Goal: Task Accomplishment & Management: Manage account settings

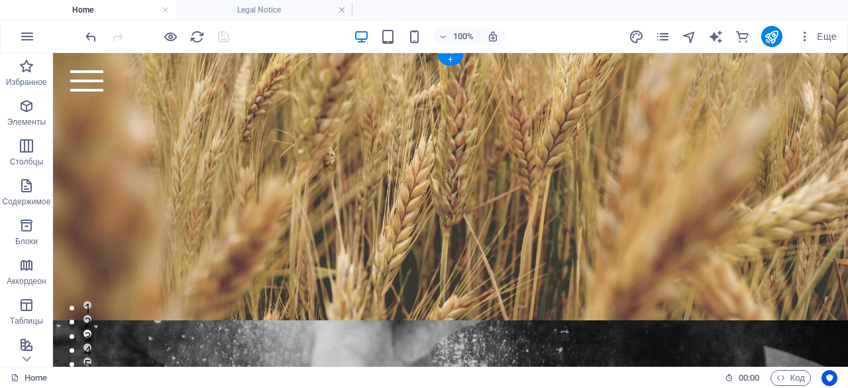
scroll to position [98, 0]
click at [29, 40] on icon "button" at bounding box center [27, 37] width 16 height 16
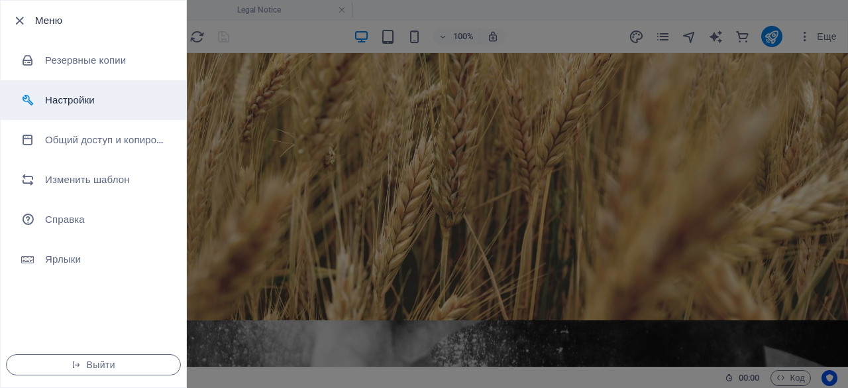
click at [70, 92] on h6 "Настройки" at bounding box center [106, 100] width 123 height 16
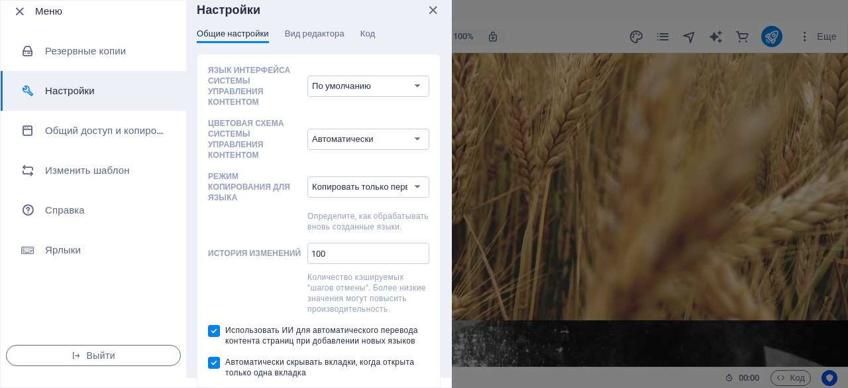
scroll to position [11, 0]
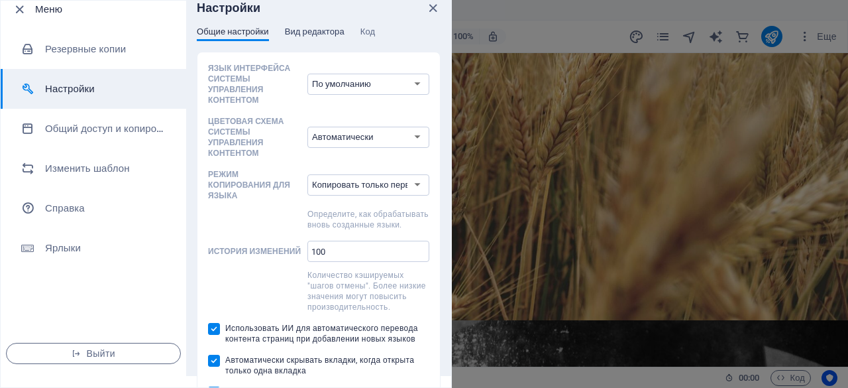
click at [312, 30] on span "Вид редактора" at bounding box center [315, 33] width 60 height 19
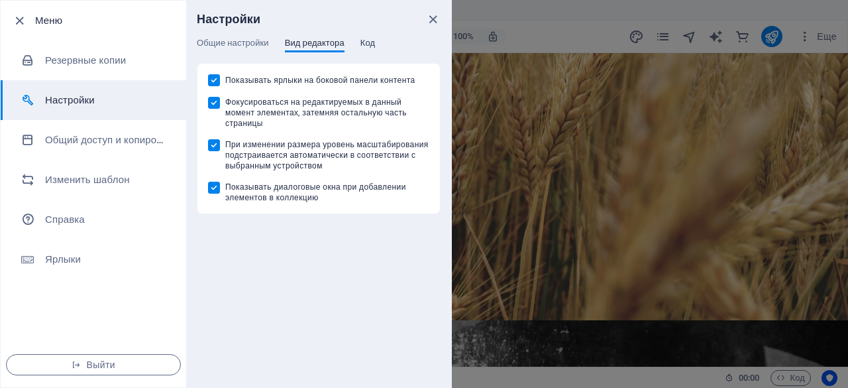
click at [367, 40] on span "Код" at bounding box center [368, 44] width 15 height 19
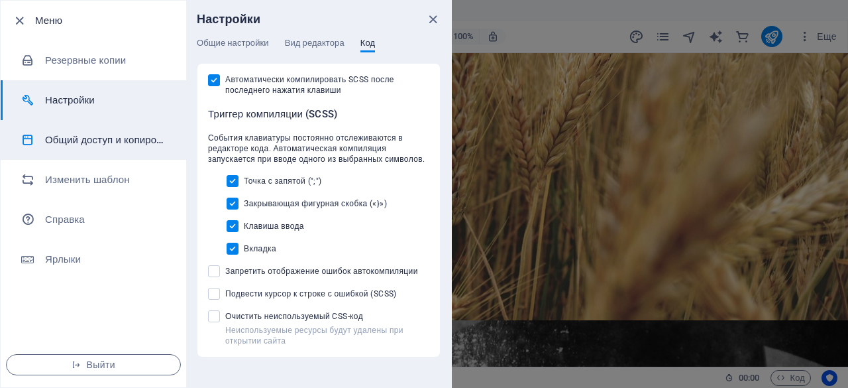
click at [91, 132] on h6 "Общий доступ и копирование сайта" at bounding box center [106, 140] width 123 height 16
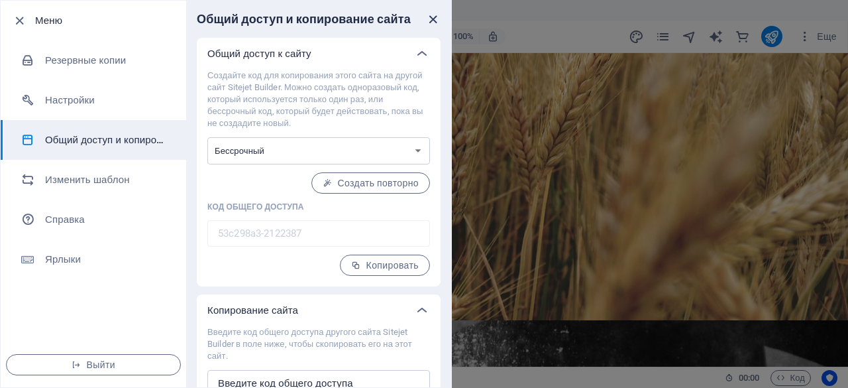
click at [431, 15] on icon "close" at bounding box center [433, 19] width 15 height 15
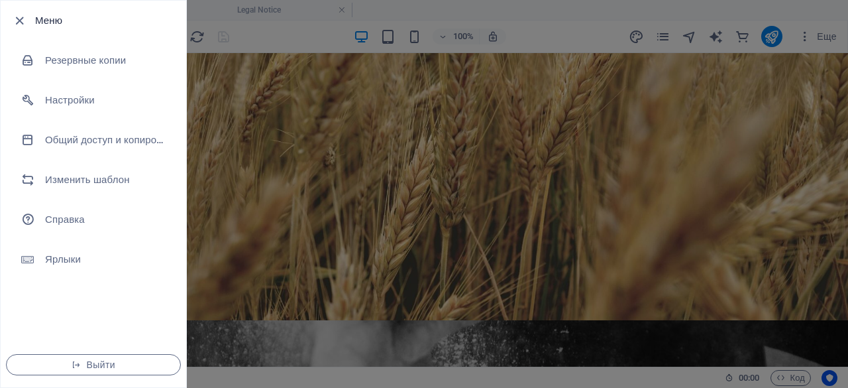
click at [281, 109] on div at bounding box center [424, 194] width 848 height 388
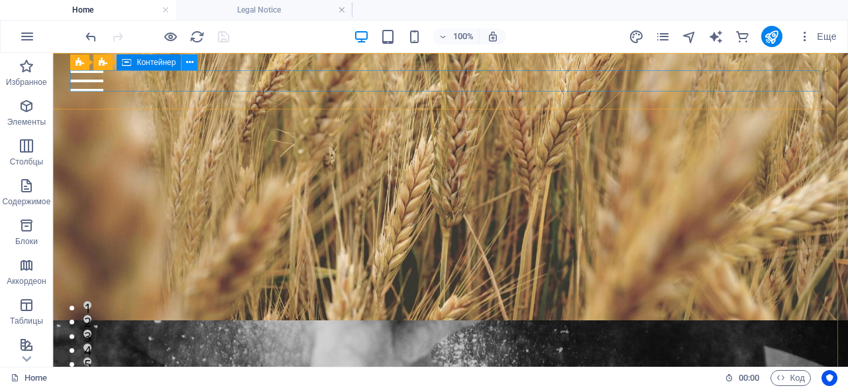
click at [38, 276] on icon at bounding box center [34, 280] width 8 height 8
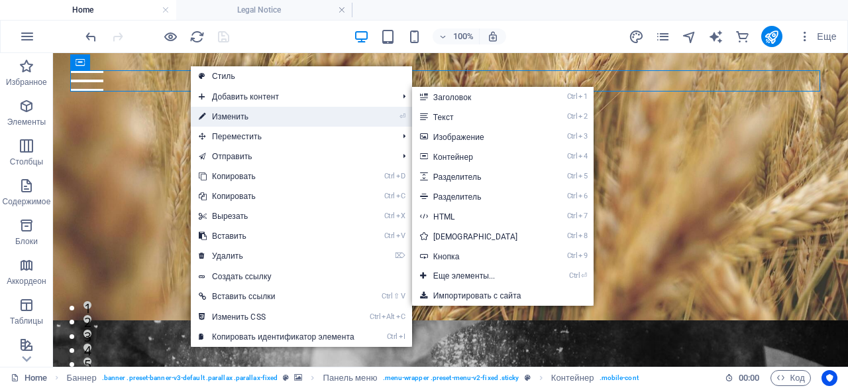
click at [221, 114] on link "⏎ Изменить" at bounding box center [277, 117] width 172 height 20
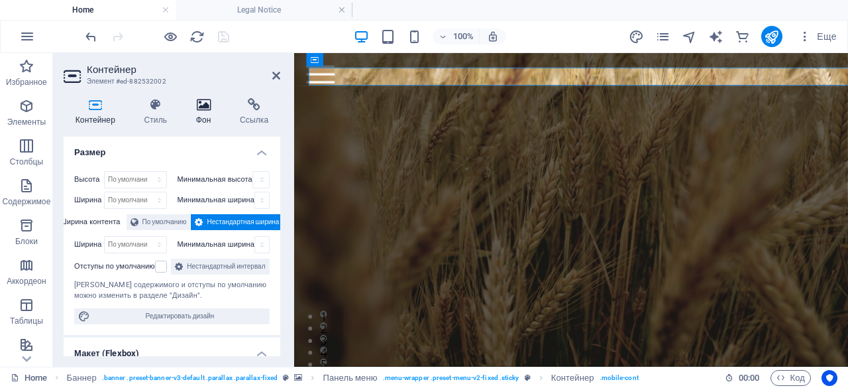
scroll to position [42, 0]
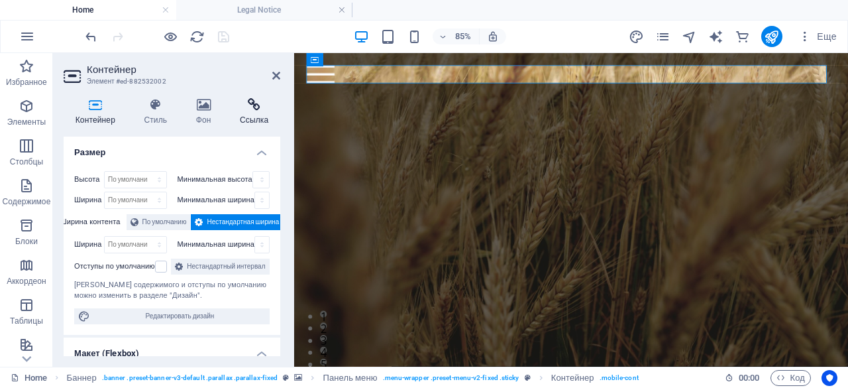
click at [259, 108] on icon at bounding box center [254, 104] width 52 height 13
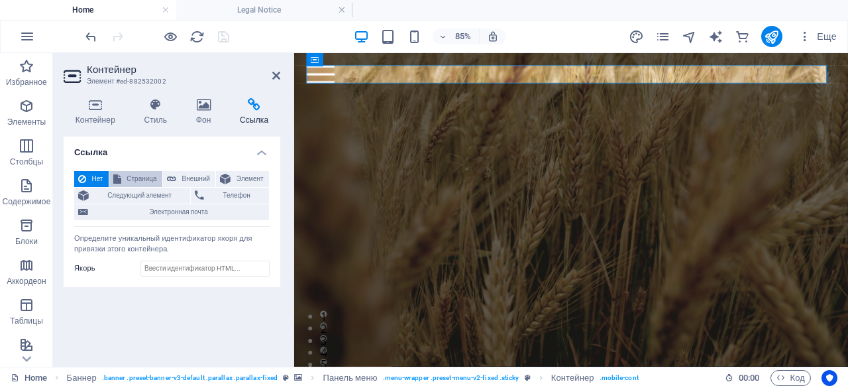
click at [160, 173] on button "Страница" at bounding box center [135, 179] width 53 height 16
select select
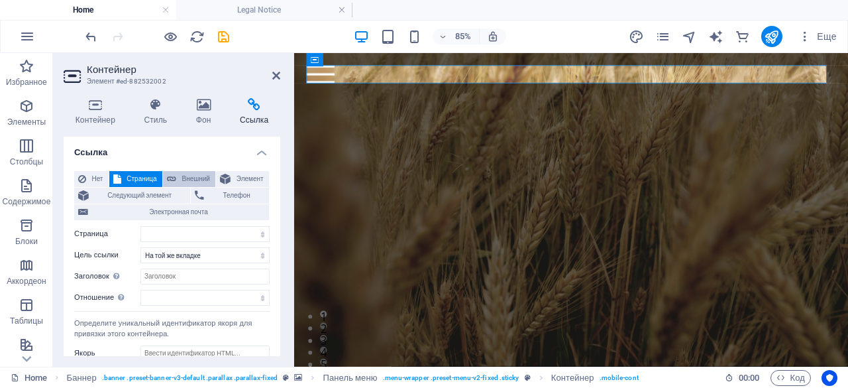
click at [182, 173] on span "Внешний" at bounding box center [195, 179] width 31 height 16
select select "blank"
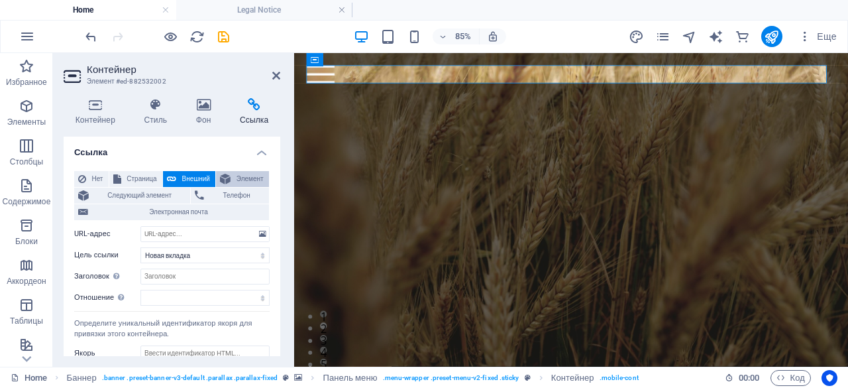
drag, startPoint x: 241, startPoint y: 173, endPoint x: 64, endPoint y: 133, distance: 182.2
click at [241, 173] on span "Элемент" at bounding box center [250, 179] width 30 height 16
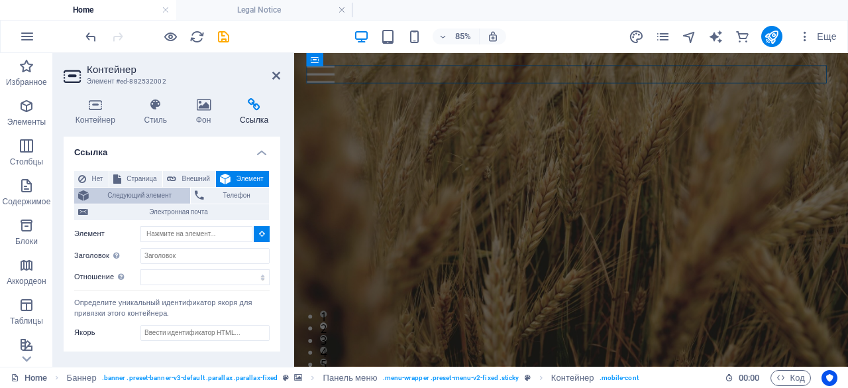
click at [141, 198] on span "Следующий элемент" at bounding box center [139, 196] width 93 height 16
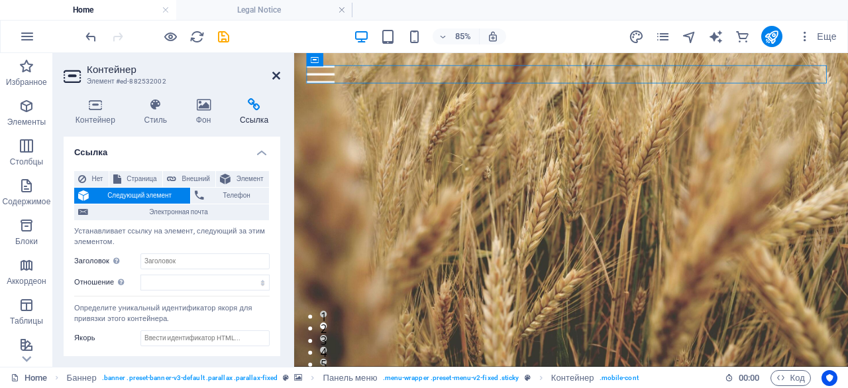
click at [279, 75] on icon at bounding box center [276, 75] width 8 height 11
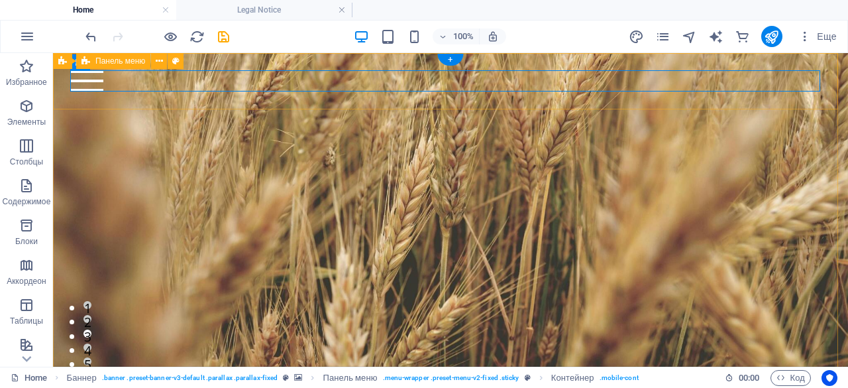
click at [229, 95] on div "Главная kz-[PERSON_NAME] Продукция О нас Почему мы Партнерство Контакты" at bounding box center [450, 81] width 795 height 56
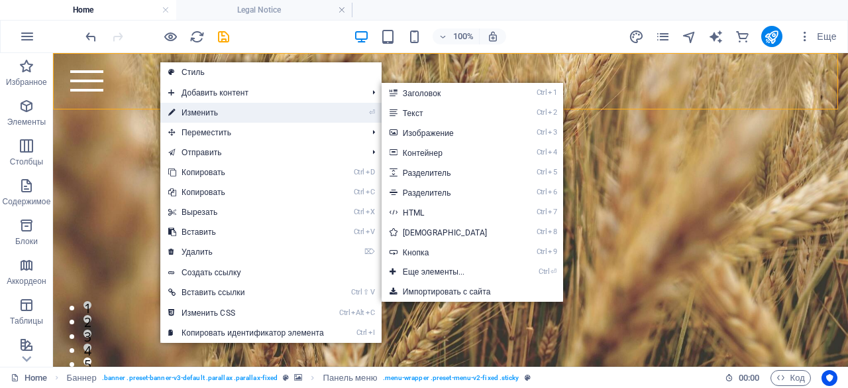
click at [191, 115] on link "⏎ Изменить" at bounding box center [246, 113] width 172 height 20
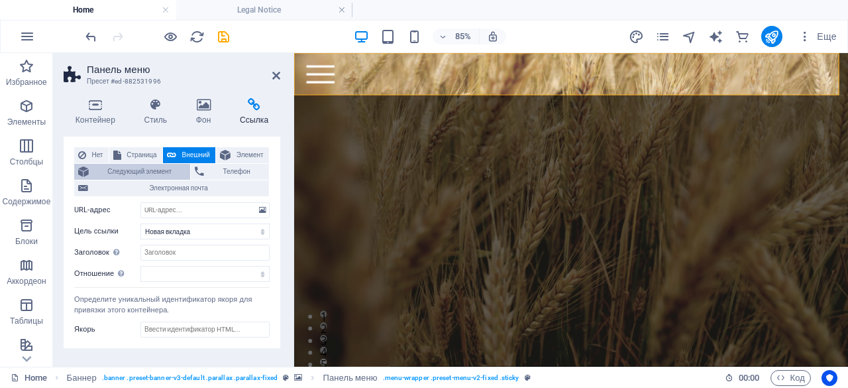
scroll to position [0, 0]
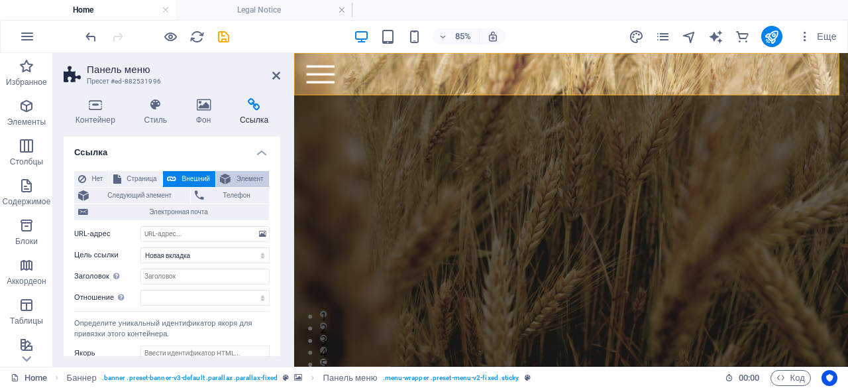
click at [249, 172] on span "Элемент" at bounding box center [250, 179] width 30 height 16
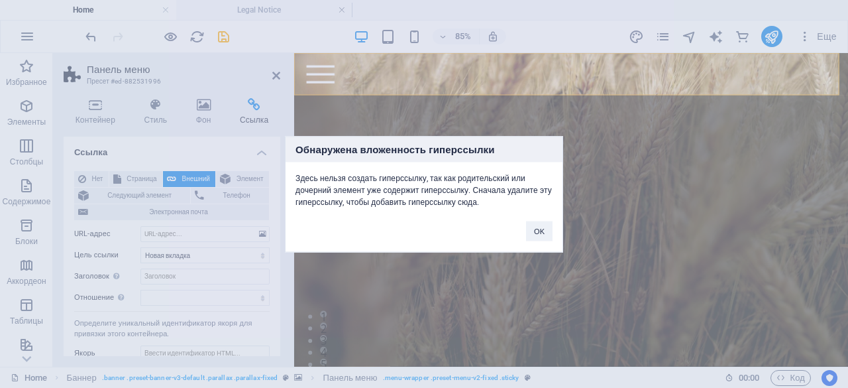
click at [141, 173] on div "Обнаружена вложенность гиперссылки Здесь нельзя создать гиперссылку, так как ро…" at bounding box center [424, 194] width 848 height 388
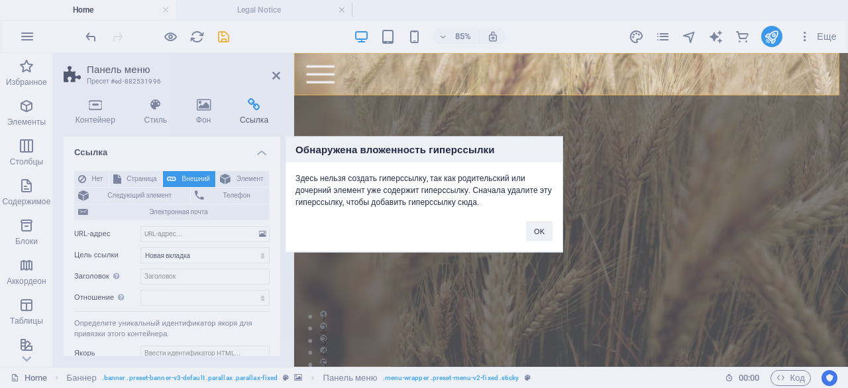
click at [139, 176] on div "Обнаружена вложенность гиперссылки Здесь нельзя создать гиперссылку, так как ро…" at bounding box center [424, 194] width 848 height 388
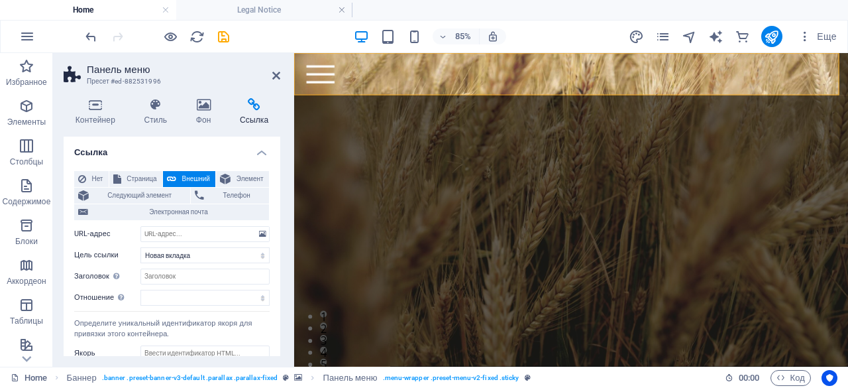
click at [139, 176] on span "Страница" at bounding box center [141, 179] width 33 height 16
select select "blank"
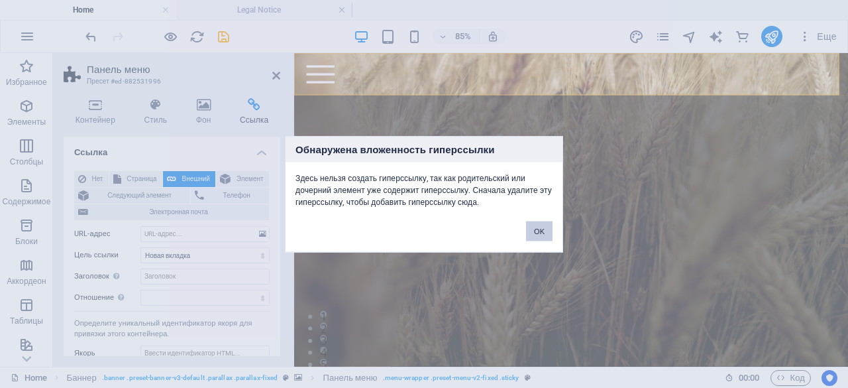
click at [532, 230] on button "OK" at bounding box center [539, 231] width 27 height 20
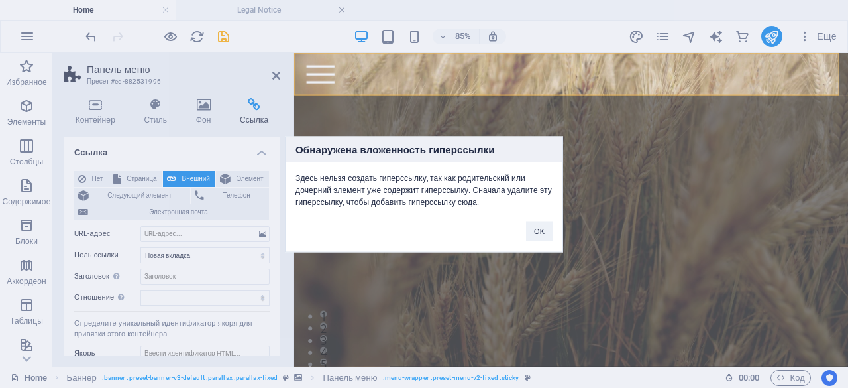
click at [97, 178] on div "Обнаружена вложенность гиперссылки Здесь нельзя создать гиперссылку, так как ро…" at bounding box center [424, 194] width 848 height 388
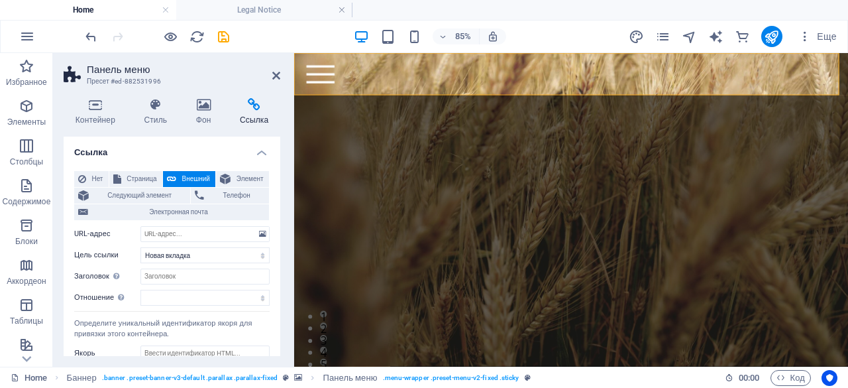
click at [97, 178] on span "Нет" at bounding box center [97, 179] width 15 height 16
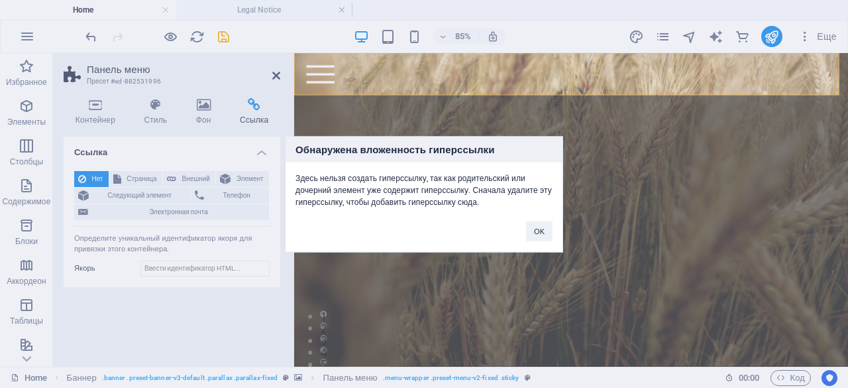
click at [273, 70] on div "Обнаружена вложенность гиперссылки Здесь нельзя создать гиперссылку, так как ро…" at bounding box center [424, 194] width 848 height 388
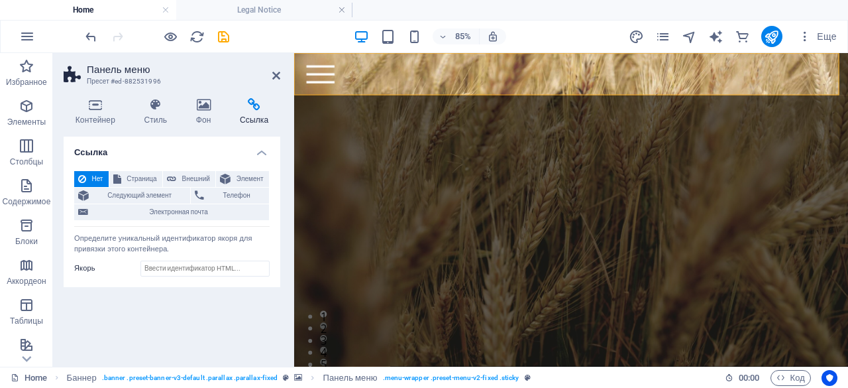
click at [282, 76] on aside "Панель меню Пресет #ed-882531996 Контейнер Стиль Фон Ссылка Размер Высота По ум…" at bounding box center [173, 210] width 241 height 314
drag, startPoint x: 275, startPoint y: 76, endPoint x: 221, endPoint y: 23, distance: 75.5
click at [275, 76] on icon at bounding box center [276, 75] width 8 height 11
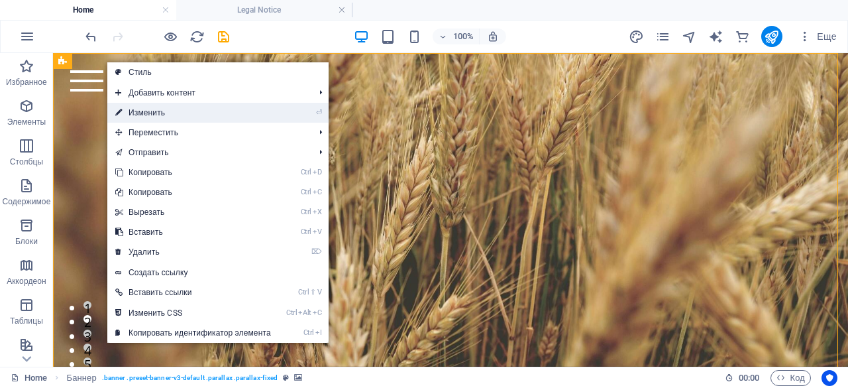
click at [148, 111] on link "⏎ Изменить" at bounding box center [193, 113] width 172 height 20
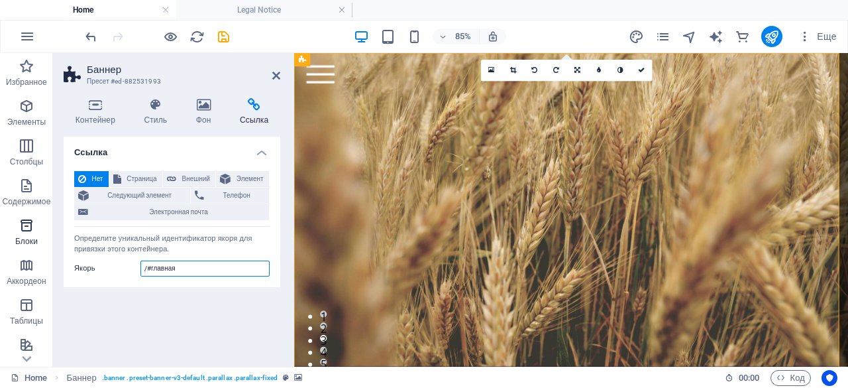
drag, startPoint x: 184, startPoint y: 271, endPoint x: 29, endPoint y: 247, distance: 157.6
click at [29, 247] on section "Избранное Элементы Столбцы Содержимое Блоки Аккордеон Таблицы Функции Изображен…" at bounding box center [424, 210] width 848 height 314
click at [122, 175] on button "Страница" at bounding box center [135, 179] width 53 height 16
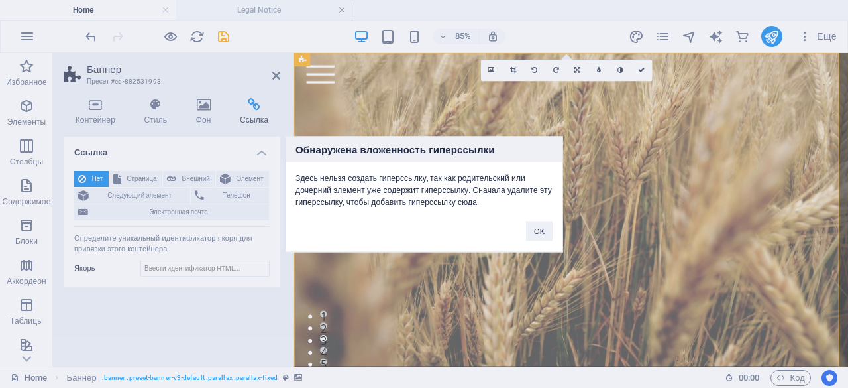
click at [191, 179] on div "Обнаружена вложенность гиперссылки Здесь нельзя создать гиперссылку, так как ро…" at bounding box center [424, 194] width 848 height 388
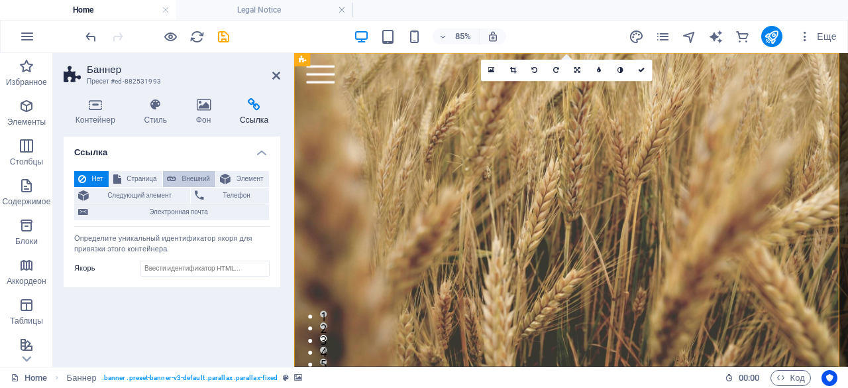
click at [192, 176] on span "Внешний" at bounding box center [195, 179] width 31 height 16
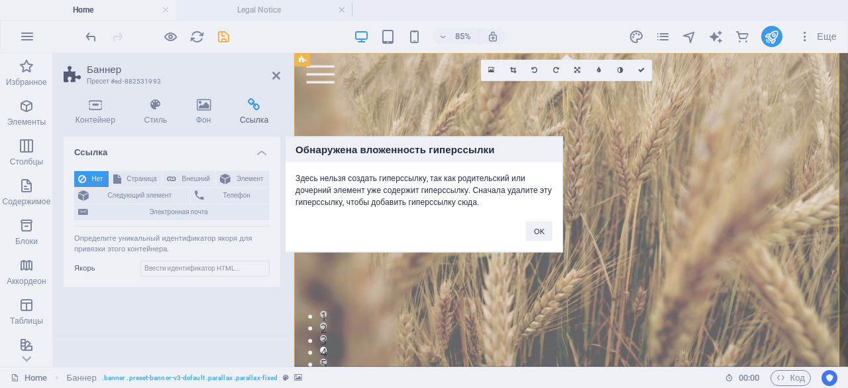
click at [229, 175] on div "Обнаружена вложенность гиперссылки Здесь нельзя создать гиперссылку, так как ро…" at bounding box center [424, 194] width 848 height 388
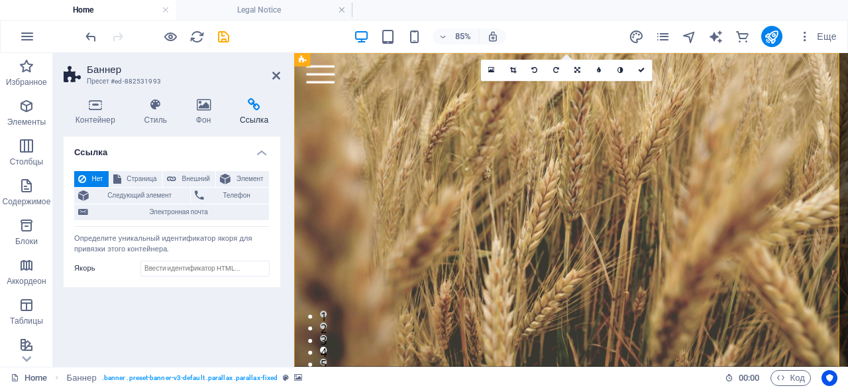
click at [229, 175] on icon at bounding box center [225, 179] width 11 height 16
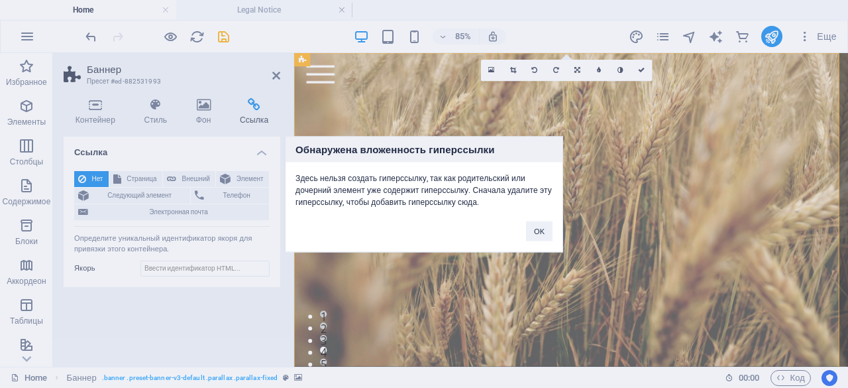
click at [190, 264] on div "Обнаружена вложенность гиперссылки Здесь нельзя создать гиперссылку, так как ро…" at bounding box center [424, 194] width 848 height 388
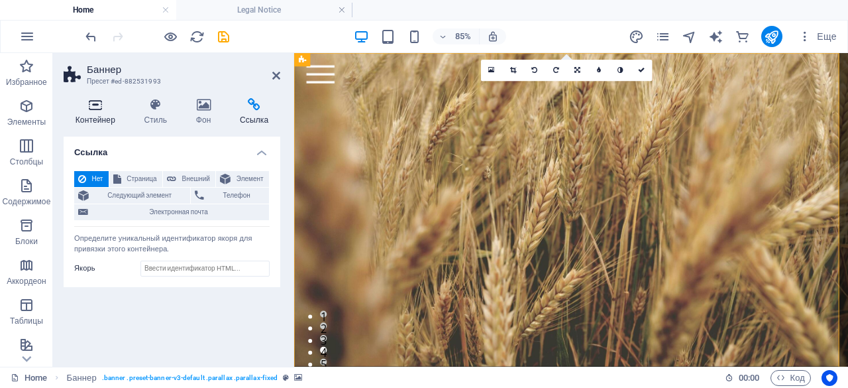
click at [97, 111] on icon at bounding box center [96, 104] width 64 height 13
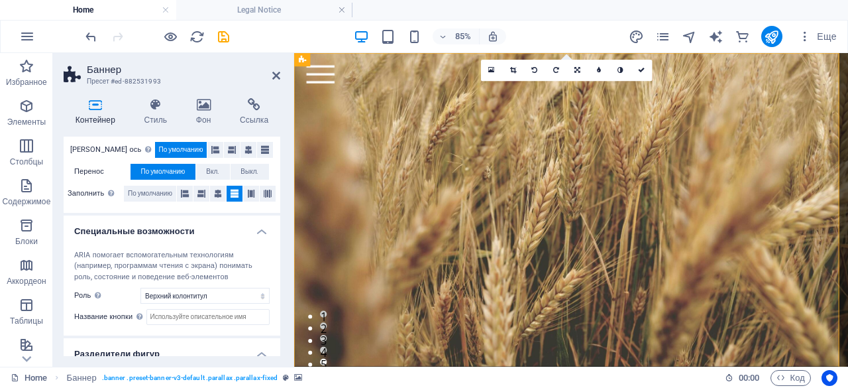
scroll to position [331, 0]
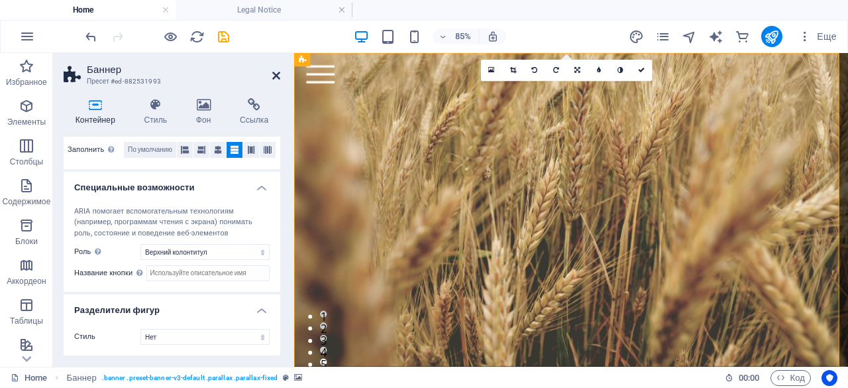
click at [275, 74] on icon at bounding box center [276, 75] width 8 height 11
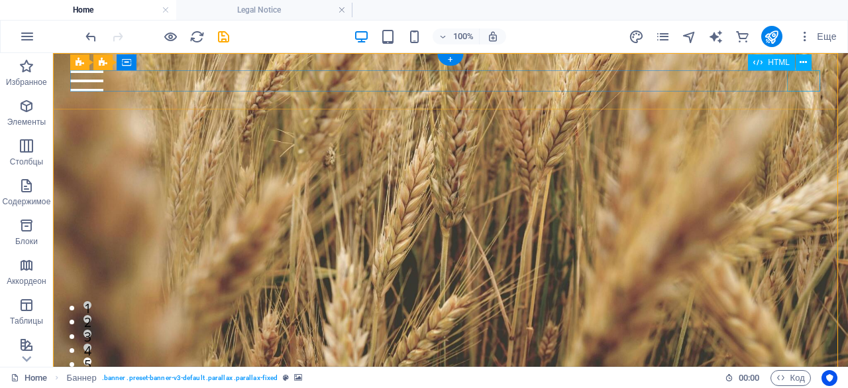
click at [798, 82] on div at bounding box center [450, 80] width 760 height 21
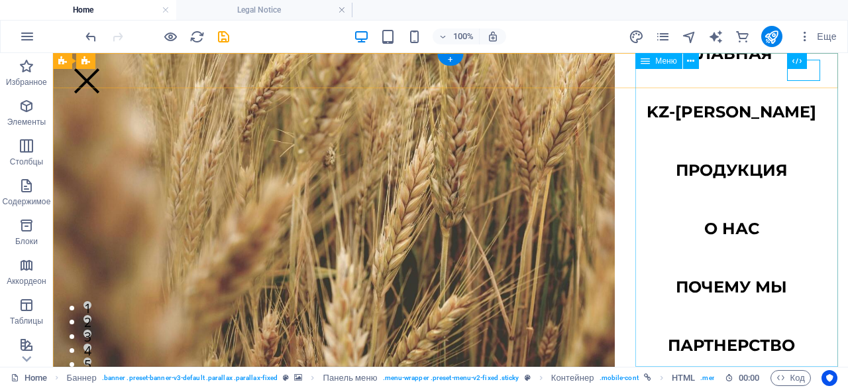
scroll to position [0, 0]
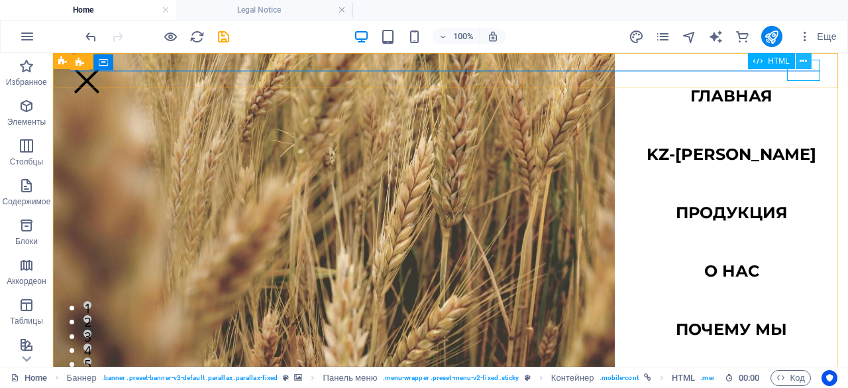
click at [795, 248] on icon at bounding box center [397, 290] width 795 height 84
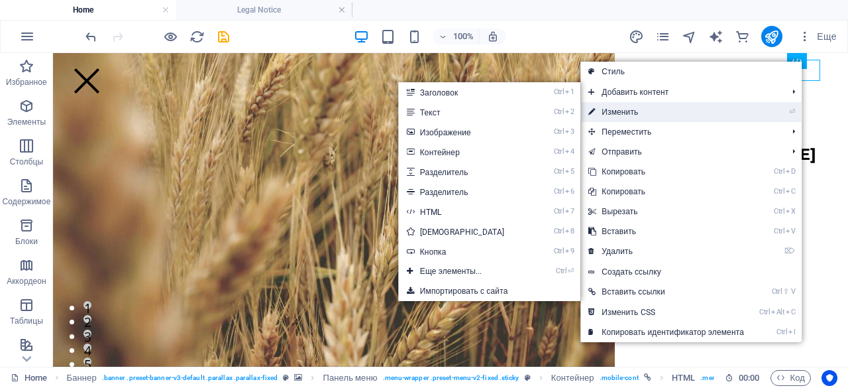
click at [687, 105] on link "⏎ Изменить" at bounding box center [667, 112] width 172 height 20
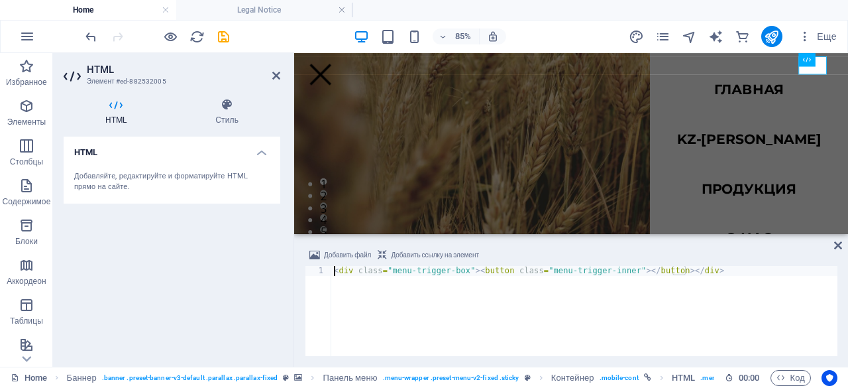
click at [634, 163] on figure at bounding box center [620, 242] width 652 height 321
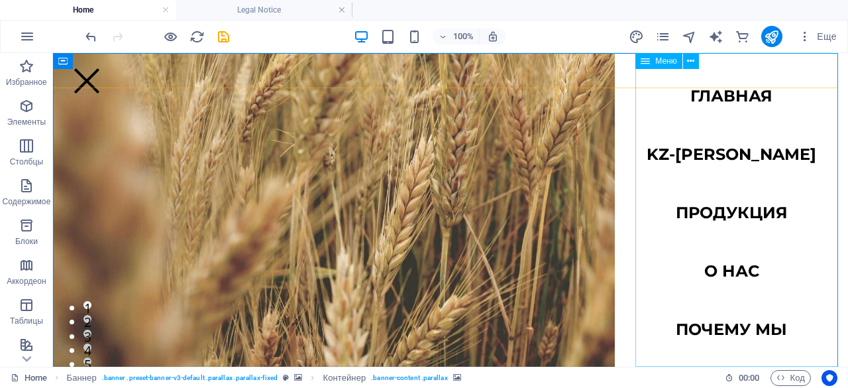
click at [38, 304] on span "Меню" at bounding box center [34, 308] width 8 height 8
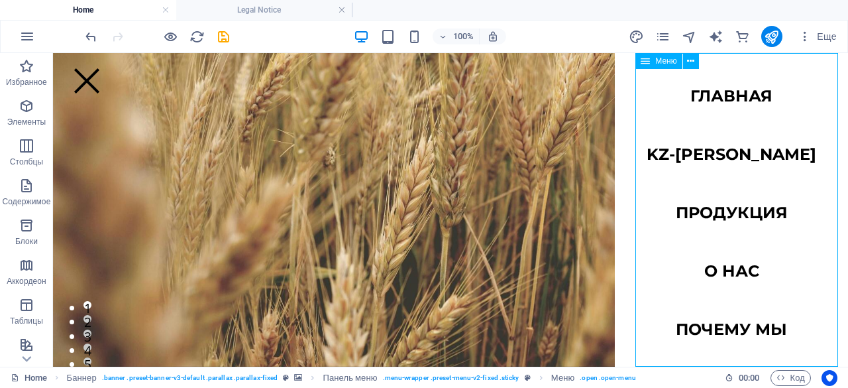
click at [38, 304] on span "Меню" at bounding box center [34, 308] width 8 height 8
click at [38, 318] on icon at bounding box center [34, 322] width 8 height 8
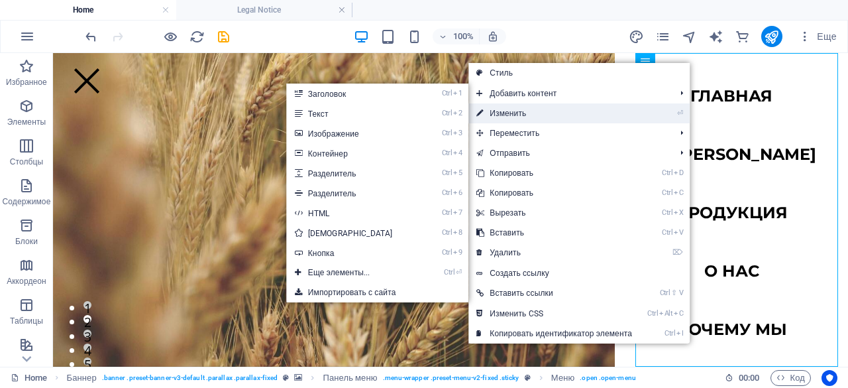
click at [594, 115] on link "⏎ Изменить" at bounding box center [555, 113] width 172 height 20
select select
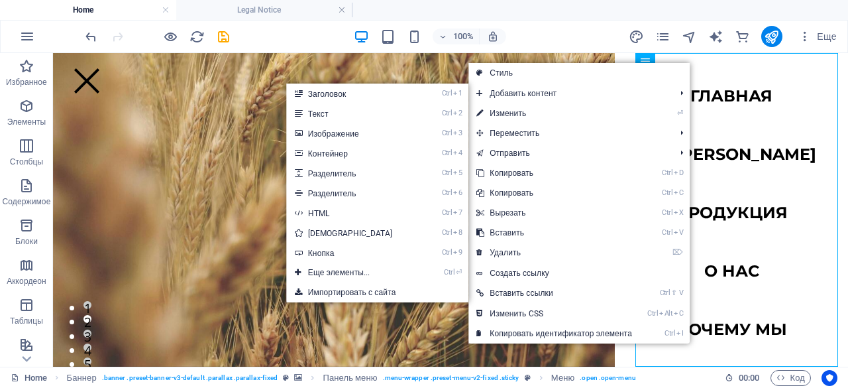
select select
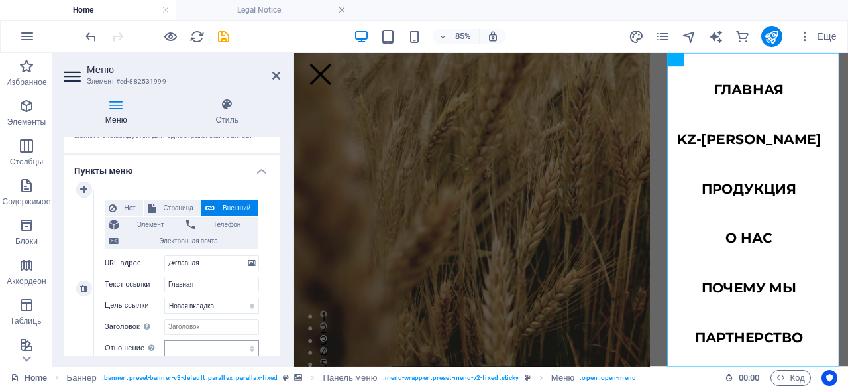
scroll to position [57, 0]
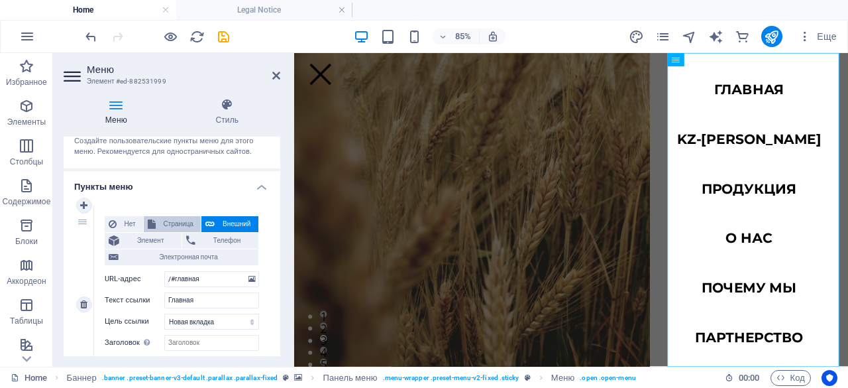
click at [148, 218] on icon at bounding box center [152, 224] width 8 height 16
select select
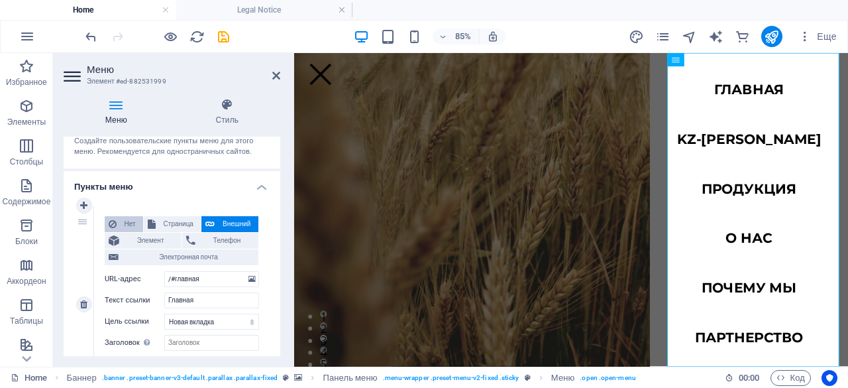
select select
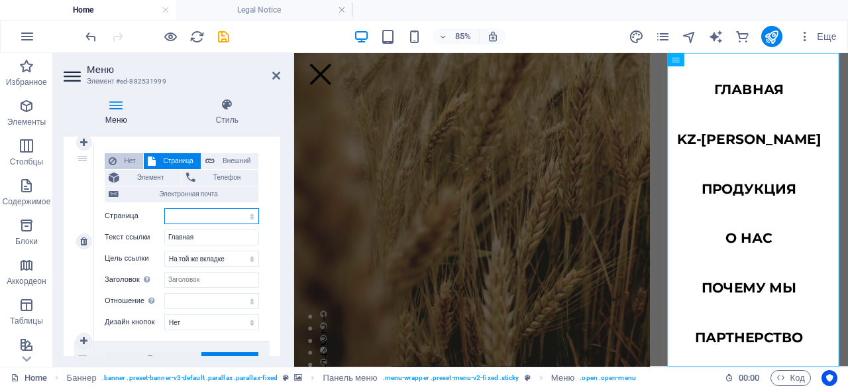
scroll to position [69, 0]
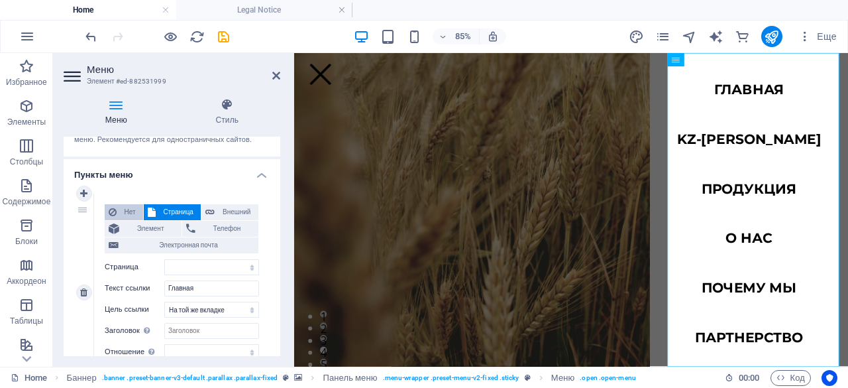
click at [119, 211] on button "Нет" at bounding box center [124, 212] width 38 height 16
select select
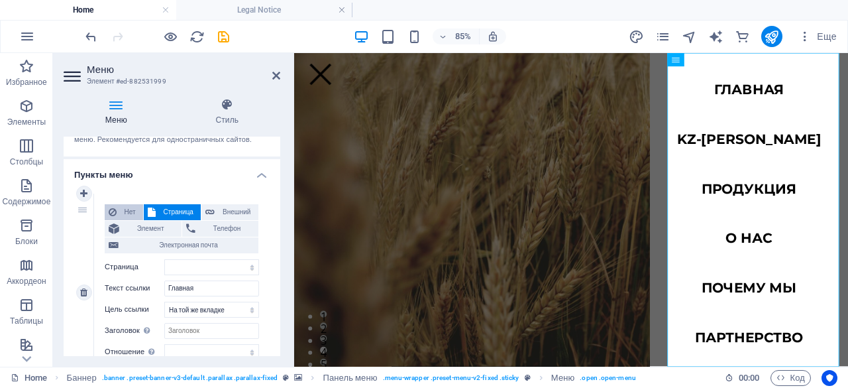
select select
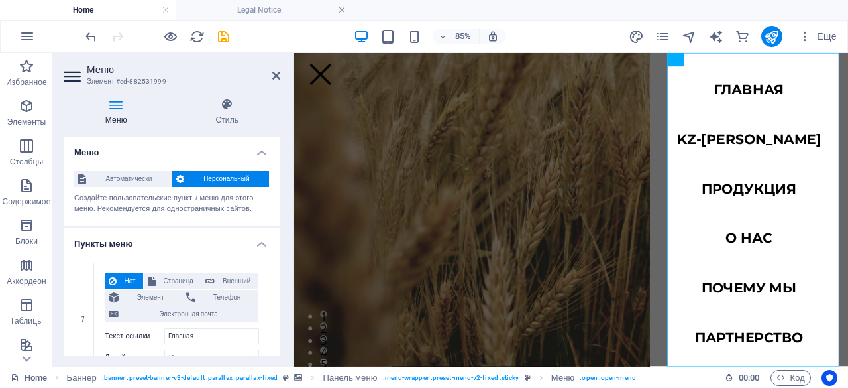
scroll to position [70, 0]
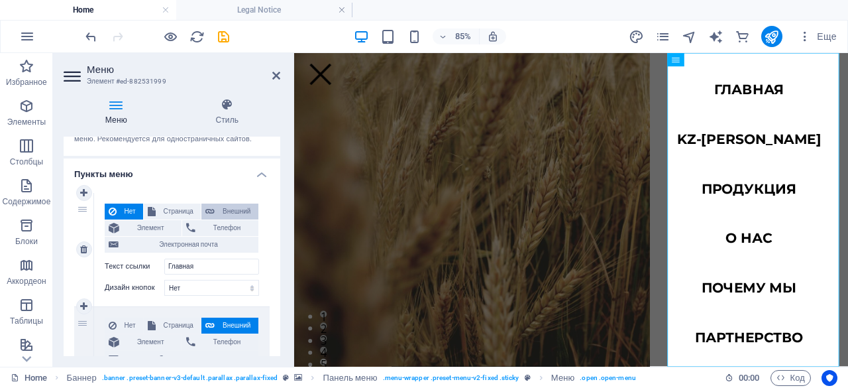
click at [223, 211] on span "Внешний" at bounding box center [237, 211] width 36 height 16
select select "blank"
select select
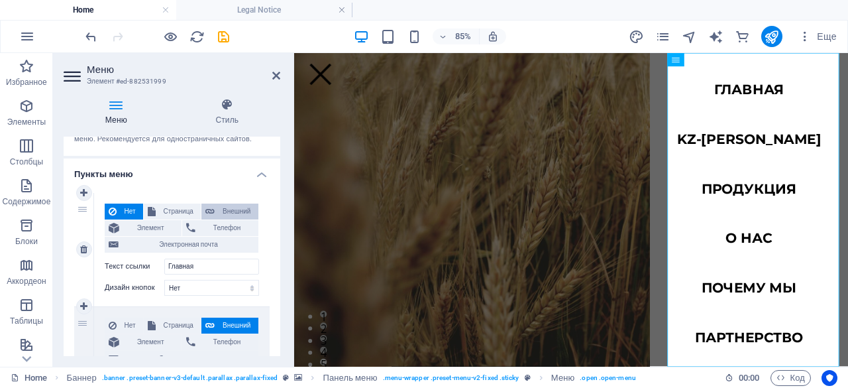
select select
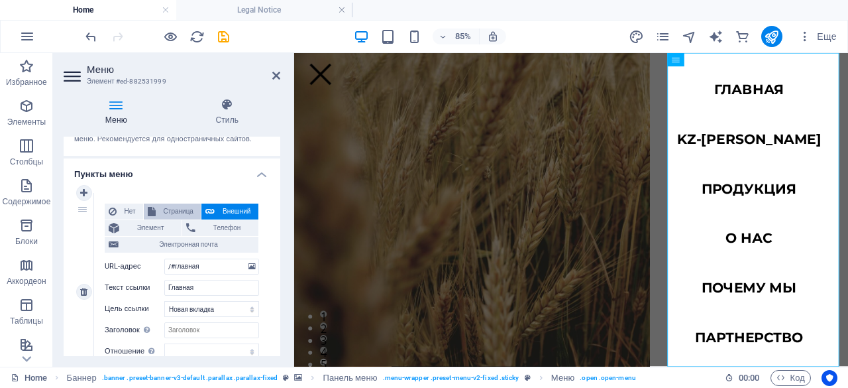
click at [170, 211] on span "Страница" at bounding box center [178, 211] width 37 height 16
select select
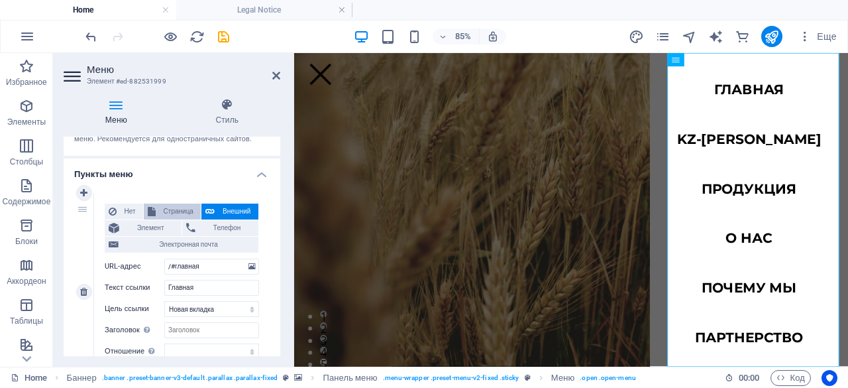
select select
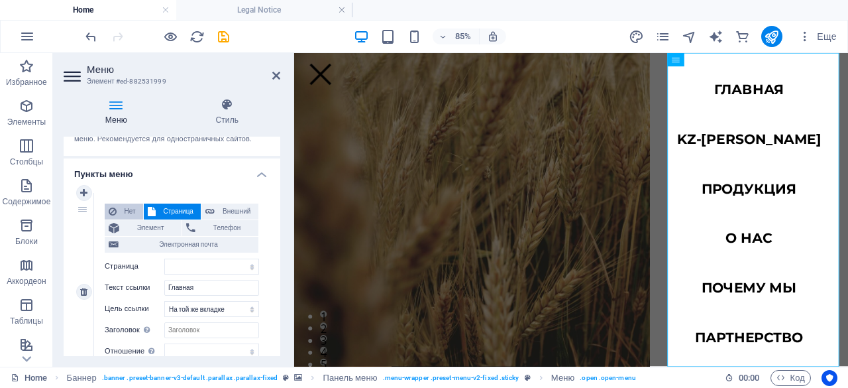
click at [122, 211] on span "Нет" at bounding box center [130, 211] width 19 height 16
select select
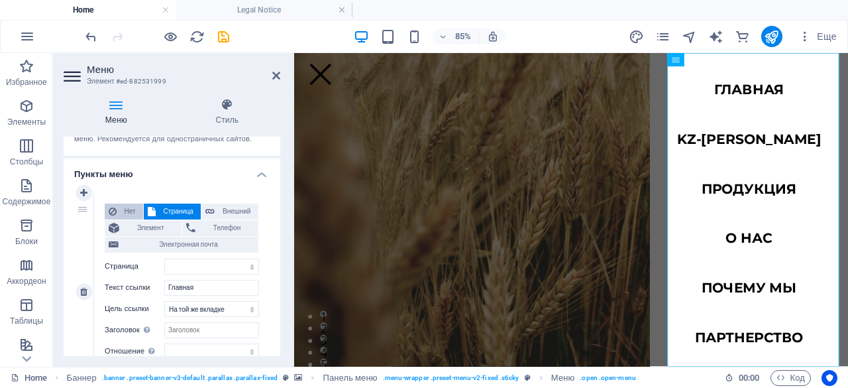
select select
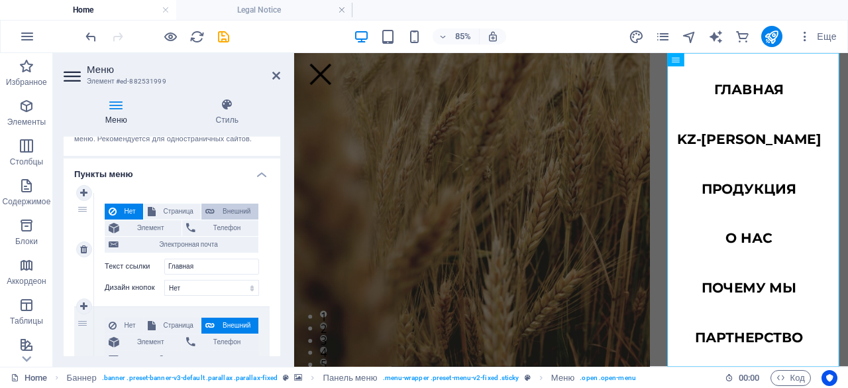
click at [225, 212] on span "Внешний" at bounding box center [237, 211] width 36 height 16
select select "blank"
select select
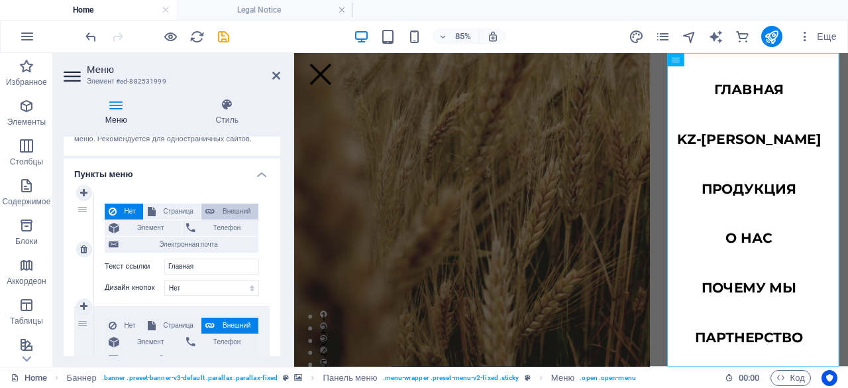
select select
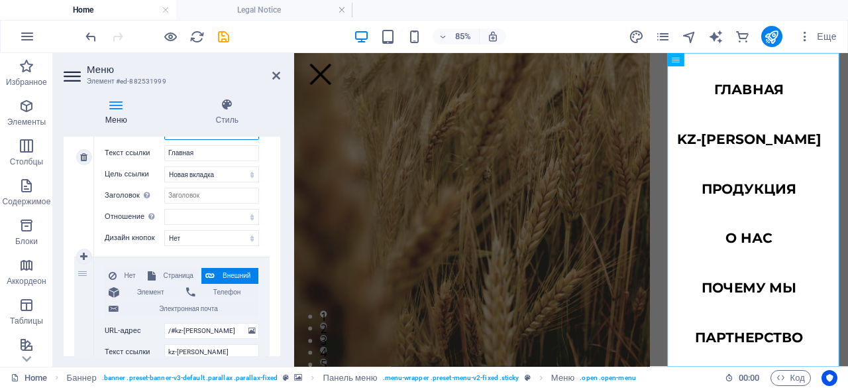
scroll to position [257, 0]
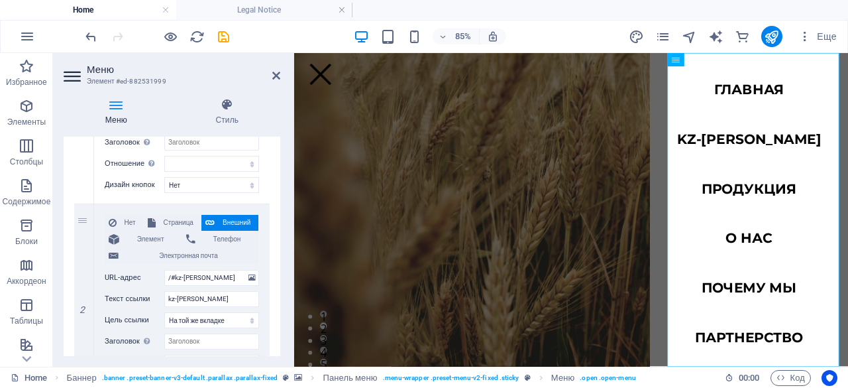
click at [439, 125] on figure at bounding box center [620, 273] width 652 height 383
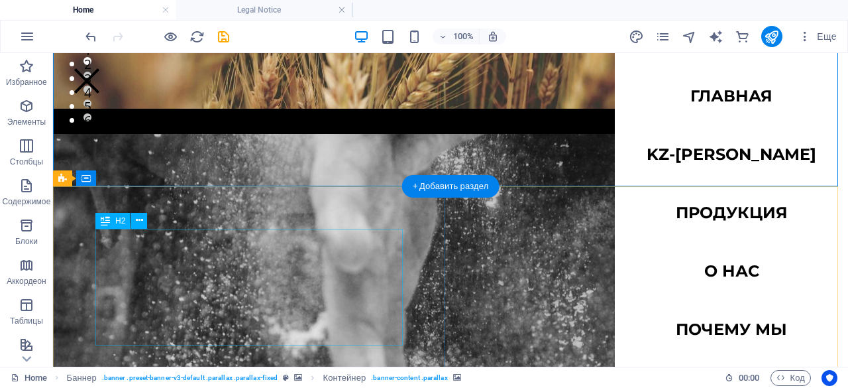
scroll to position [260, 0]
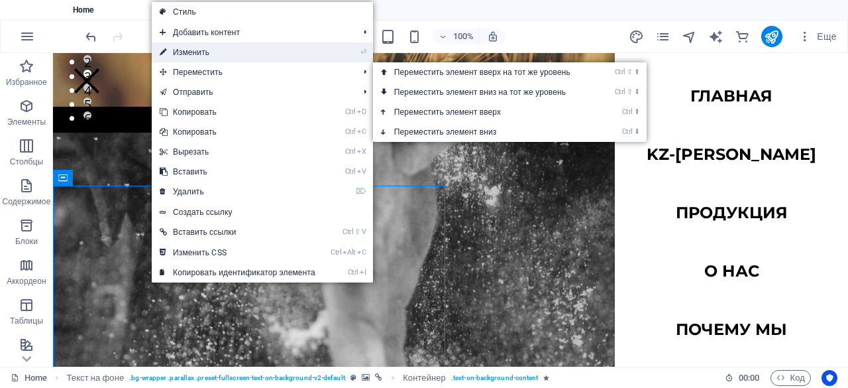
click at [225, 50] on link "⏎ Изменить" at bounding box center [238, 52] width 172 height 20
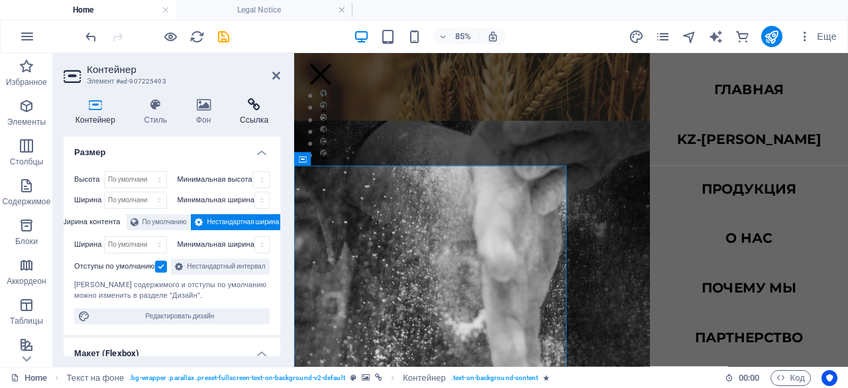
click at [265, 98] on icon at bounding box center [254, 104] width 52 height 13
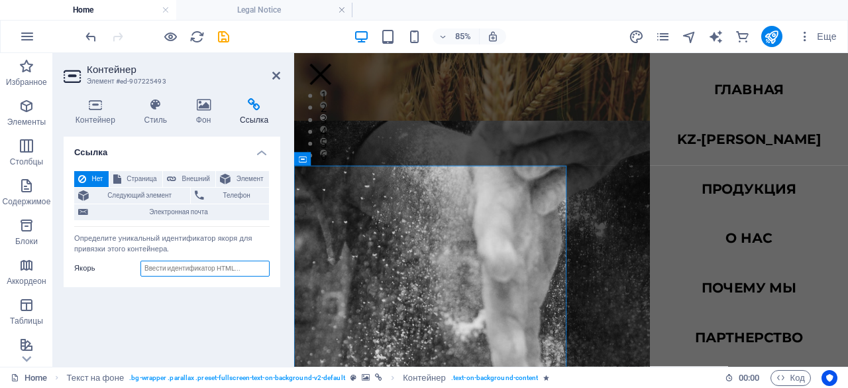
click at [170, 272] on input "Якорь" at bounding box center [205, 269] width 129 height 16
click at [152, 174] on span "Страница" at bounding box center [141, 179] width 33 height 16
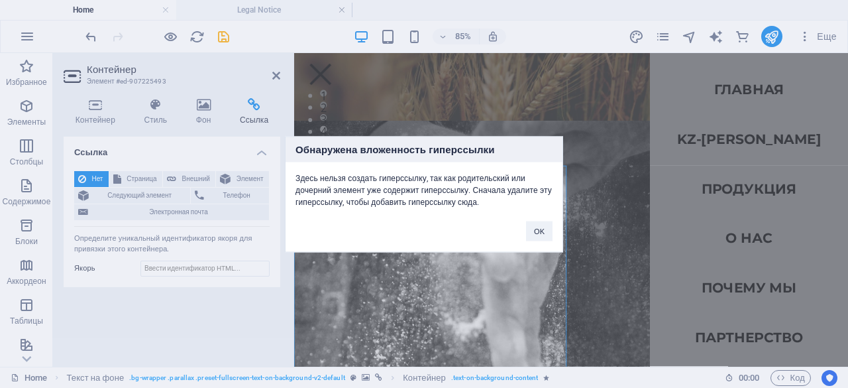
click at [187, 176] on div "Обнаружена вложенность гиперссылки Здесь нельзя создать гиперссылку, так как ро…" at bounding box center [424, 194] width 848 height 388
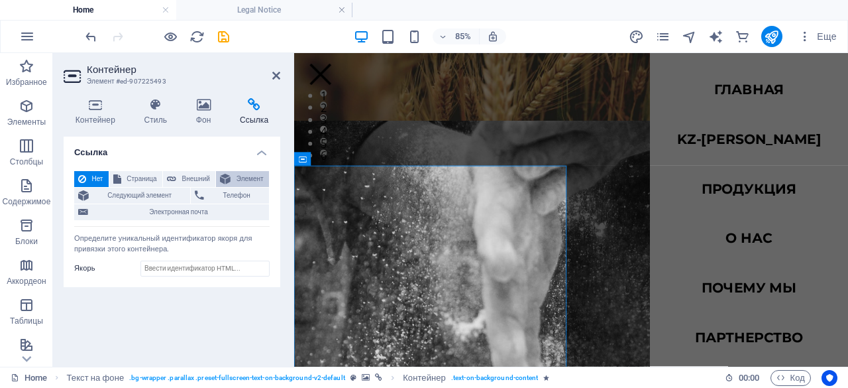
click at [229, 180] on icon at bounding box center [225, 179] width 11 height 16
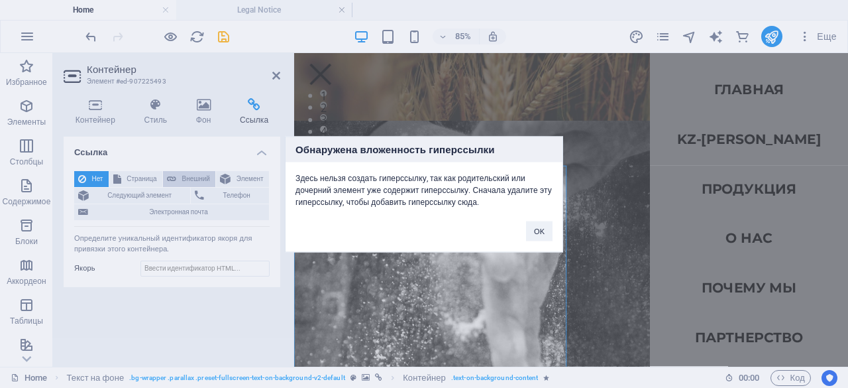
click at [203, 173] on div "Обнаружена вложенность гиперссылки Здесь нельзя создать гиперссылку, так как ро…" at bounding box center [424, 194] width 848 height 388
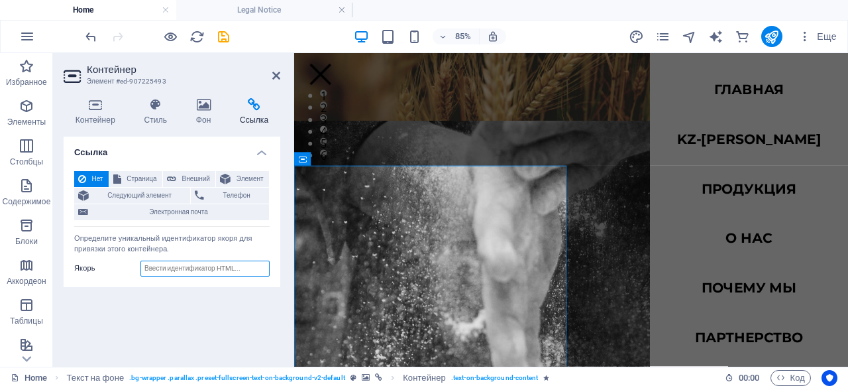
click at [183, 264] on input "Якорь" at bounding box center [205, 269] width 129 height 16
type input "/#kz-[PERSON_NAME]"
click at [178, 318] on div "Ссылка Нет Страница Внешний Элемент Следующий элемент Телефон Электронная почта…" at bounding box center [172, 246] width 217 height 219
click at [98, 109] on icon at bounding box center [96, 104] width 64 height 13
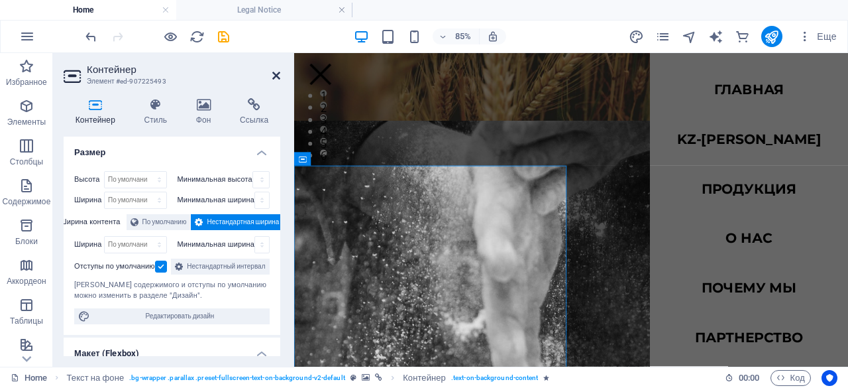
drag, startPoint x: 420, startPoint y: 50, endPoint x: 278, endPoint y: 76, distance: 145.0
click at [278, 76] on icon at bounding box center [276, 75] width 8 height 11
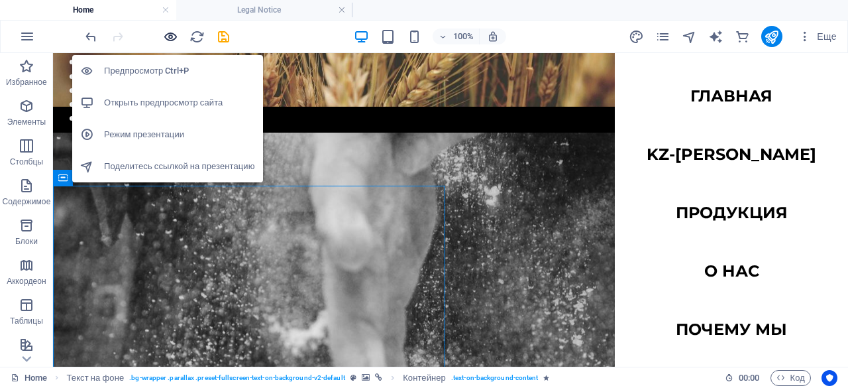
click at [176, 38] on icon "button" at bounding box center [170, 36] width 15 height 15
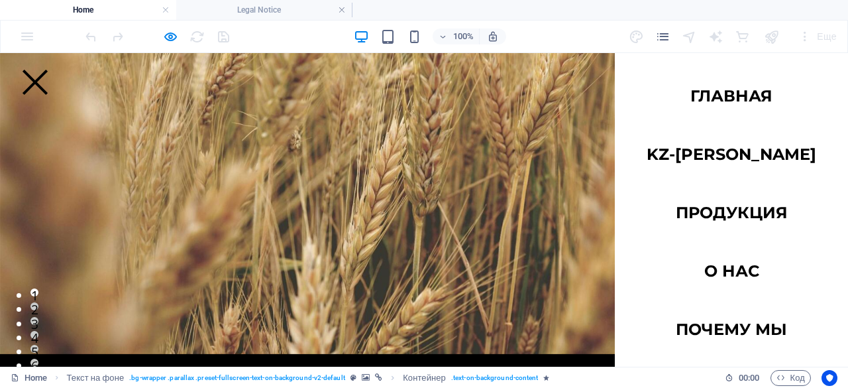
scroll to position [0, 0]
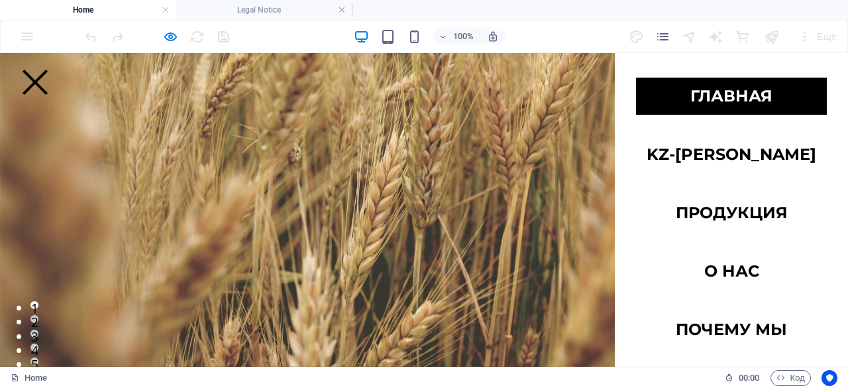
click at [705, 95] on link "Главная" at bounding box center [731, 96] width 191 height 37
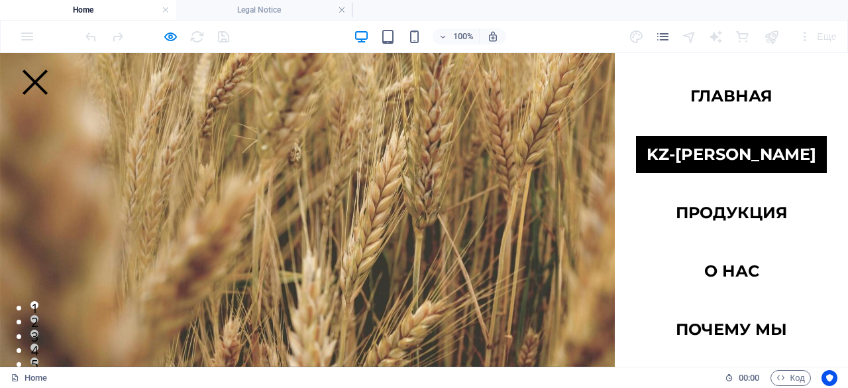
click at [732, 160] on link "kz-[PERSON_NAME]" at bounding box center [731, 154] width 191 height 37
click at [697, 160] on link "kz-[PERSON_NAME]" at bounding box center [731, 154] width 191 height 37
click at [711, 152] on link "kz-[PERSON_NAME]" at bounding box center [731, 154] width 191 height 37
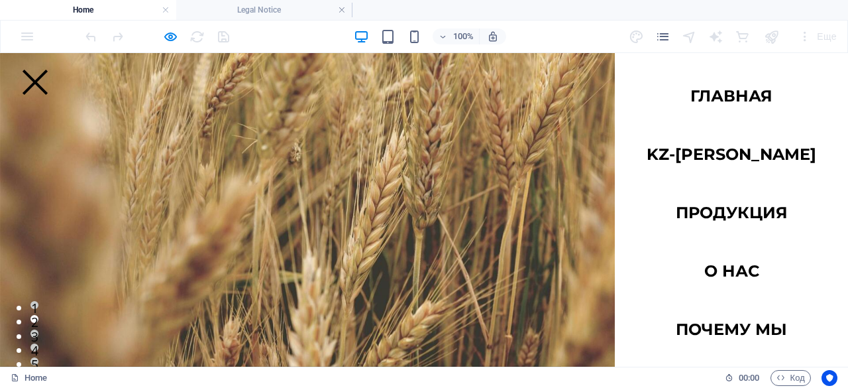
click at [52, 82] on div at bounding box center [35, 82] width 33 height 21
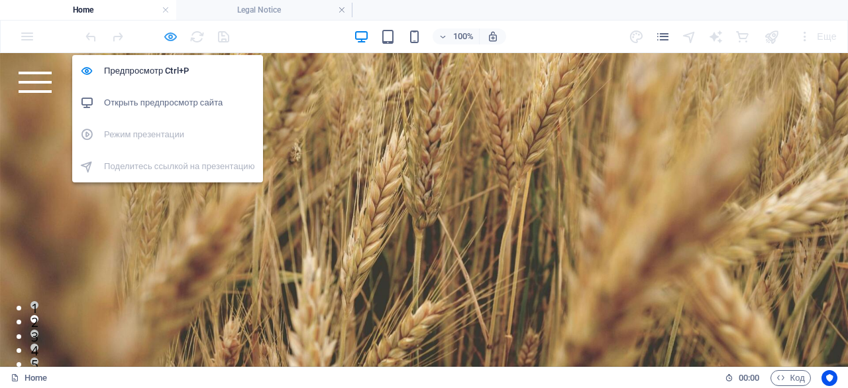
drag, startPoint x: 642, startPoint y: 46, endPoint x: 170, endPoint y: 36, distance: 472.1
click at [170, 36] on icon "button" at bounding box center [170, 36] width 15 height 15
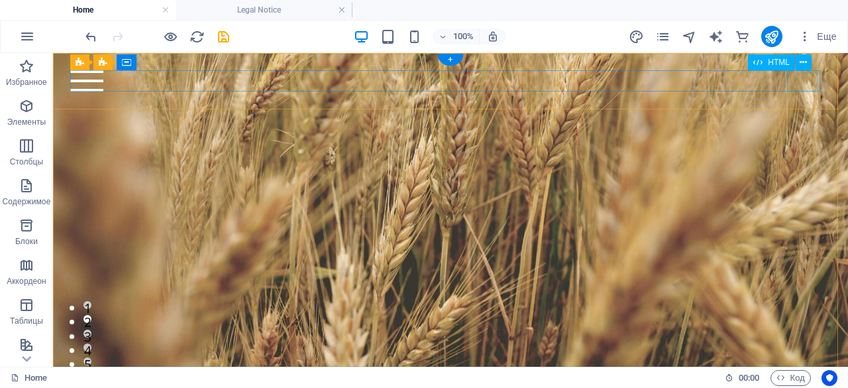
click at [797, 76] on div at bounding box center [450, 80] width 760 height 21
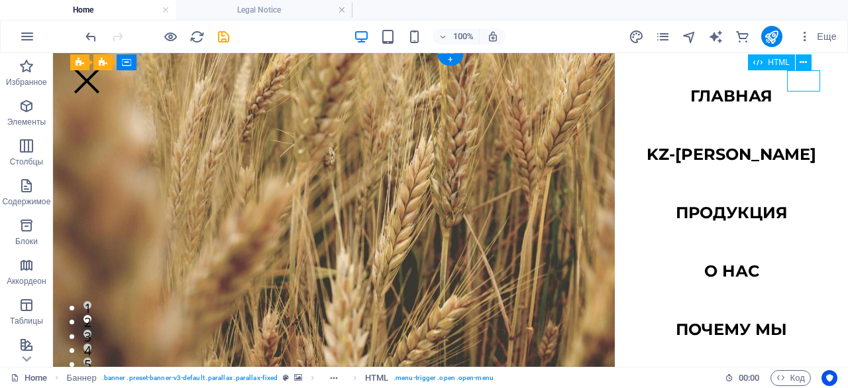
click at [103, 76] on div at bounding box center [86, 80] width 33 height 21
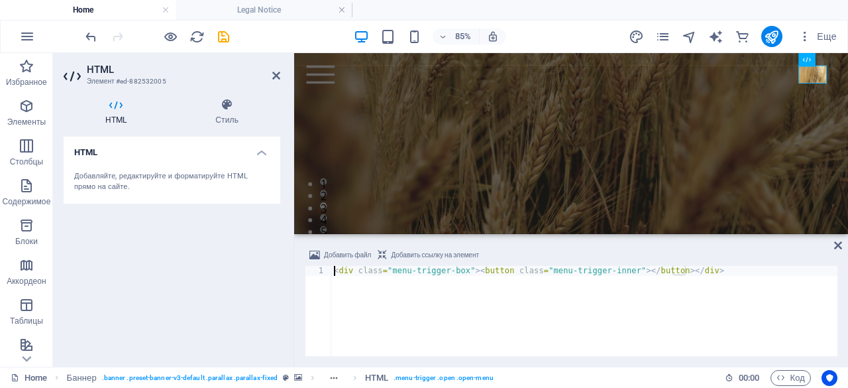
click at [569, 99] on div "Главная kz-[PERSON_NAME] Продукция О нас Почему мы Партнерство Контакты" at bounding box center [620, 78] width 652 height 50
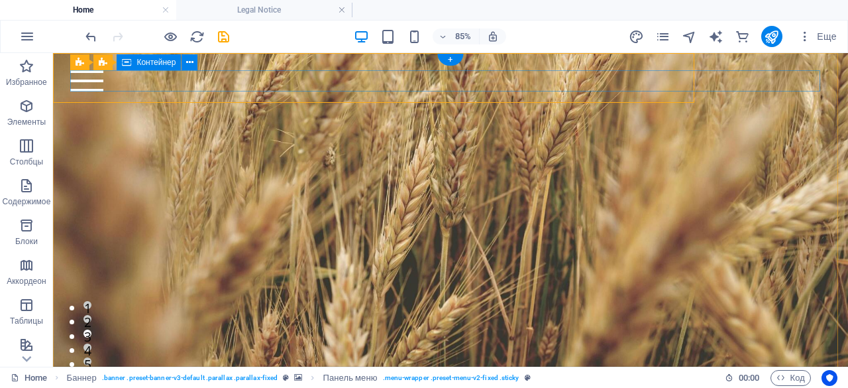
click at [791, 78] on div at bounding box center [450, 80] width 760 height 21
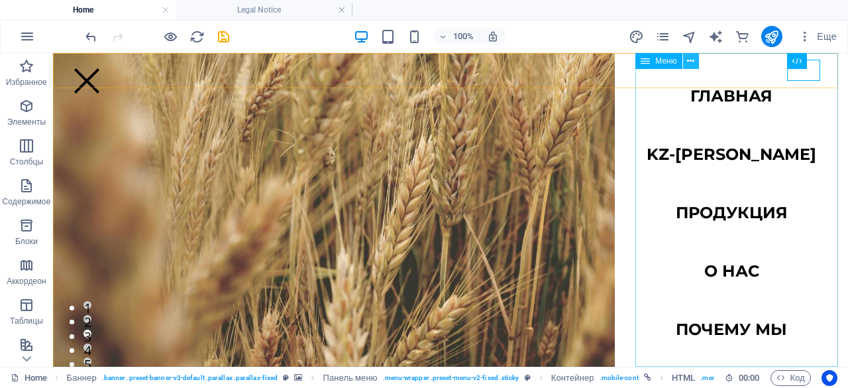
click at [38, 318] on icon at bounding box center [34, 322] width 8 height 8
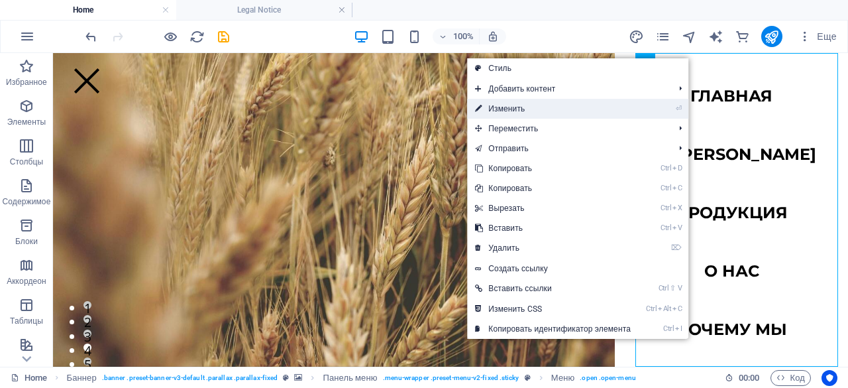
click at [581, 113] on link "⏎ Изменить" at bounding box center [553, 109] width 172 height 20
select select
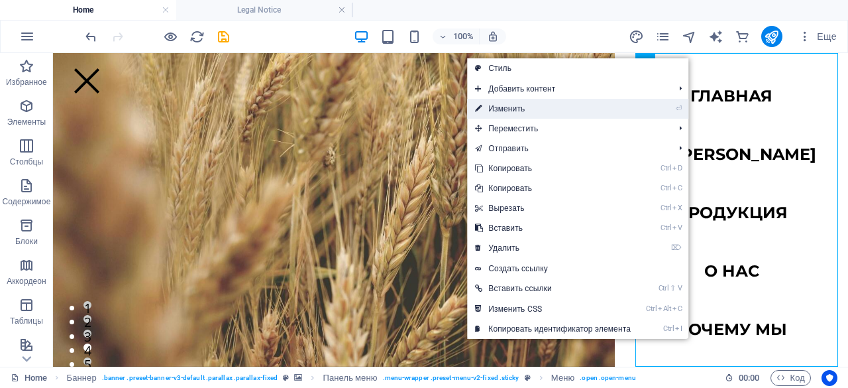
select select
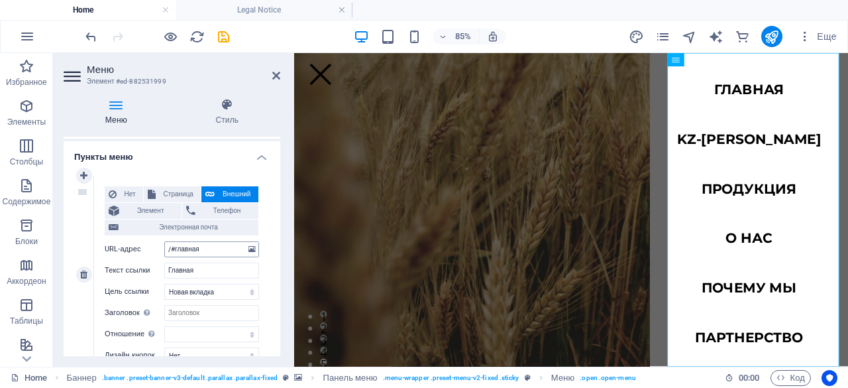
scroll to position [91, 0]
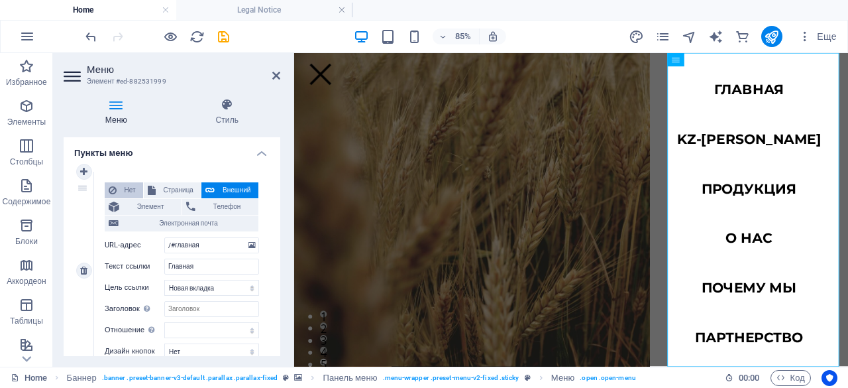
click at [125, 186] on span "Нет" at bounding box center [130, 190] width 19 height 16
select select
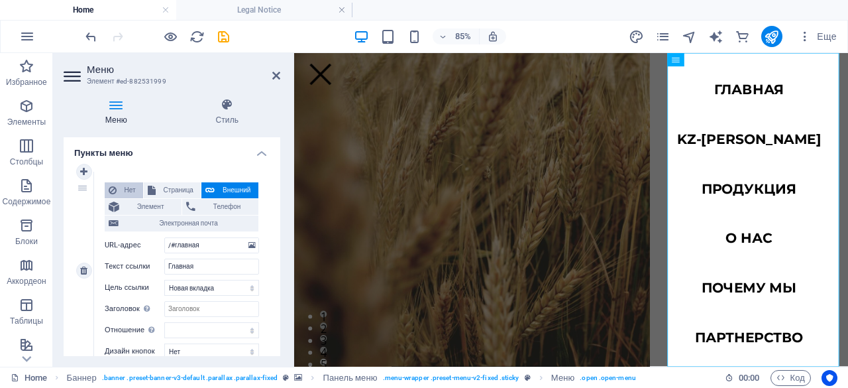
select select
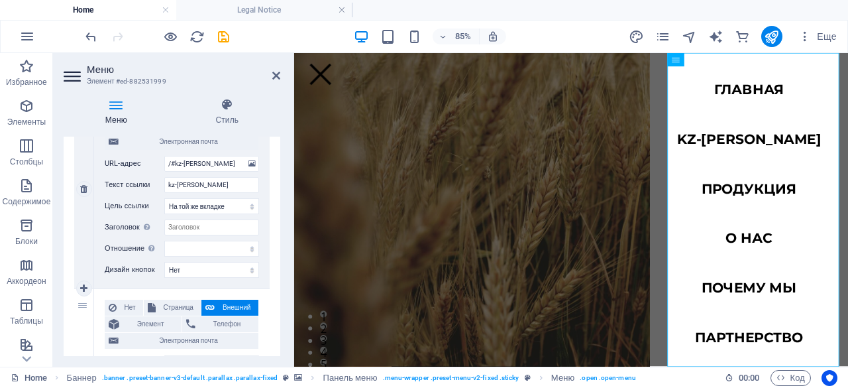
scroll to position [259, 0]
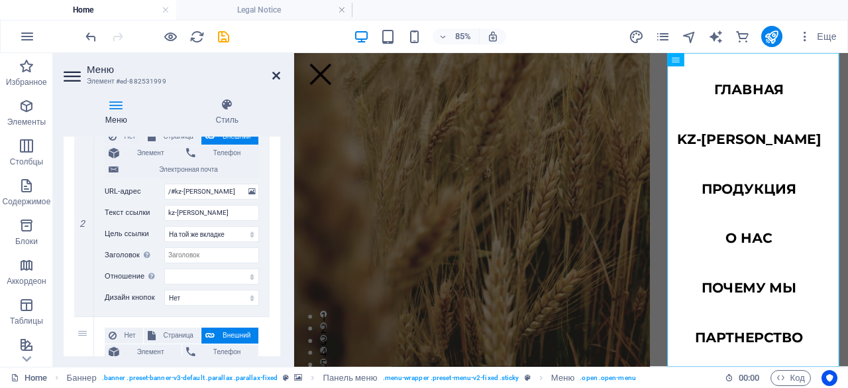
click at [280, 78] on aside "Меню Элемент #ed-882531999 Меню Стиль Меню Автоматически Персональный Создайте …" at bounding box center [173, 210] width 241 height 314
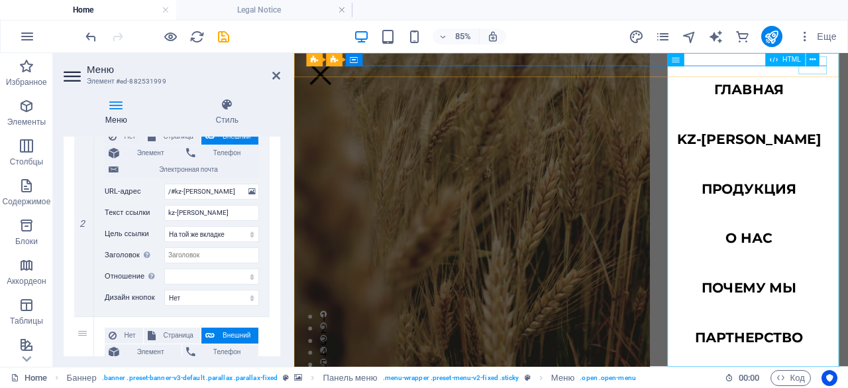
click at [342, 74] on div at bounding box center [325, 78] width 33 height 21
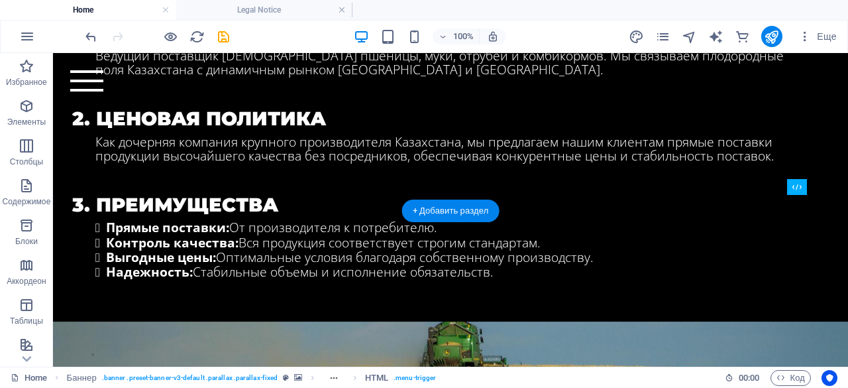
scroll to position [1009, 0]
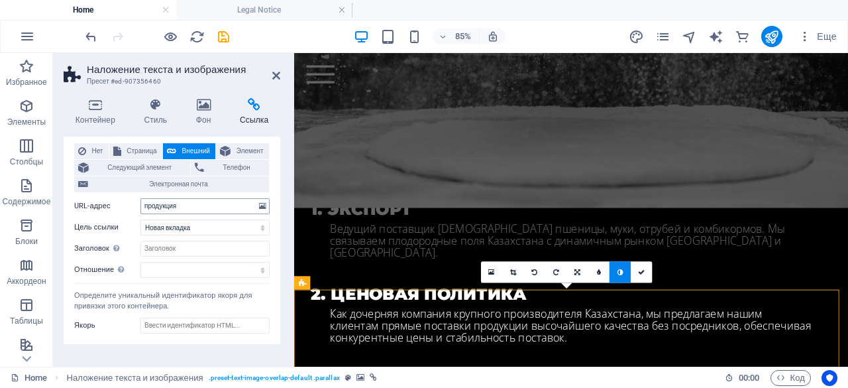
scroll to position [0, 0]
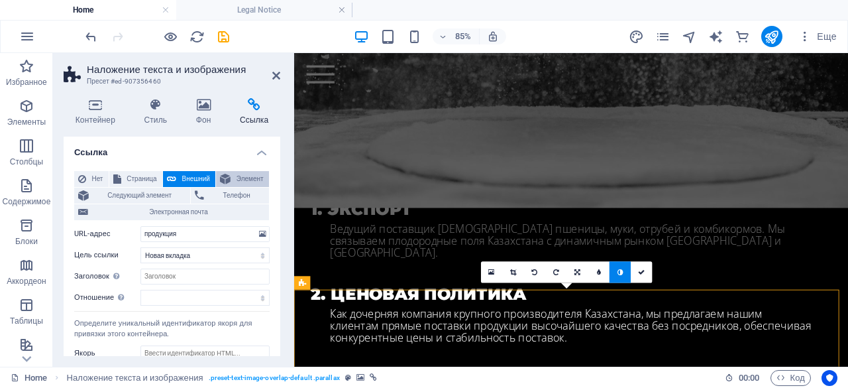
click at [246, 180] on span "Элемент" at bounding box center [250, 179] width 30 height 16
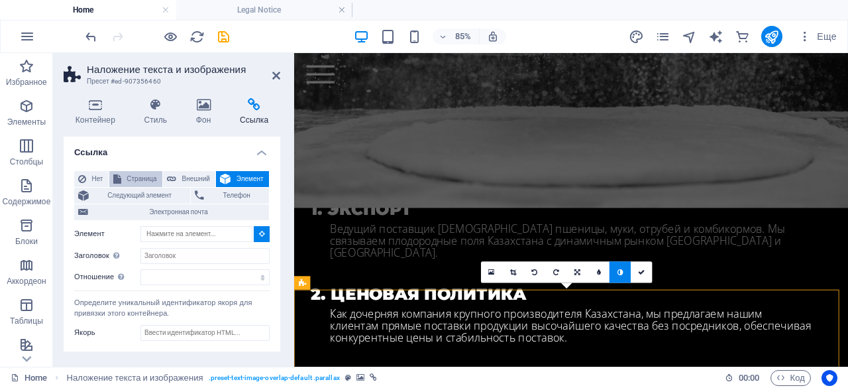
click at [143, 184] on span "Страница" at bounding box center [141, 179] width 33 height 16
select select
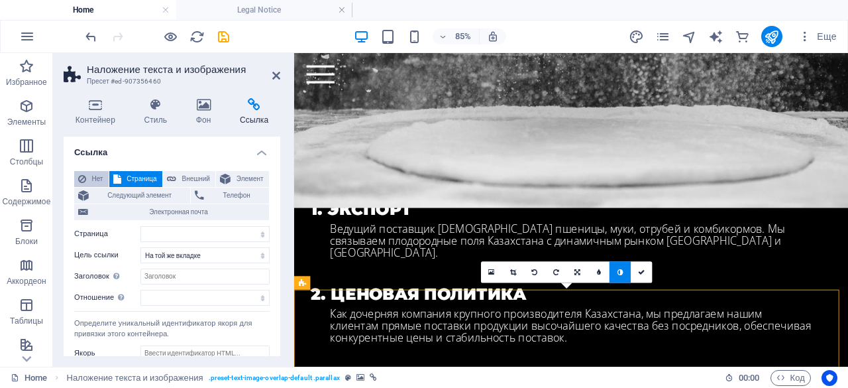
click at [84, 178] on icon at bounding box center [82, 179] width 8 height 16
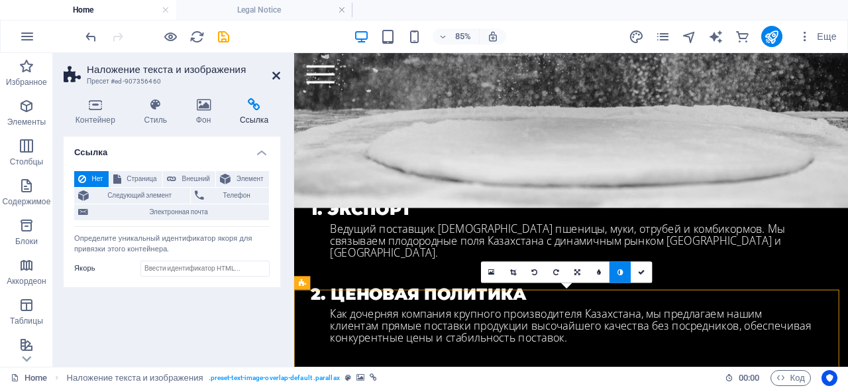
click at [276, 75] on icon at bounding box center [276, 75] width 8 height 11
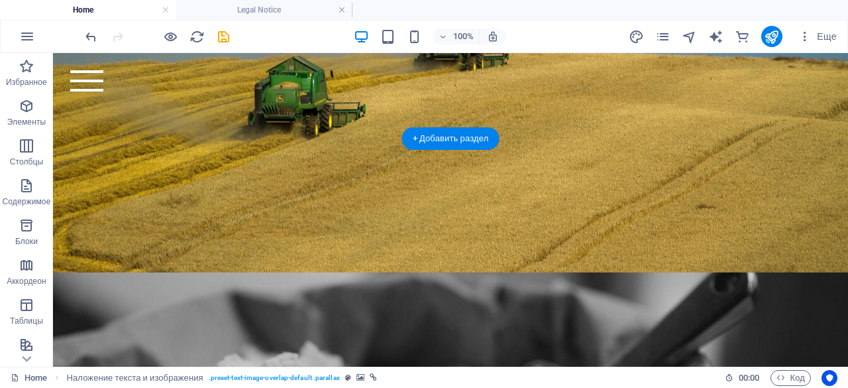
scroll to position [1930, 0]
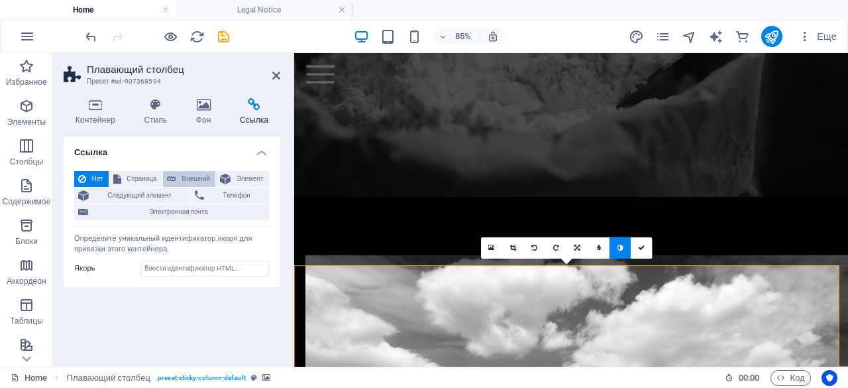
drag, startPoint x: 154, startPoint y: 177, endPoint x: 188, endPoint y: 178, distance: 33.8
click at [154, 177] on span "Страница" at bounding box center [141, 179] width 33 height 16
select select
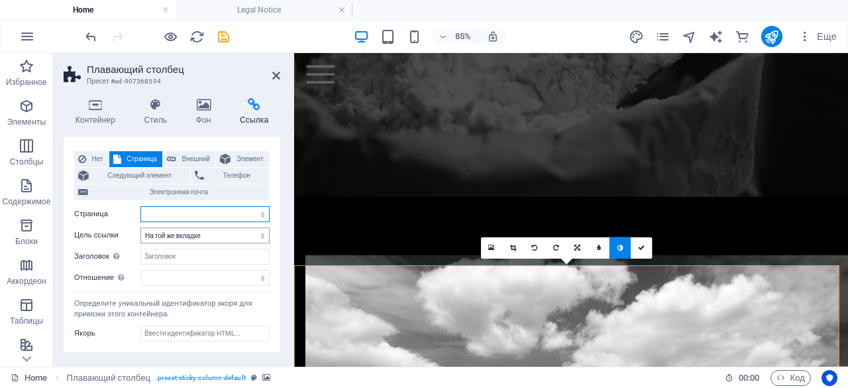
scroll to position [28, 0]
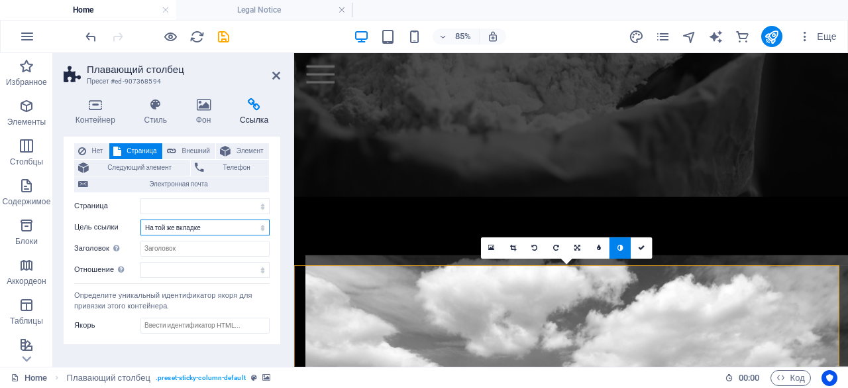
click at [207, 234] on select "Новая вкладка На той же вкладке Наложение" at bounding box center [205, 227] width 129 height 16
drag, startPoint x: 209, startPoint y: 233, endPoint x: 211, endPoint y: 226, distance: 6.9
click at [209, 233] on select "Новая вкладка На той же вкладке Наложение" at bounding box center [205, 227] width 129 height 16
click at [198, 145] on span "Внешний" at bounding box center [195, 151] width 31 height 16
select select "blank"
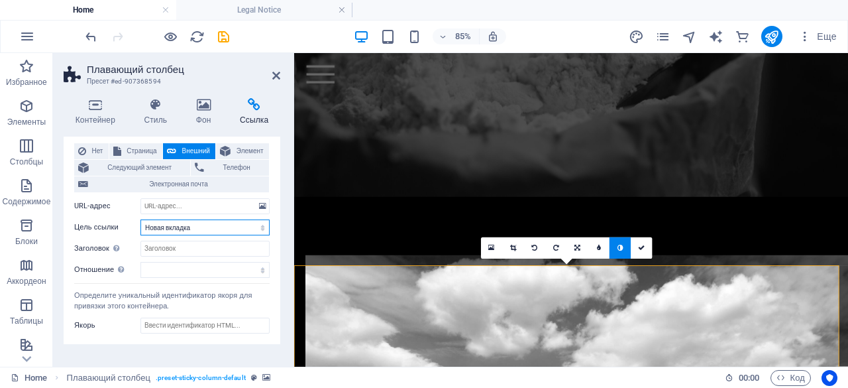
click at [188, 223] on select "Новая вкладка На той же вкладке Наложение" at bounding box center [205, 227] width 129 height 16
click at [192, 223] on select "Новая вкладка На той же вкладке Наложение" at bounding box center [205, 227] width 129 height 16
select select
click at [141, 219] on select "Новая вкладка На той же вкладке Наложение" at bounding box center [205, 227] width 129 height 16
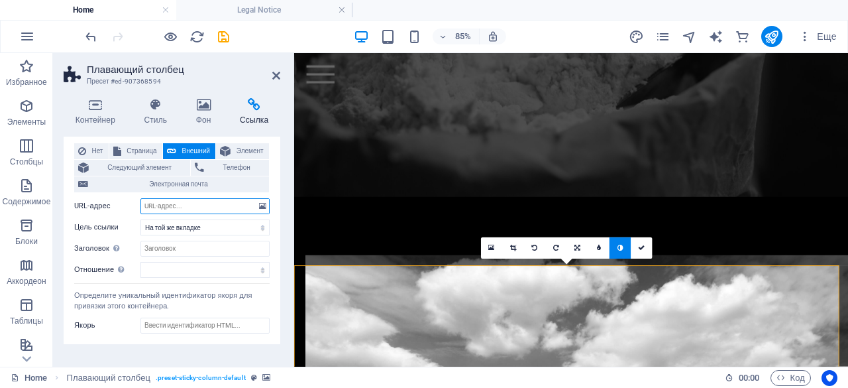
click at [197, 210] on input "URL-адрес" at bounding box center [205, 206] width 129 height 16
type input "#о_нас"
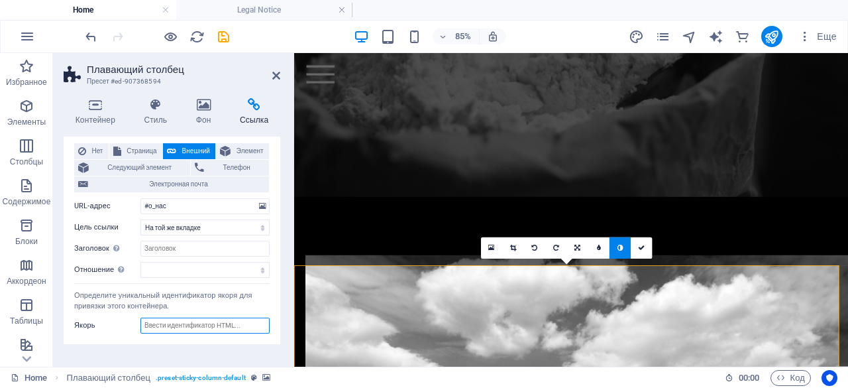
click at [181, 324] on input "Якорь" at bounding box center [205, 326] width 129 height 16
type input "#о_нас"
click at [205, 348] on div "Ссылка Нет Страница Внешний Элемент Следующий элемент Телефон Электронная почта…" at bounding box center [172, 246] width 217 height 219
click at [248, 152] on span "Элемент" at bounding box center [250, 151] width 30 height 16
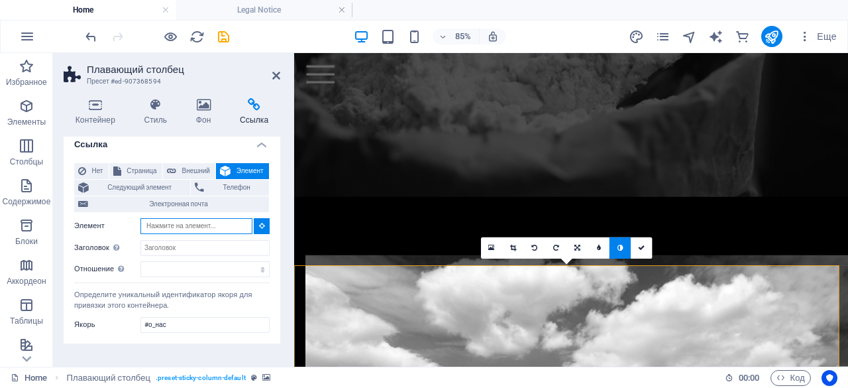
scroll to position [7, 0]
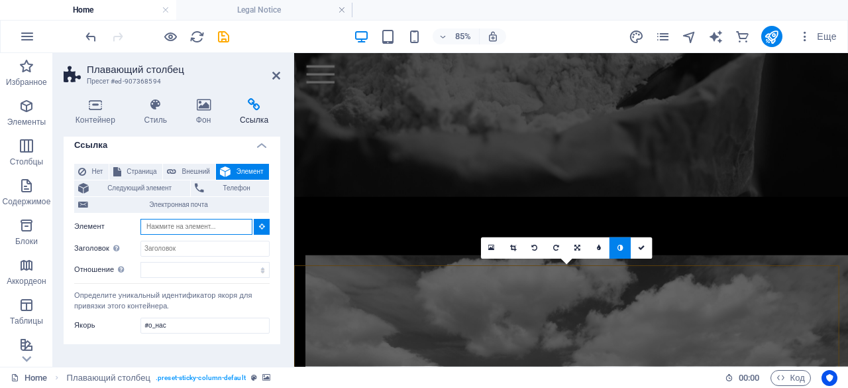
click at [194, 227] on input "Элемент" at bounding box center [197, 227] width 112 height 16
type input ","
type input "."
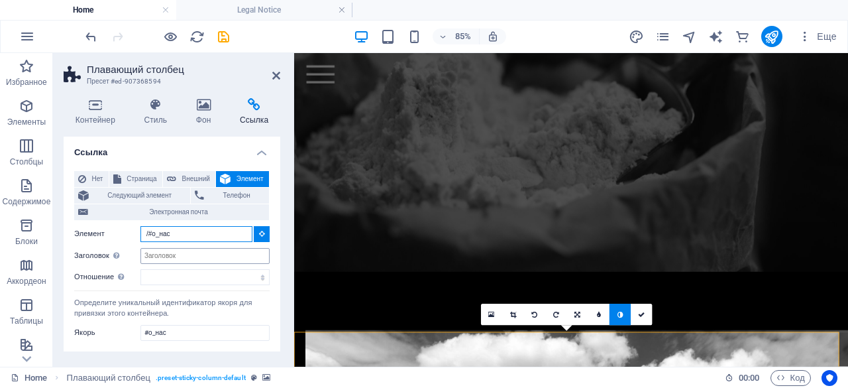
scroll to position [1831, 0]
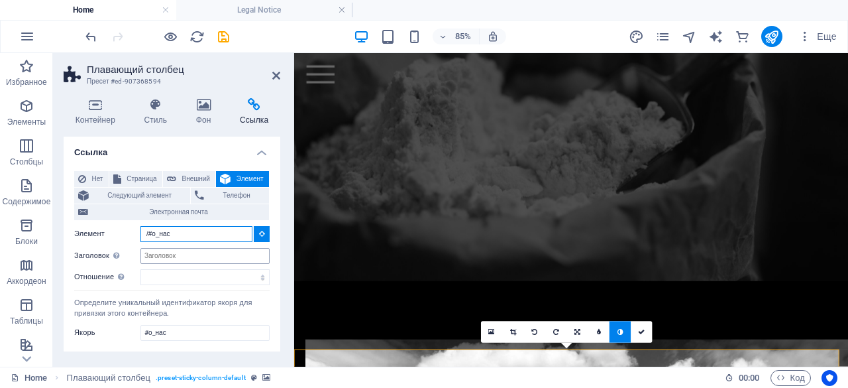
type input "/#о_нас"
click at [184, 259] on input "Заголовок Дополнительное описание ссылки не должно совпадать с текстом ссылки. …" at bounding box center [205, 256] width 129 height 16
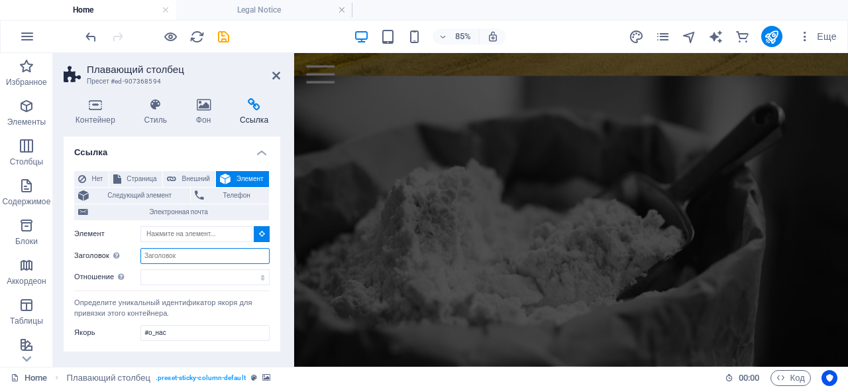
scroll to position [1654, 0]
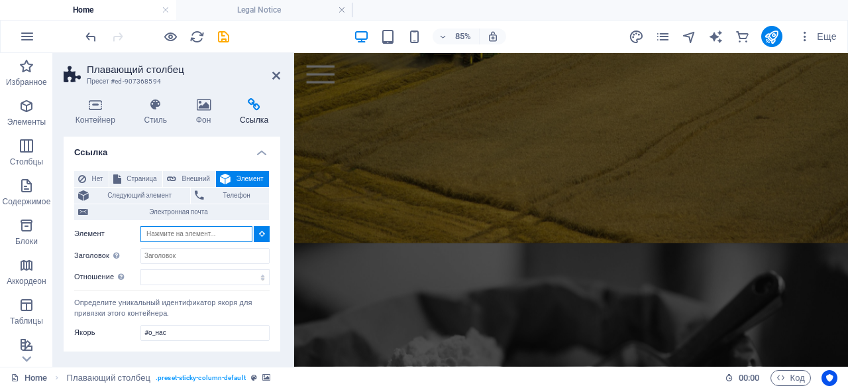
click at [195, 230] on input "Элемент" at bounding box center [197, 234] width 112 height 16
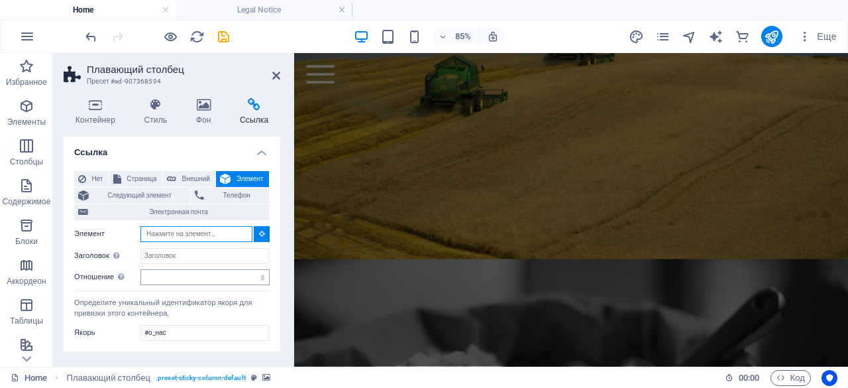
scroll to position [1555, 0]
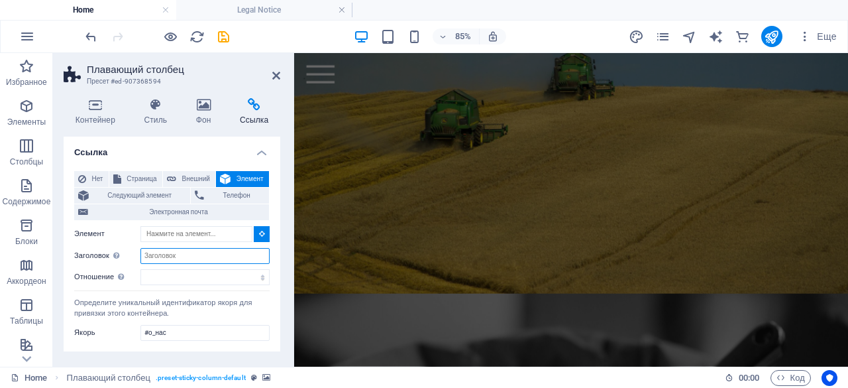
click at [182, 255] on input "Заголовок Дополнительное описание ссылки не должно совпадать с текстом ссылки. …" at bounding box center [205, 256] width 129 height 16
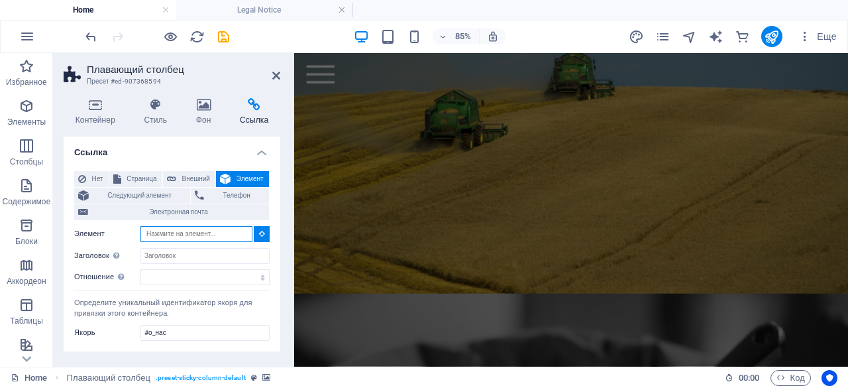
click at [188, 235] on input "Элемент" at bounding box center [197, 234] width 112 height 16
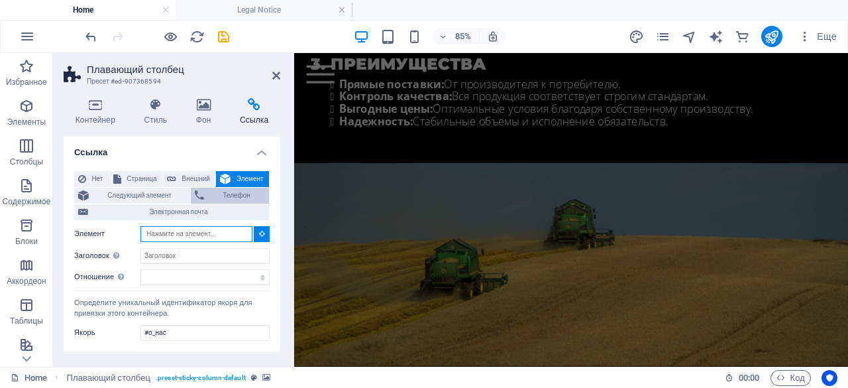
scroll to position [1373, 0]
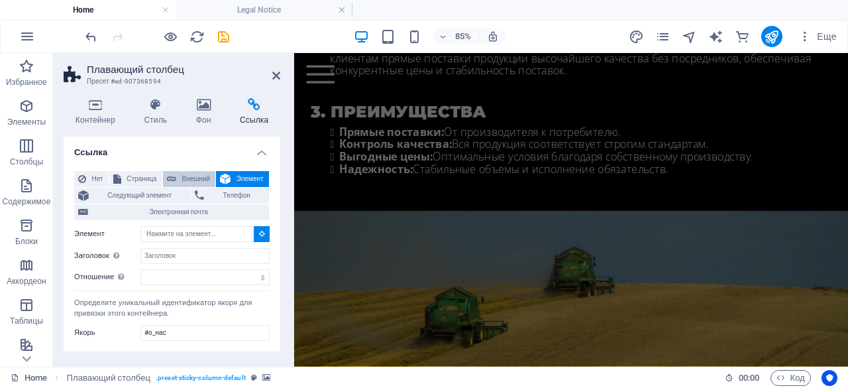
click at [187, 172] on span "Внешний" at bounding box center [195, 179] width 31 height 16
select select "blank"
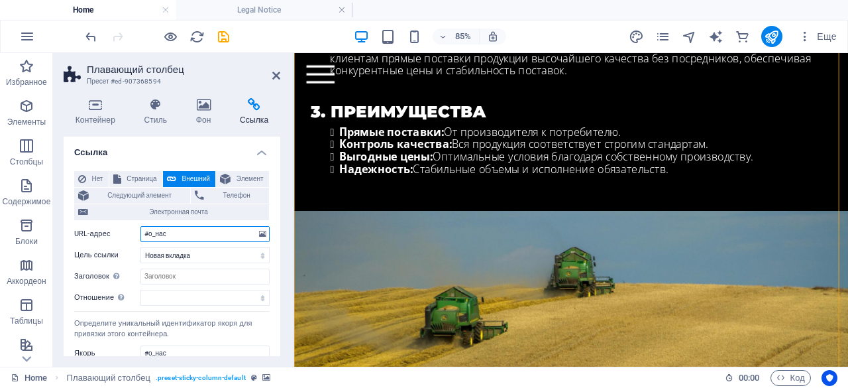
scroll to position [2191, 0]
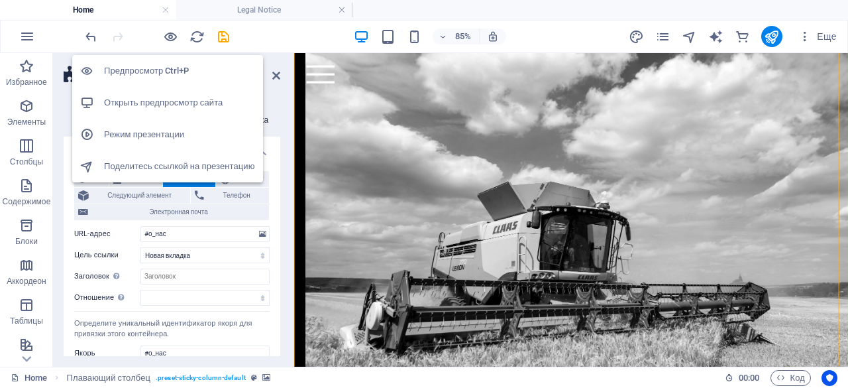
click at [164, 36] on icon "button" at bounding box center [170, 36] width 15 height 15
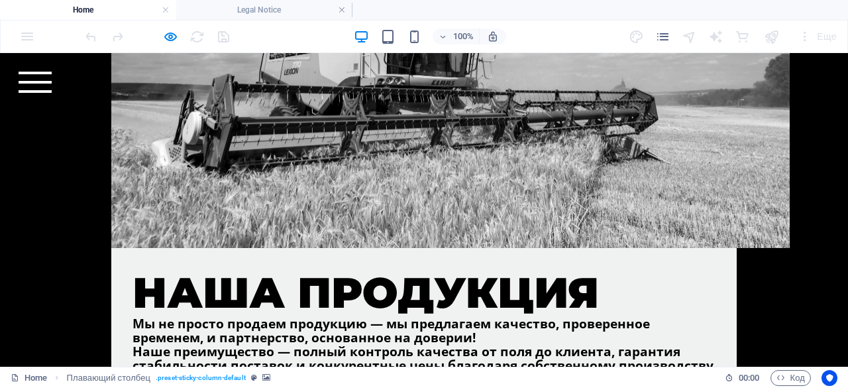
scroll to position [0, 0]
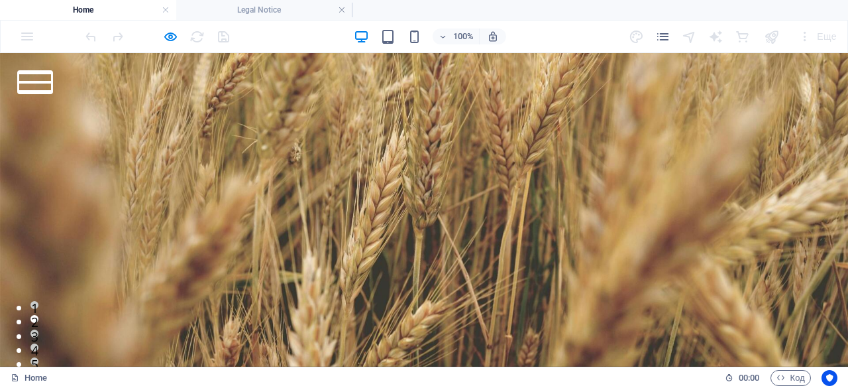
click at [52, 84] on button at bounding box center [35, 82] width 33 height 3
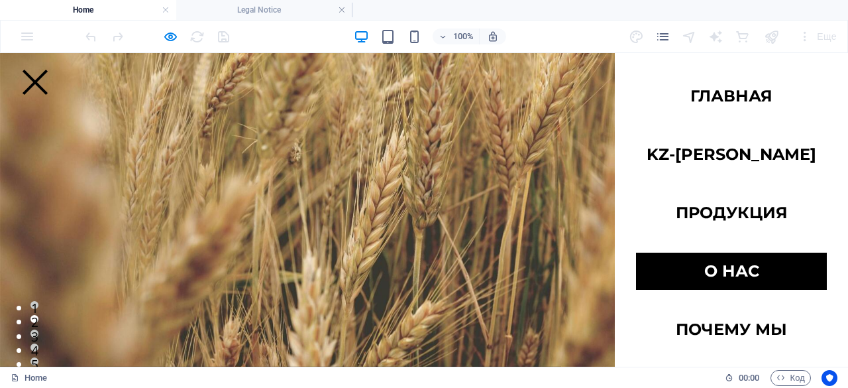
click at [711, 280] on link "О нас" at bounding box center [731, 271] width 191 height 37
click at [727, 273] on link "О нас" at bounding box center [731, 271] width 191 height 37
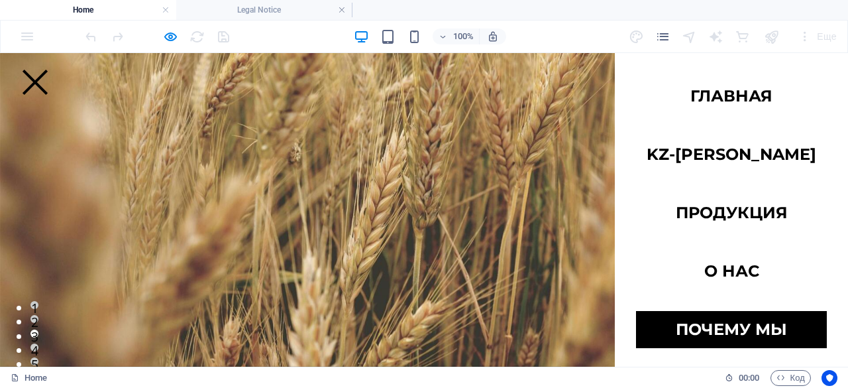
click at [734, 328] on link "Почему мы" at bounding box center [731, 329] width 191 height 37
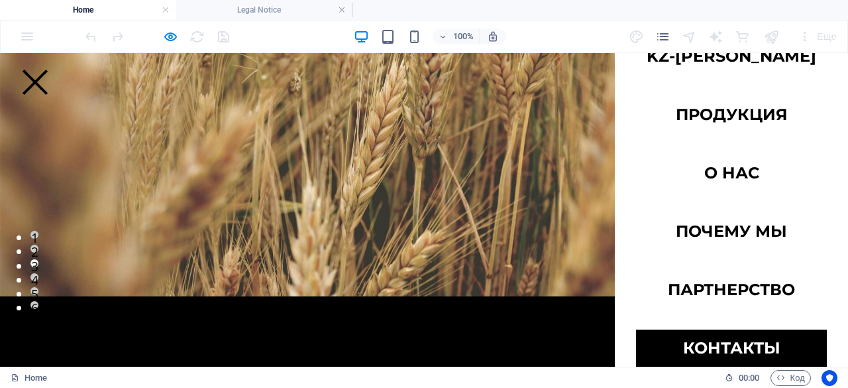
click at [724, 349] on link "Контакты" at bounding box center [731, 347] width 191 height 37
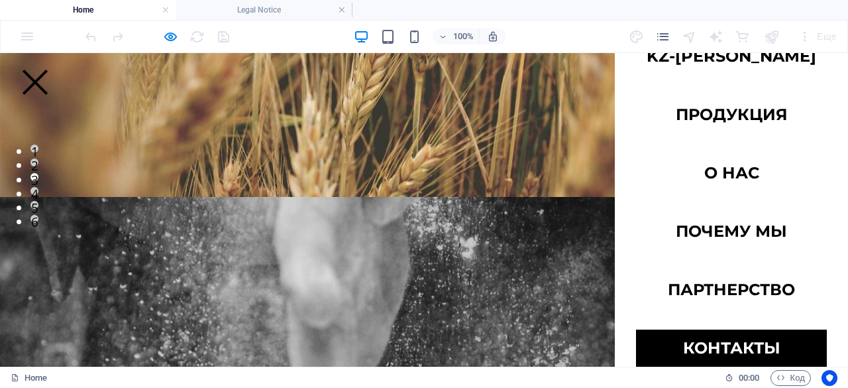
scroll to position [161, 0]
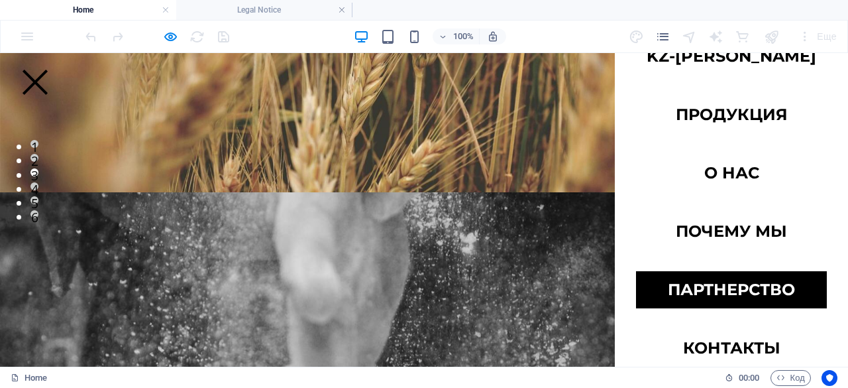
click at [750, 286] on link "Партнерство" at bounding box center [731, 289] width 191 height 37
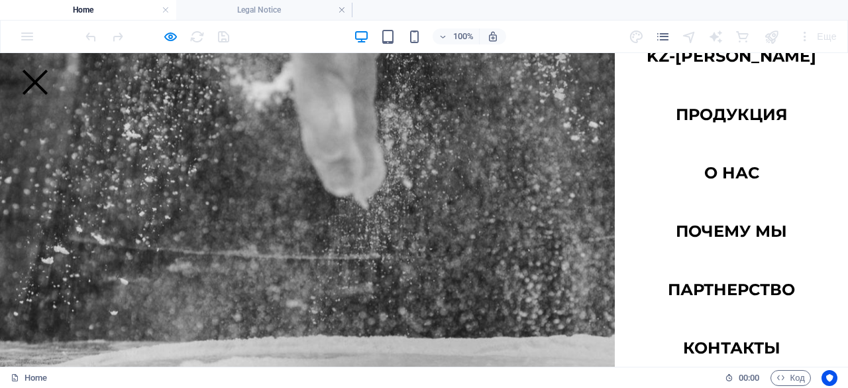
scroll to position [951, 0]
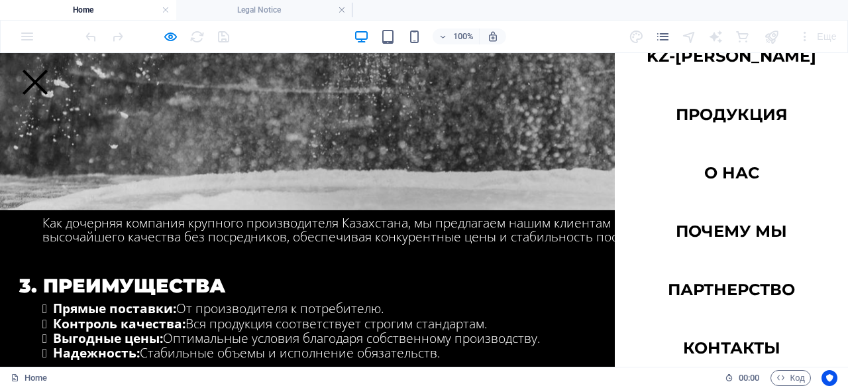
click at [52, 72] on div at bounding box center [35, 82] width 33 height 21
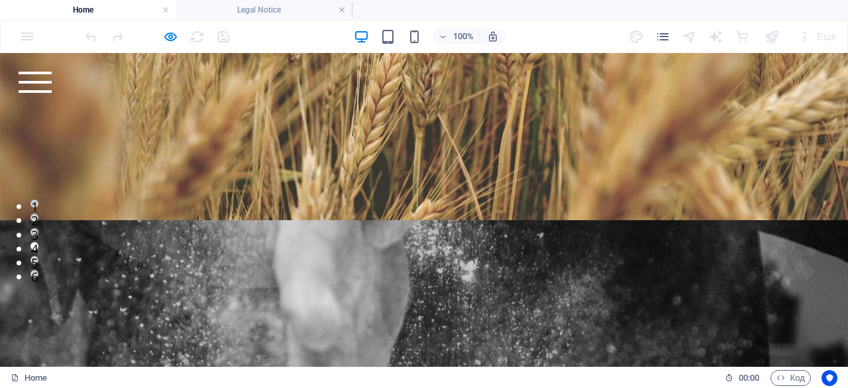
scroll to position [0, 0]
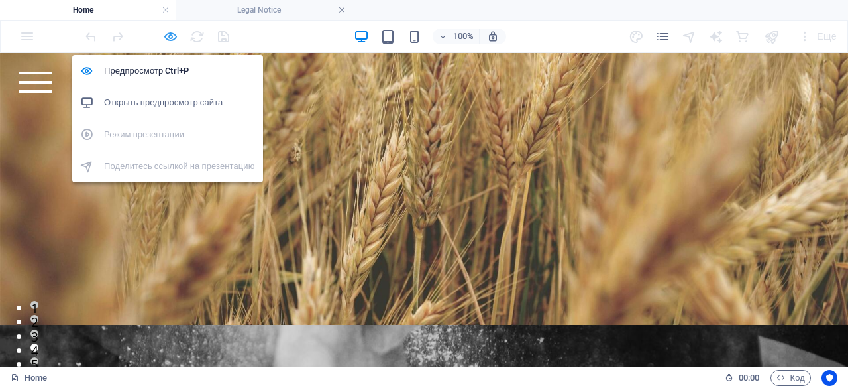
click at [174, 32] on icon "button" at bounding box center [170, 36] width 15 height 15
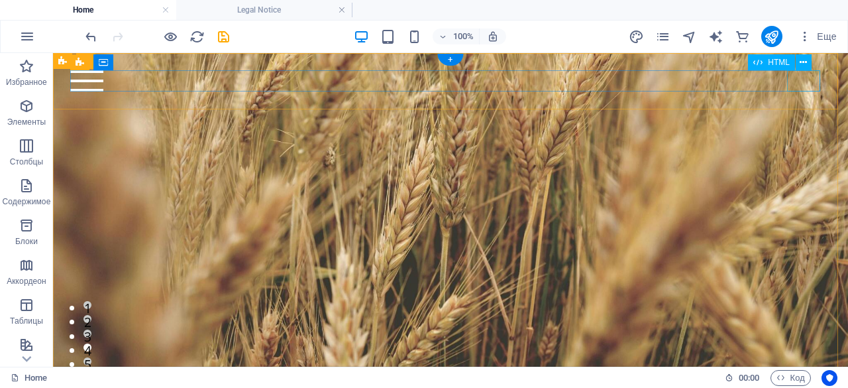
click at [800, 84] on div at bounding box center [450, 80] width 760 height 21
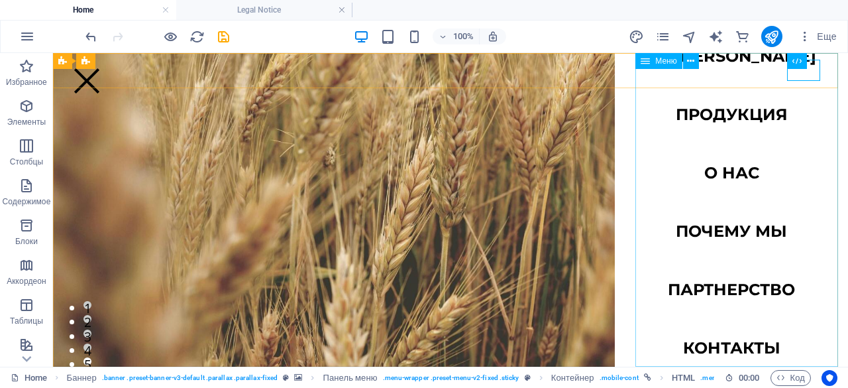
click at [38, 304] on span "Меню" at bounding box center [34, 308] width 8 height 8
select select
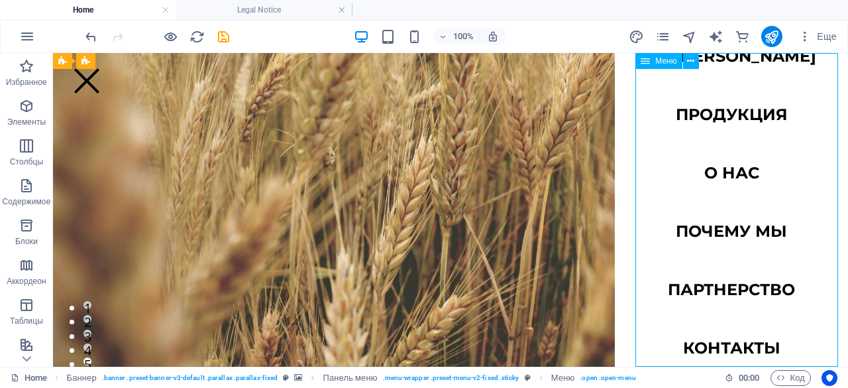
select select
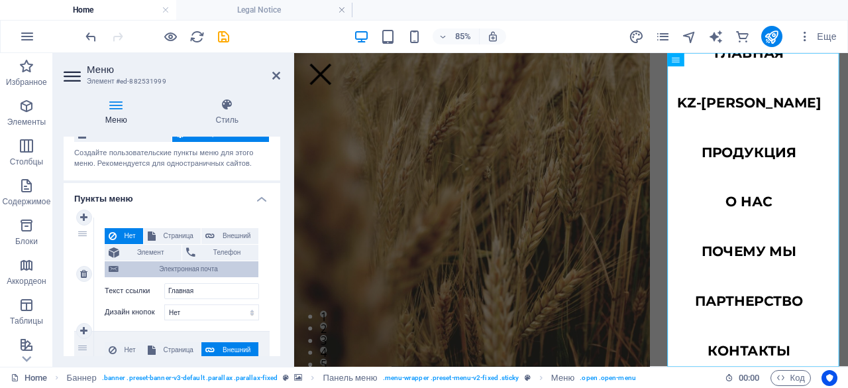
scroll to position [124, 0]
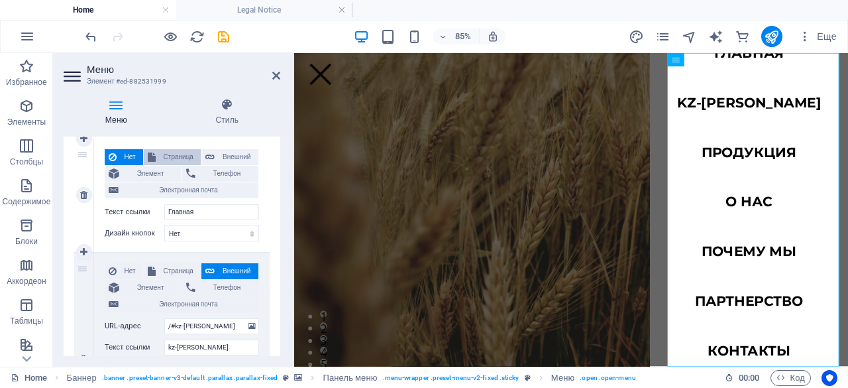
click at [167, 151] on span "Страница" at bounding box center [178, 157] width 37 height 16
select select
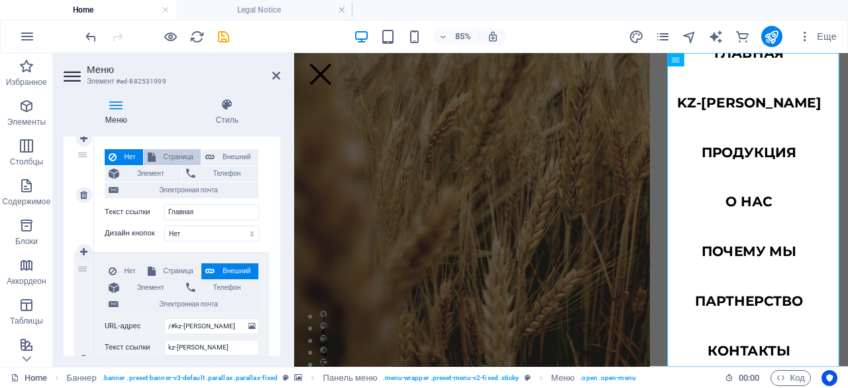
select select
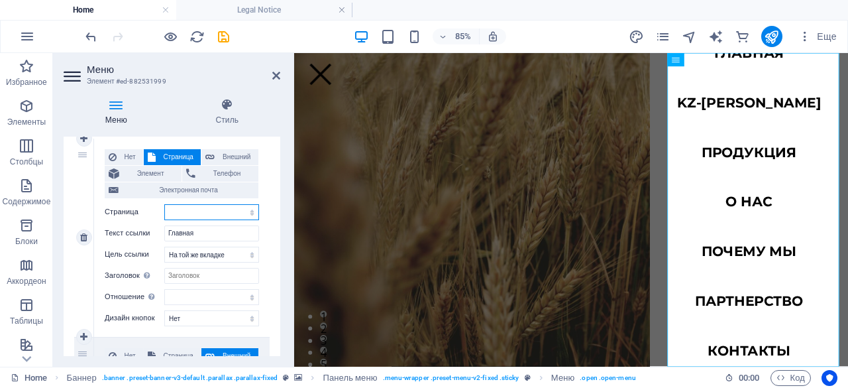
click at [196, 213] on select "Главная Subpage Legal Notice Privacy" at bounding box center [211, 212] width 95 height 16
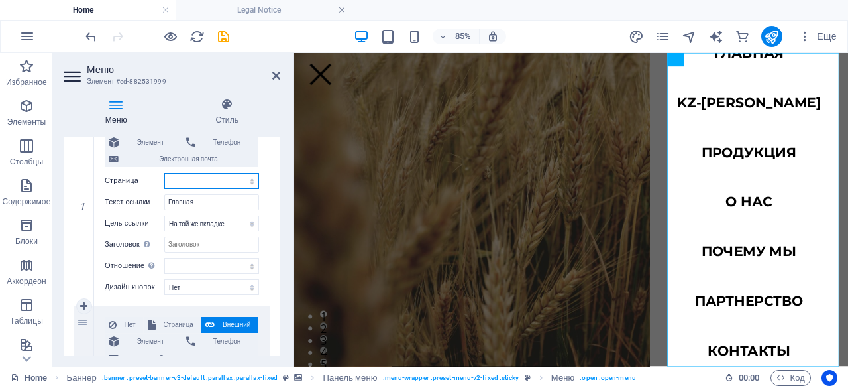
scroll to position [152, 0]
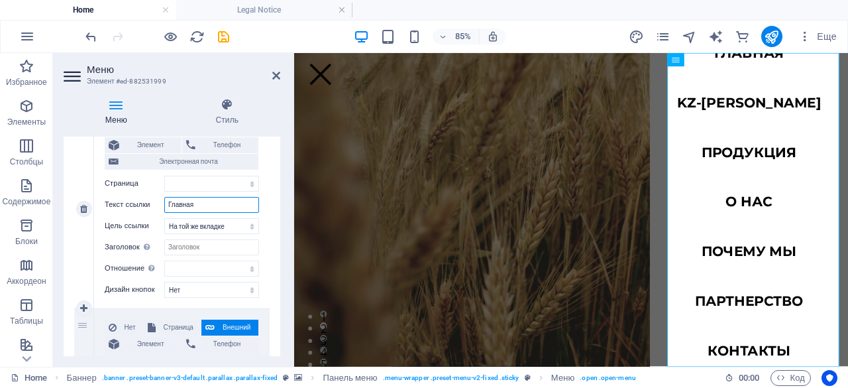
click at [219, 204] on input "Главная" at bounding box center [211, 205] width 95 height 16
click at [170, 205] on input "Главная" at bounding box center [211, 205] width 95 height 16
type input "№Главная"
select select
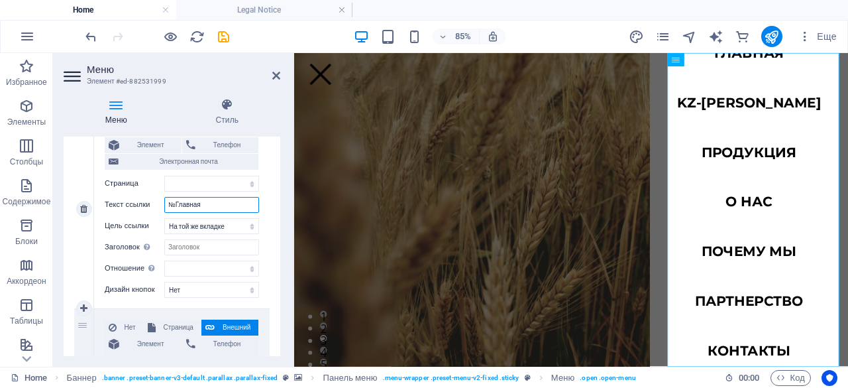
select select
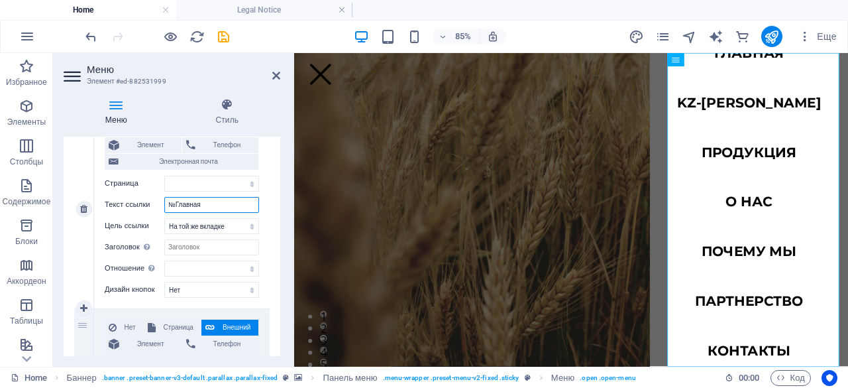
select select
type input "№Главная"
select select
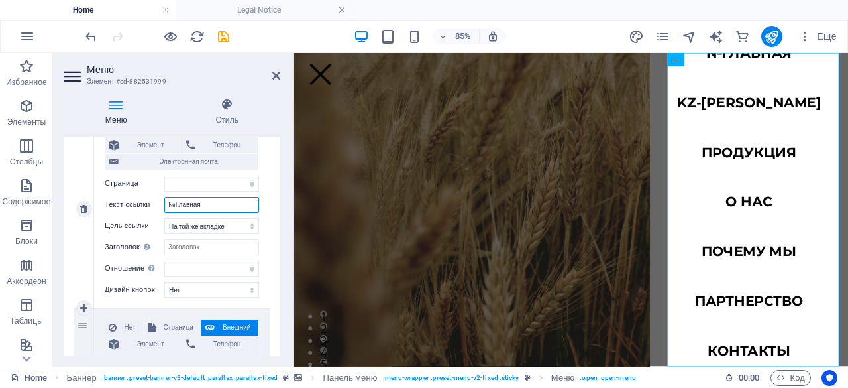
select select
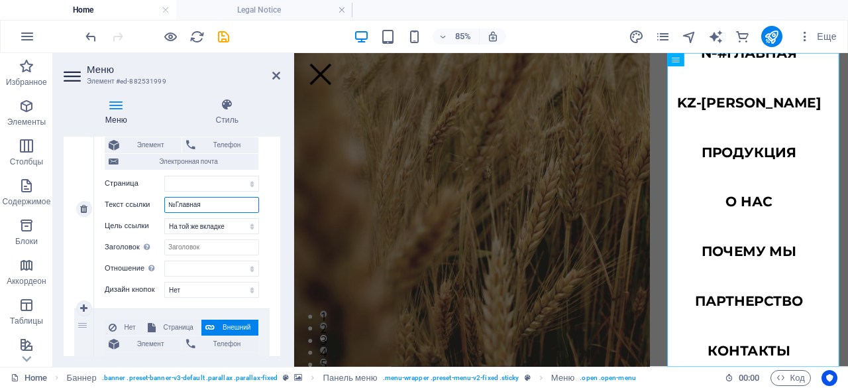
type input "Главная"
select select
type input "#Главная"
select select
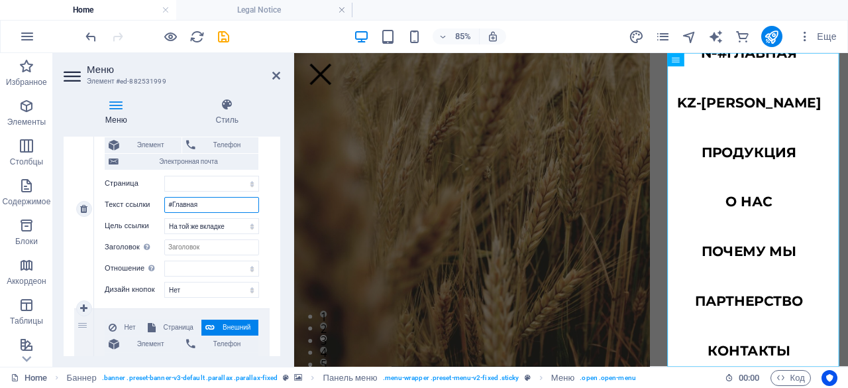
select select
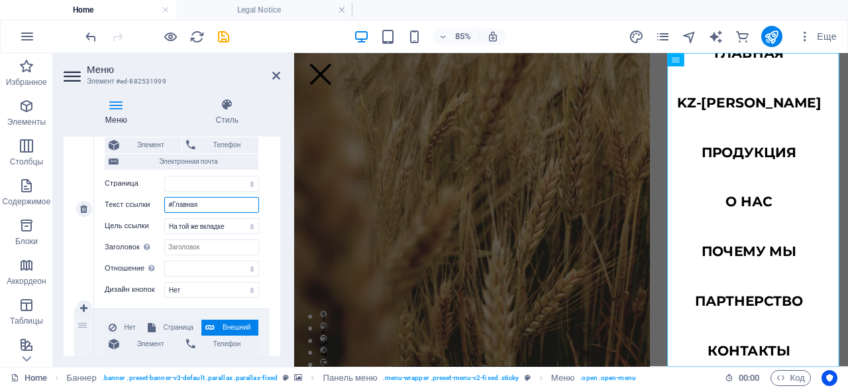
select select
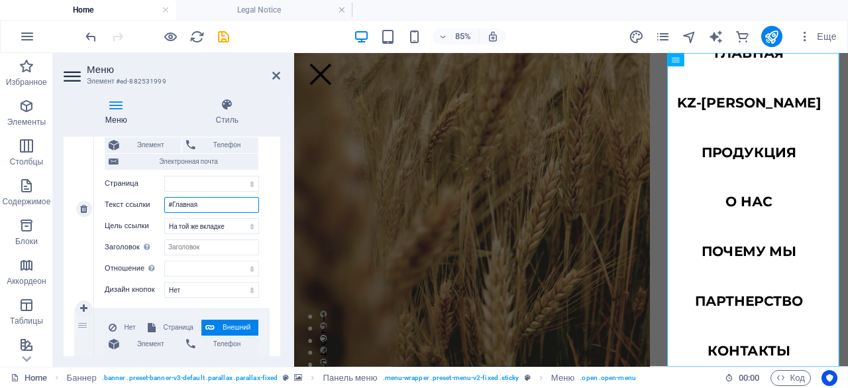
select select
type input "#Главная"
click at [205, 180] on select "Главная Subpage Legal Notice Privacy" at bounding box center [211, 184] width 95 height 16
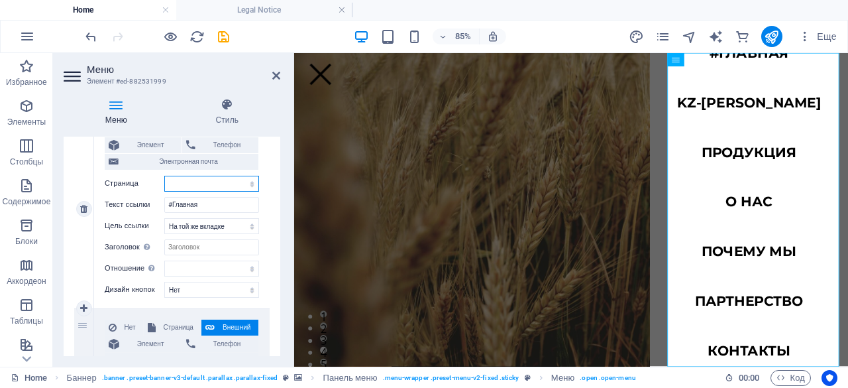
select select "0"
click at [164, 176] on select "Главная Subpage Legal Notice Privacy" at bounding box center [211, 184] width 95 height 16
select select
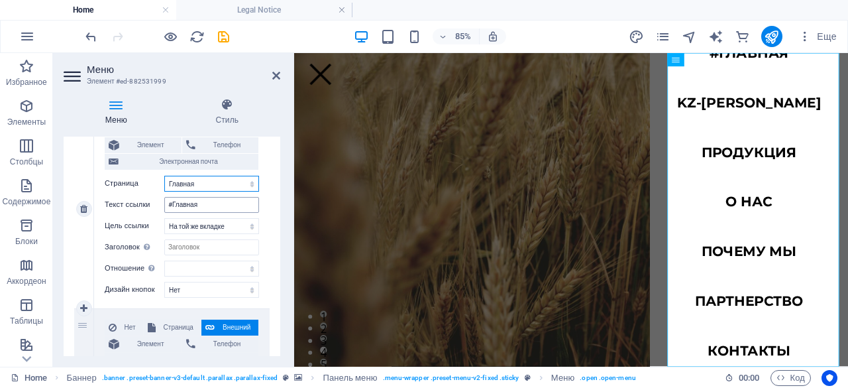
select select
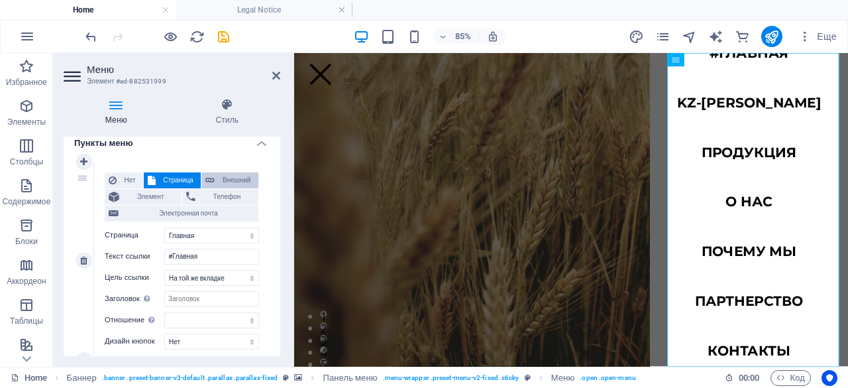
click at [215, 178] on button "Внешний" at bounding box center [230, 180] width 57 height 16
select select "blank"
select select
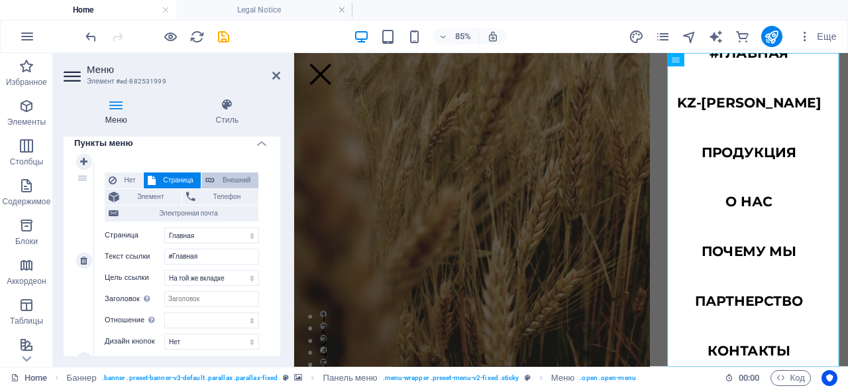
select select
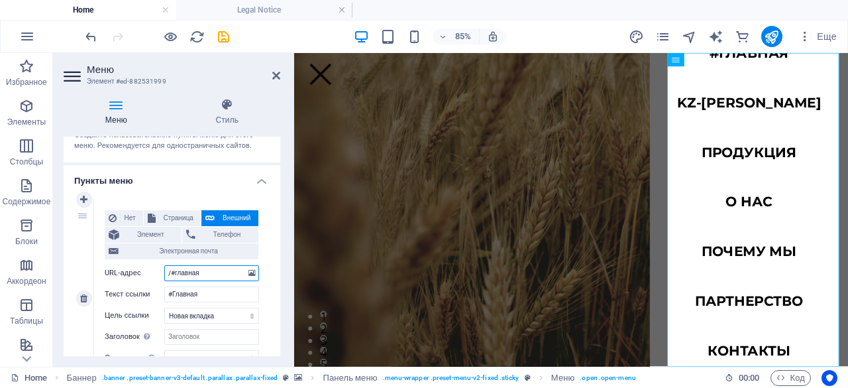
scroll to position [73, 0]
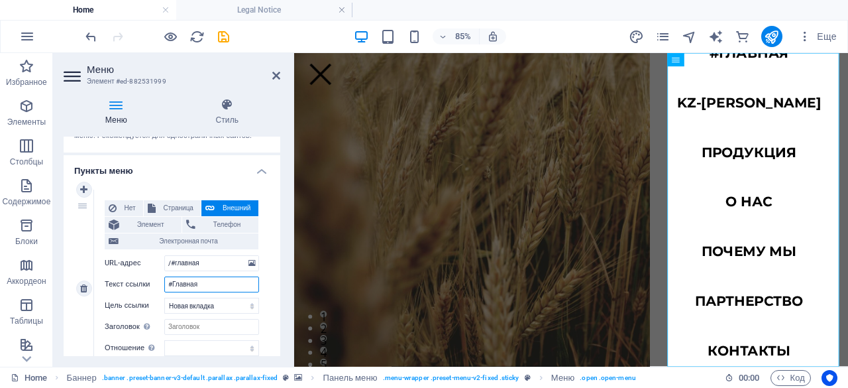
click at [176, 284] on input "#Главная" at bounding box center [211, 284] width 95 height 16
type input "yлавная"
select select
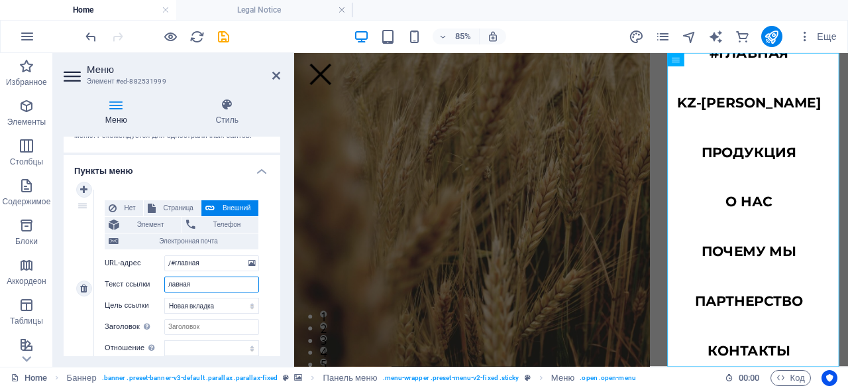
select select
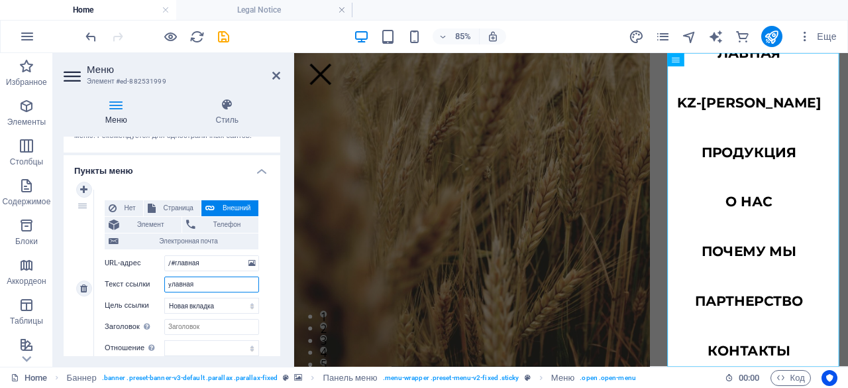
select select
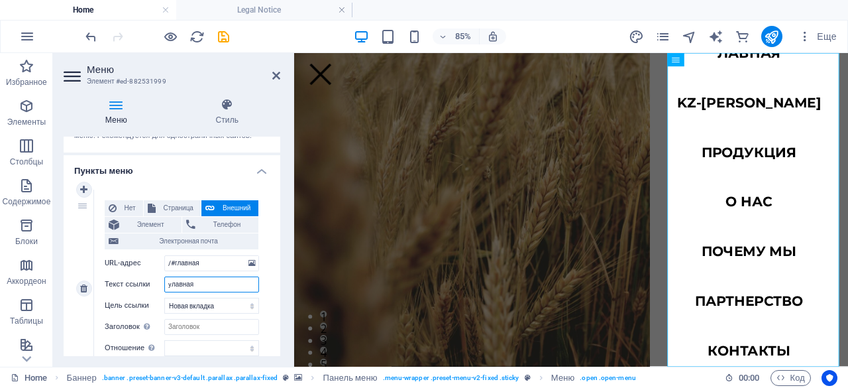
select select
type input "лавная"
select select
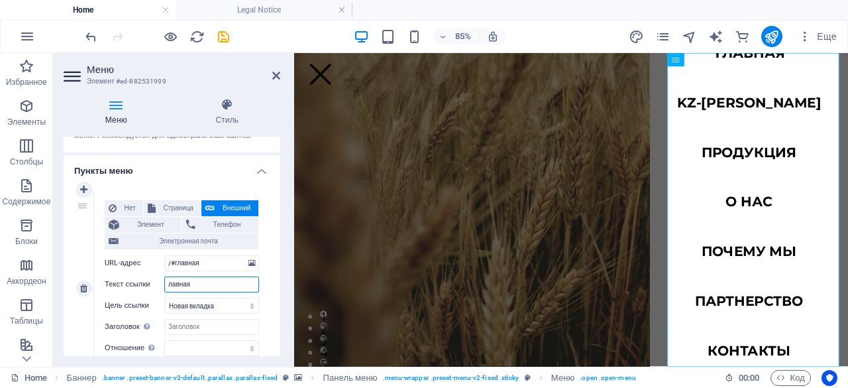
select select
type input "нлавная"
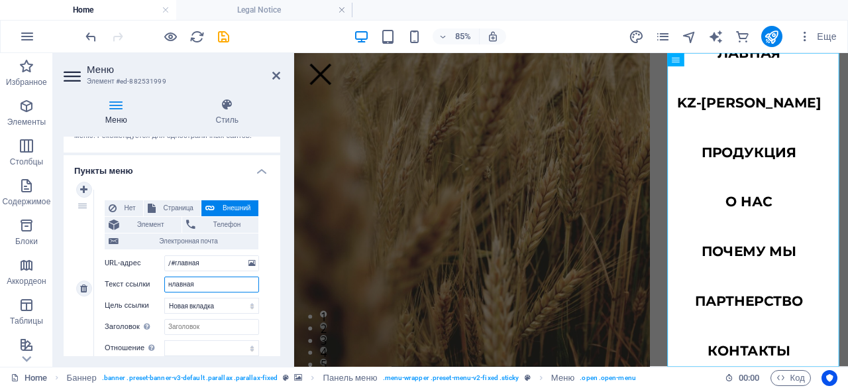
select select
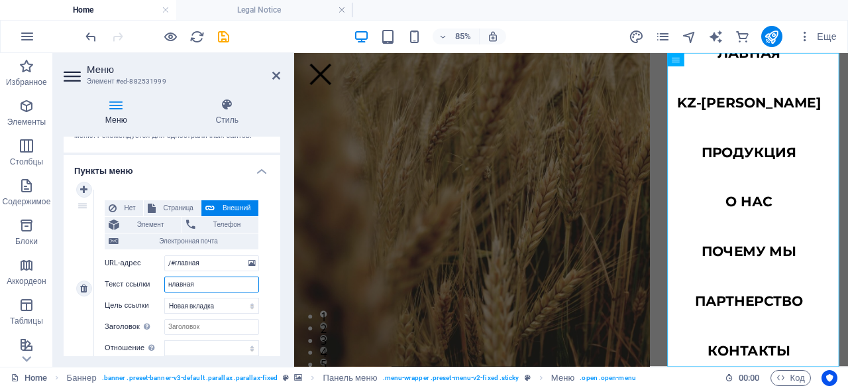
select select
type input "лавная"
select select
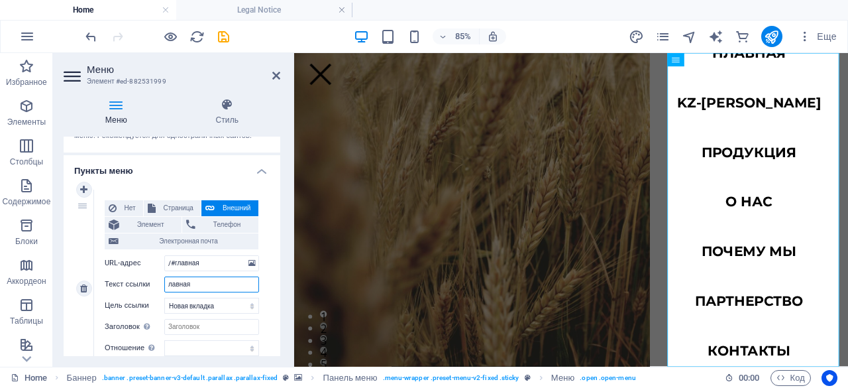
select select
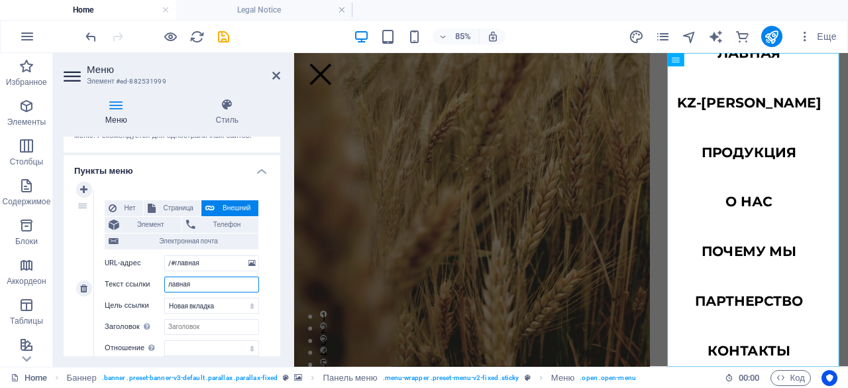
type input "главная"
select select
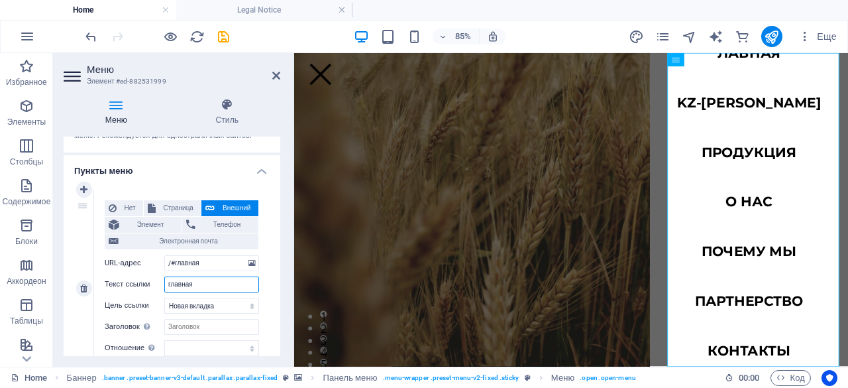
select select
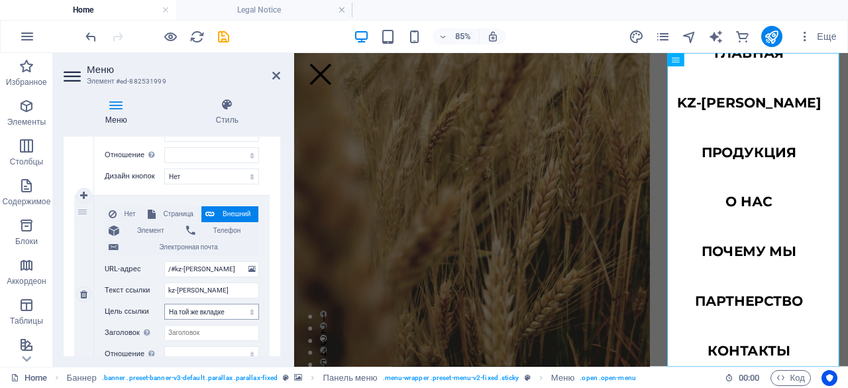
type input "главная"
click at [205, 312] on select "Новая вкладка На той же вкладке Наложение" at bounding box center [211, 312] width 95 height 16
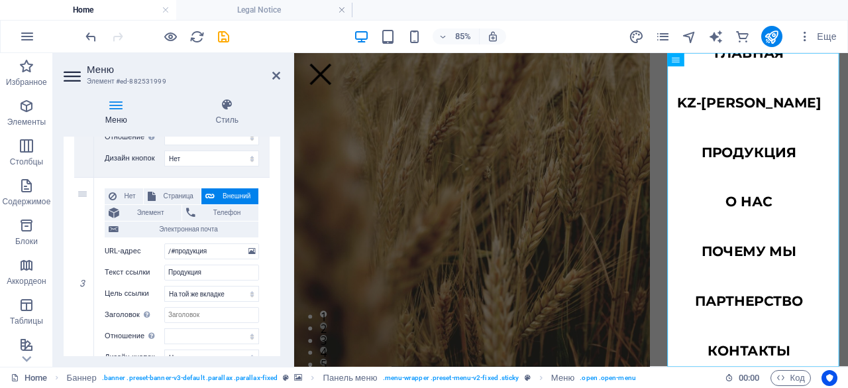
scroll to position [487, 0]
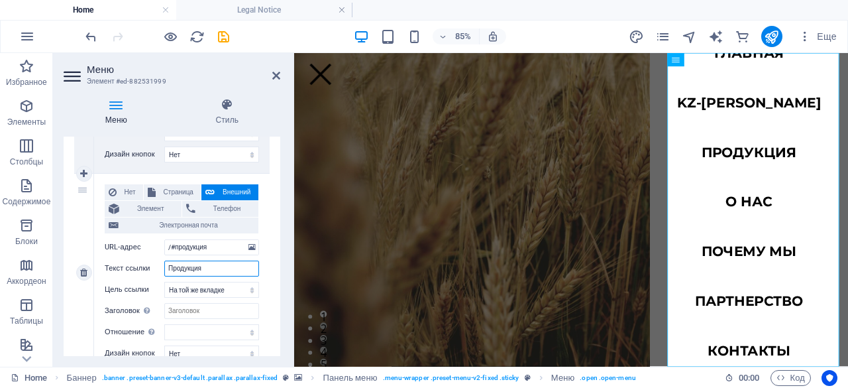
click at [168, 268] on input "Продукция" at bounding box center [211, 269] width 95 height 16
click at [171, 249] on input "/#продукция" at bounding box center [211, 247] width 95 height 16
type input "#продукция"
select select
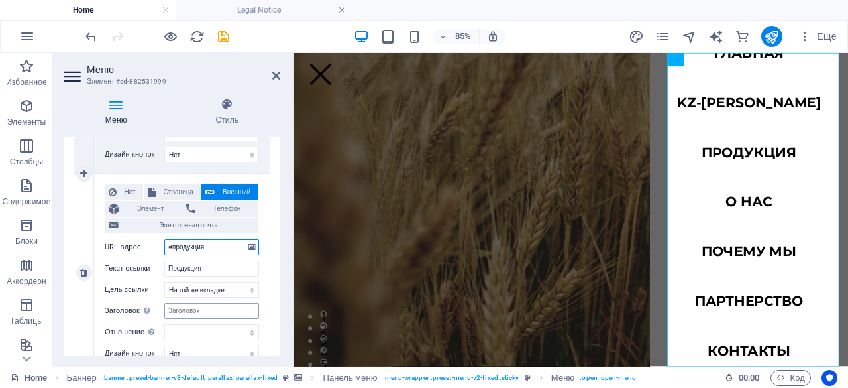
select select
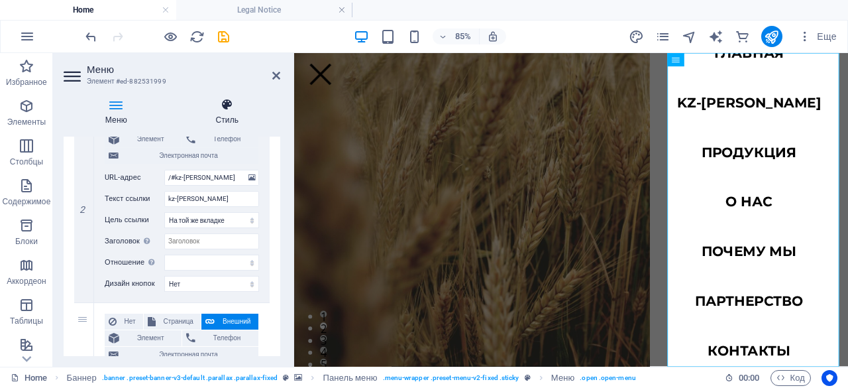
scroll to position [355, 0]
click at [277, 72] on icon at bounding box center [276, 75] width 8 height 11
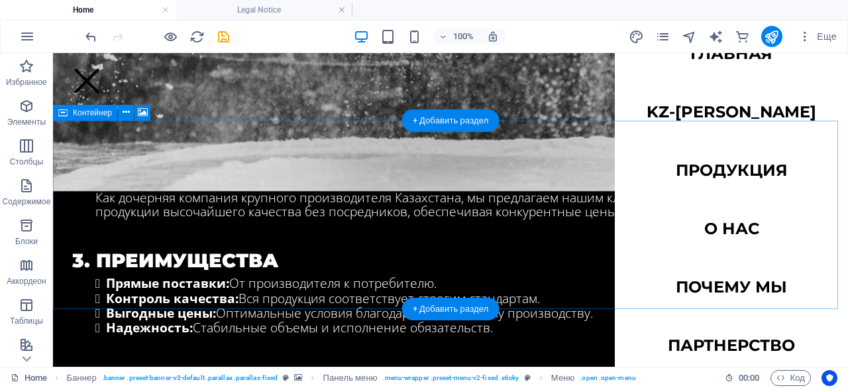
scroll to position [978, 0]
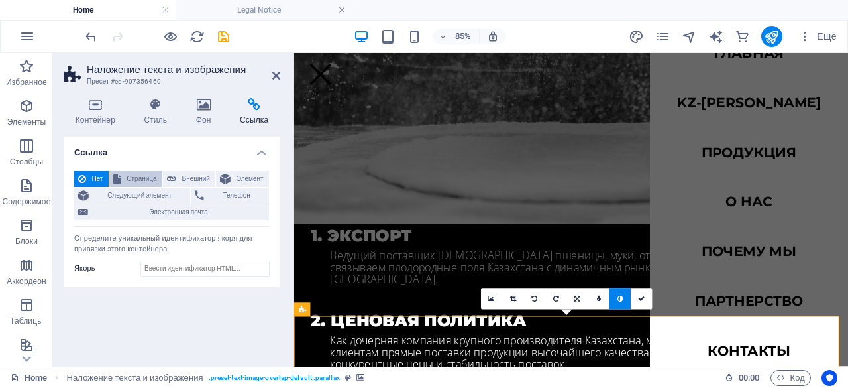
click at [137, 180] on span "Страница" at bounding box center [141, 179] width 33 height 16
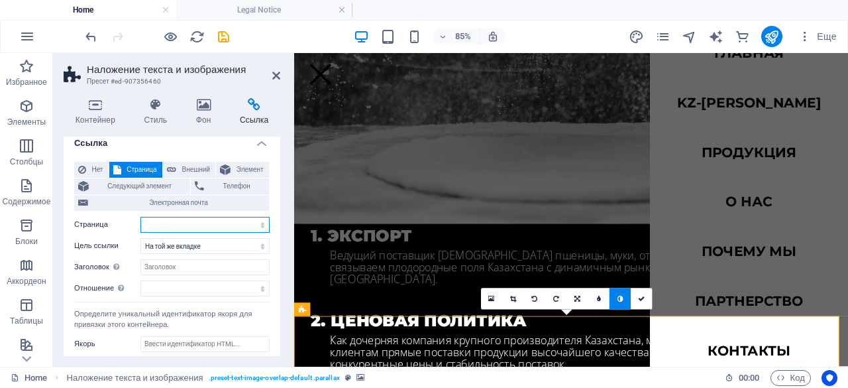
scroll to position [0, 0]
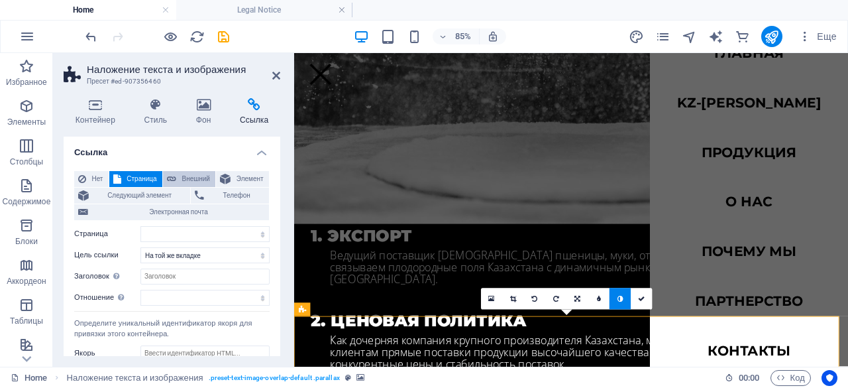
click at [194, 178] on span "Внешний" at bounding box center [195, 179] width 31 height 16
click at [130, 181] on span "Страница" at bounding box center [141, 179] width 33 height 16
click at [207, 255] on select "Новая вкладка На той же вкладке Наложение" at bounding box center [205, 255] width 129 height 16
click at [175, 178] on button "Внешний" at bounding box center [189, 179] width 52 height 16
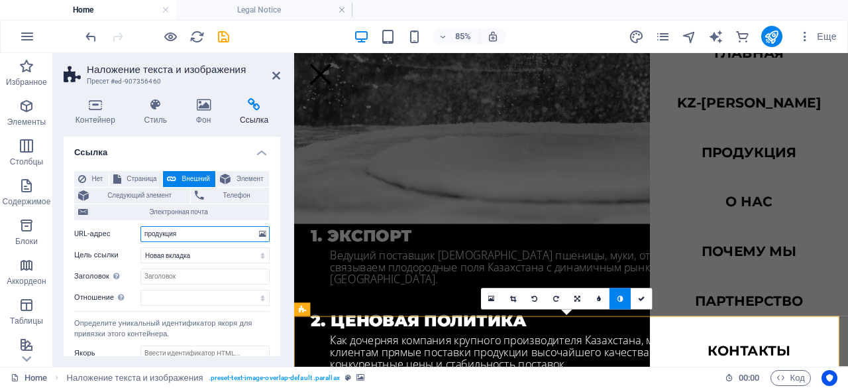
click at [146, 229] on input "продукция" at bounding box center [205, 234] width 129 height 16
click at [168, 193] on span "Следующий элемент" at bounding box center [139, 196] width 93 height 16
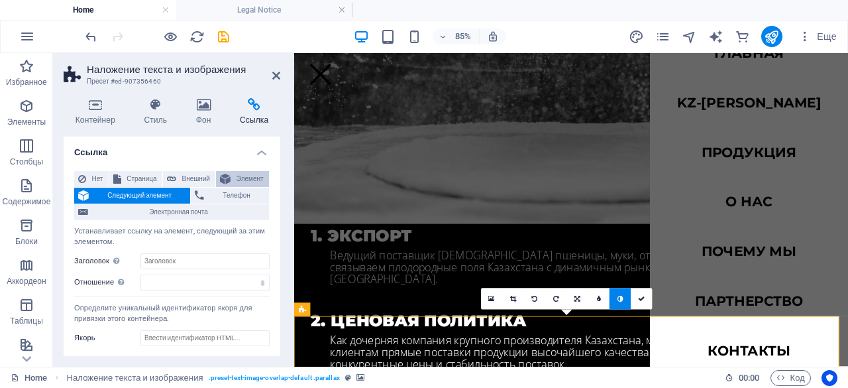
click at [244, 174] on span "Элемент" at bounding box center [250, 179] width 30 height 16
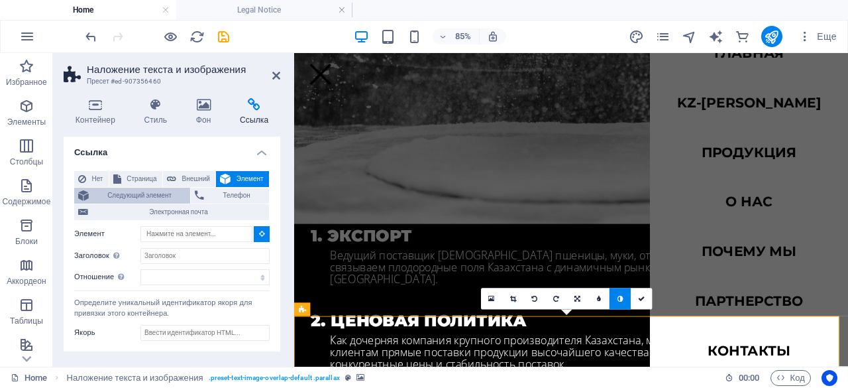
click at [151, 192] on span "Следующий элемент" at bounding box center [139, 196] width 93 height 16
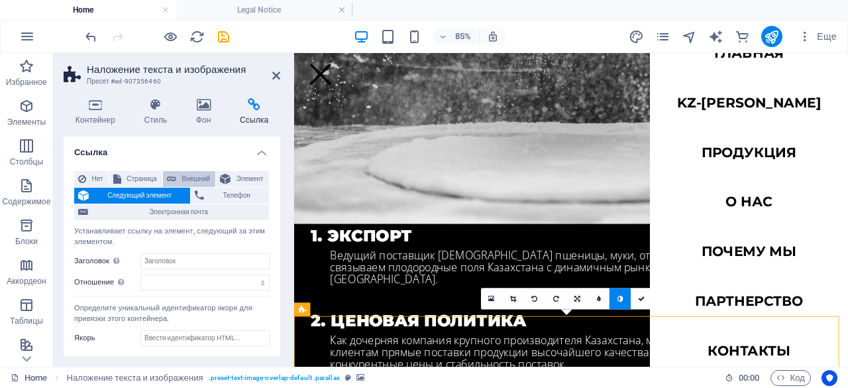
click at [191, 173] on span "Внешний" at bounding box center [195, 179] width 31 height 16
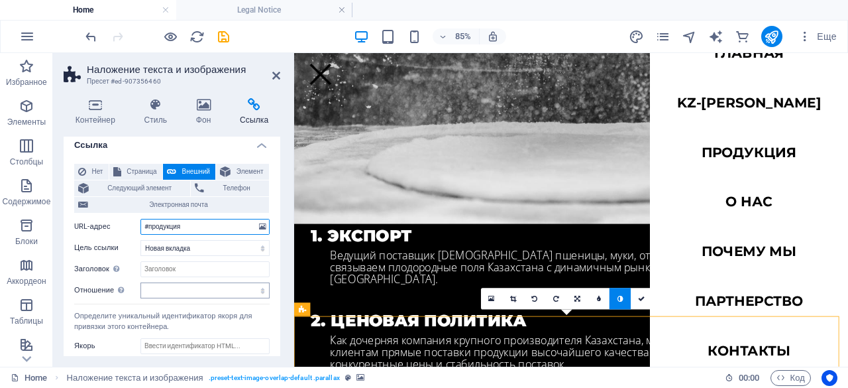
scroll to position [12, 0]
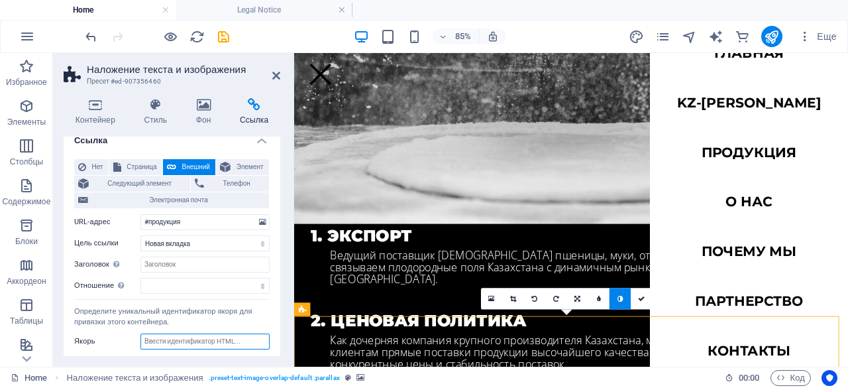
click at [179, 343] on input "Якорь" at bounding box center [205, 341] width 129 height 16
click at [207, 352] on div "Нет Страница Внешний Элемент Следующий элемент Телефон Электронная почта Страни…" at bounding box center [172, 253] width 217 height 211
click at [113, 160] on icon at bounding box center [117, 167] width 8 height 16
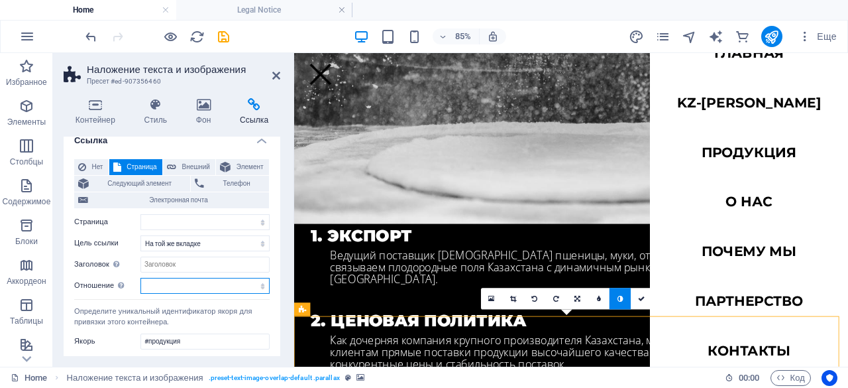
click at [168, 282] on select "чередовать автор закладка внешние справка license далее nofollow noreferrer noo…" at bounding box center [205, 286] width 129 height 16
click at [101, 168] on span "Нет" at bounding box center [97, 167] width 15 height 16
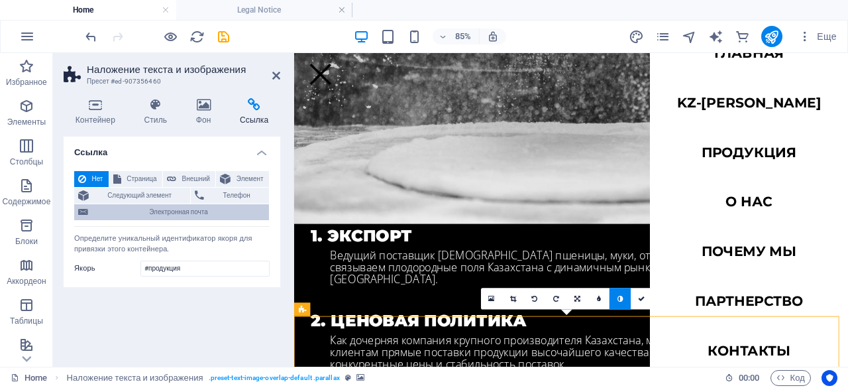
scroll to position [0, 0]
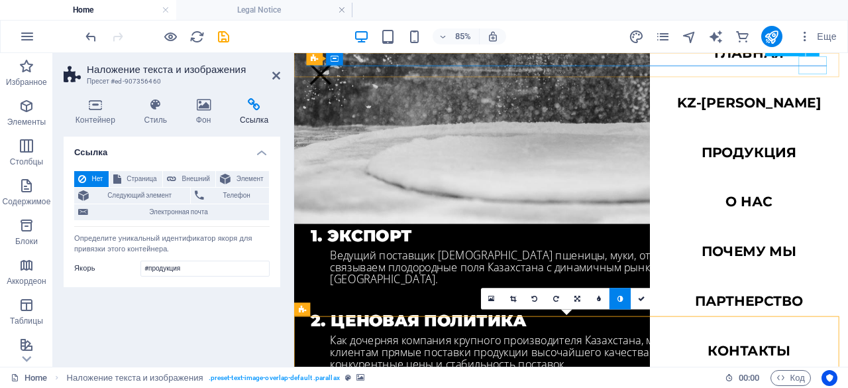
click at [342, 74] on div at bounding box center [325, 78] width 33 height 21
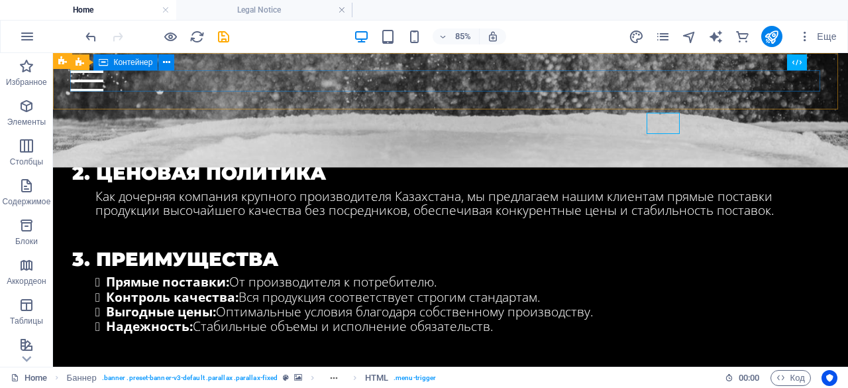
scroll to position [921, 0]
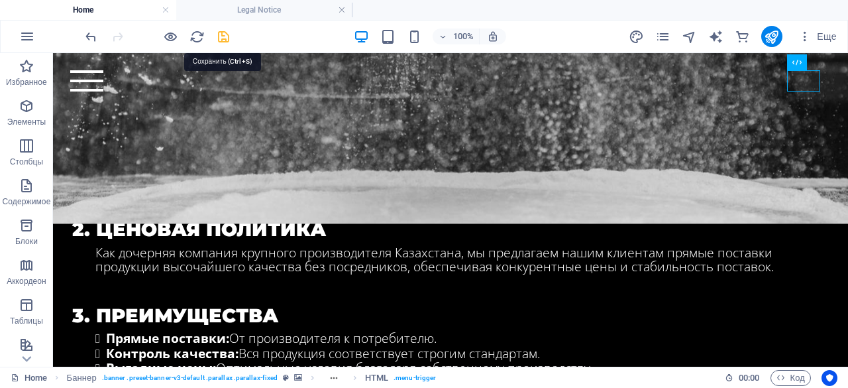
click at [223, 36] on icon "save" at bounding box center [223, 36] width 15 height 15
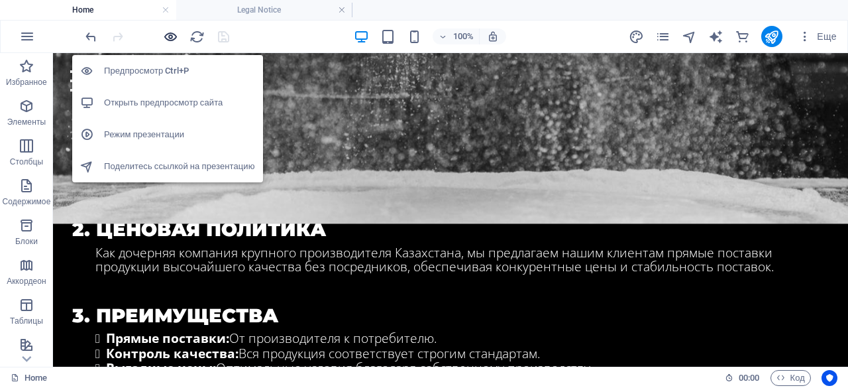
click at [169, 34] on icon "button" at bounding box center [170, 36] width 15 height 15
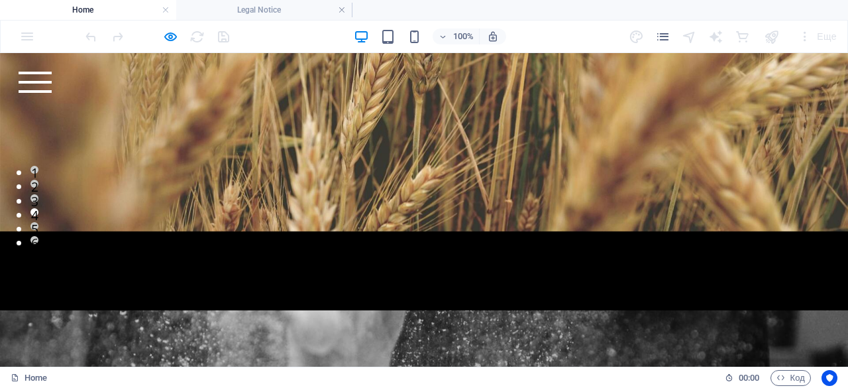
scroll to position [0, 0]
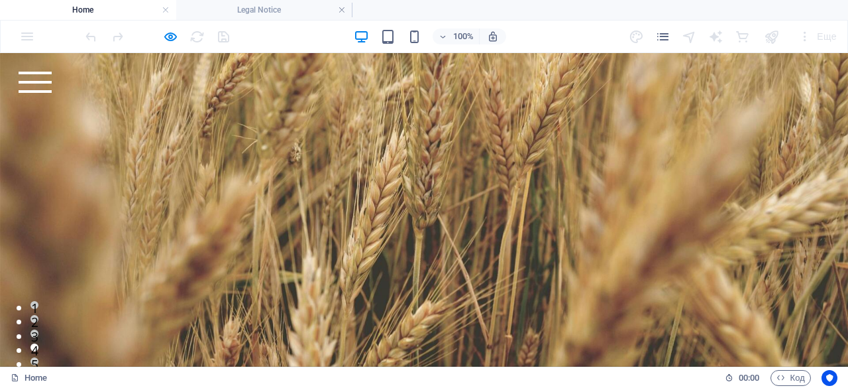
click at [791, 95] on div "главная kz-[PERSON_NAME] Продукция О нас Почему мы Партнерство Контакты" at bounding box center [424, 82] width 848 height 58
click at [52, 88] on div at bounding box center [35, 82] width 33 height 21
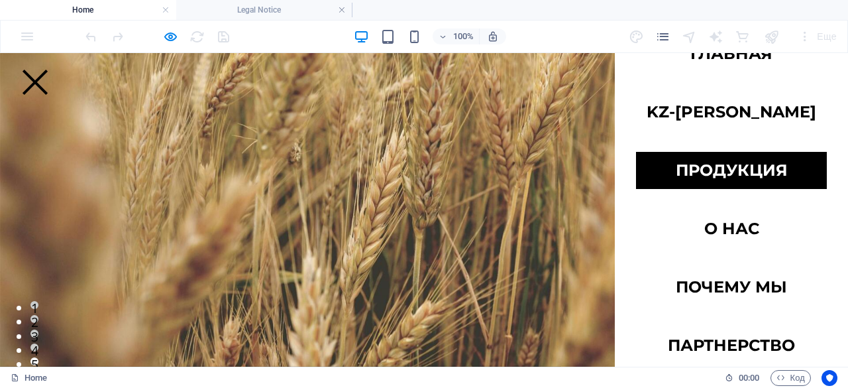
click at [743, 169] on link "Продукция" at bounding box center [731, 170] width 191 height 37
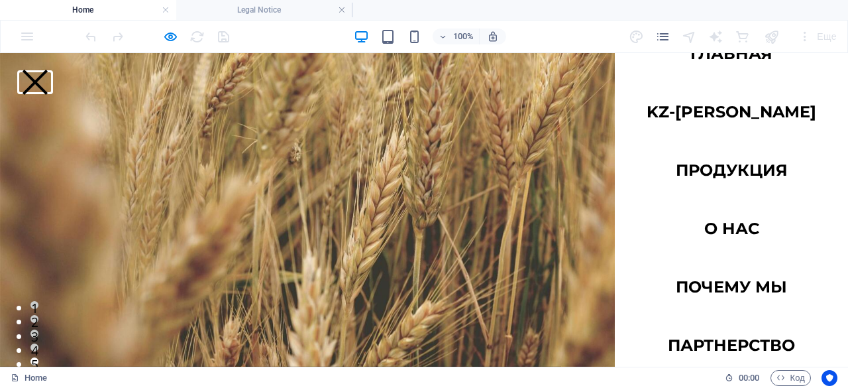
click at [48, 79] on button at bounding box center [35, 82] width 25 height 25
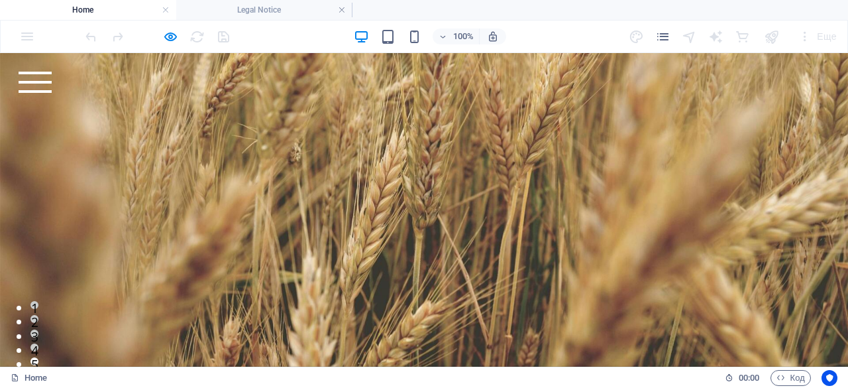
click at [52, 86] on div at bounding box center [35, 82] width 33 height 21
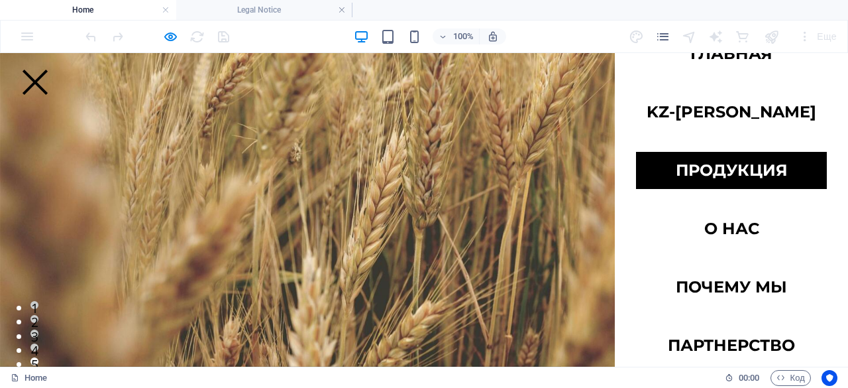
click at [719, 168] on link "Продукция" at bounding box center [731, 170] width 191 height 37
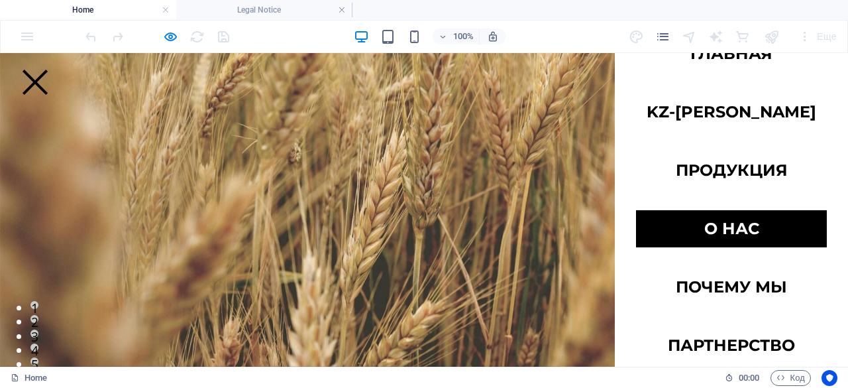
click at [733, 227] on link "О нас" at bounding box center [731, 228] width 191 height 37
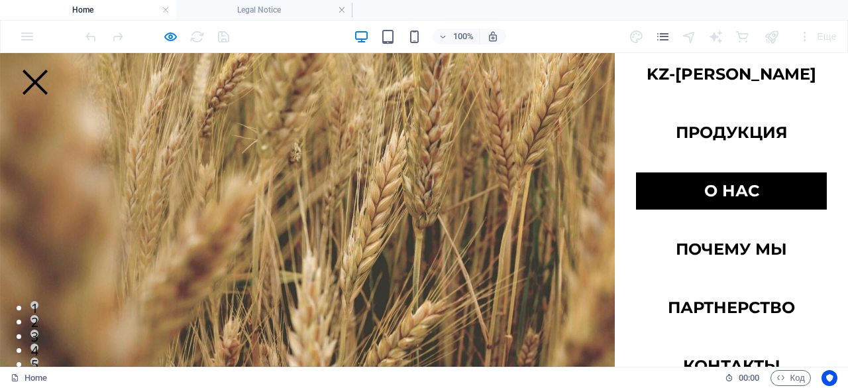
scroll to position [98, 0]
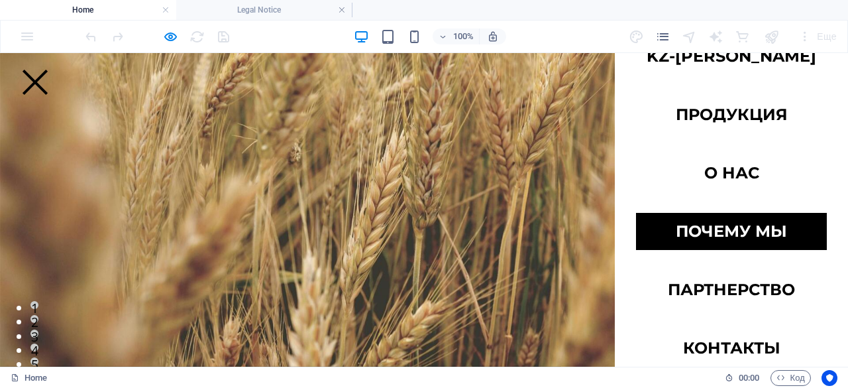
click at [732, 229] on link "Почему мы" at bounding box center [731, 231] width 191 height 37
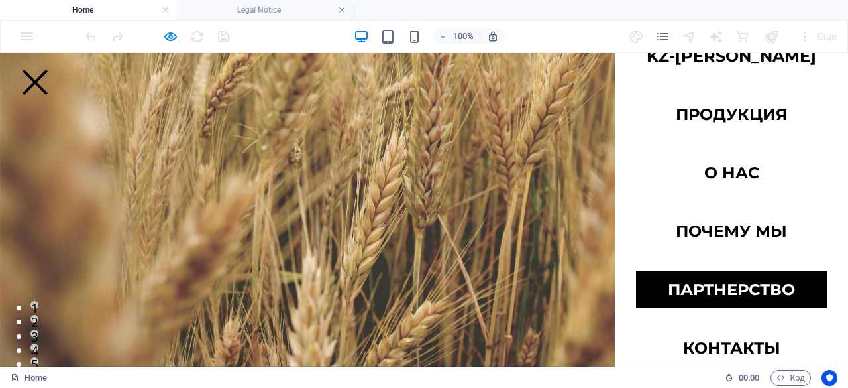
click at [715, 296] on link "Партнерство" at bounding box center [731, 289] width 191 height 37
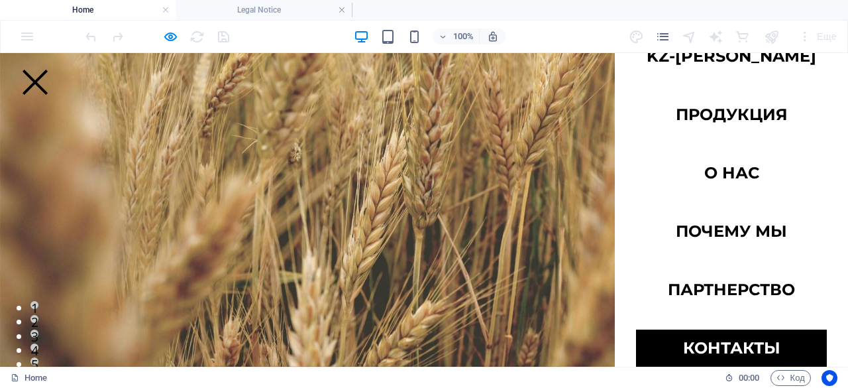
click at [715, 345] on link "Контакты" at bounding box center [731, 347] width 191 height 37
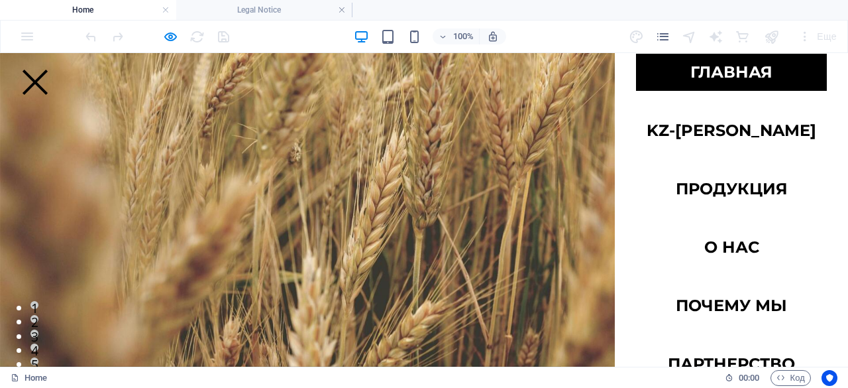
scroll to position [0, 0]
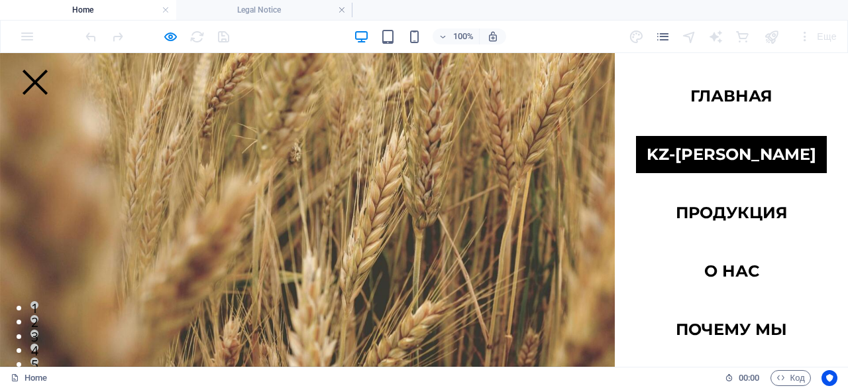
click at [719, 162] on link "kz-[PERSON_NAME]" at bounding box center [731, 154] width 191 height 37
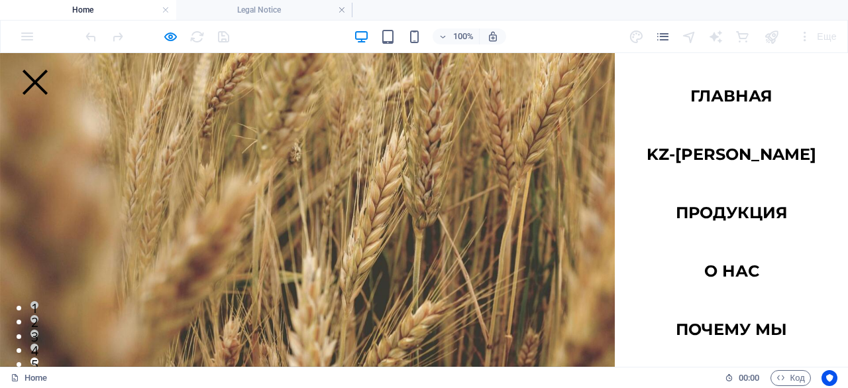
click at [52, 72] on div at bounding box center [35, 82] width 33 height 21
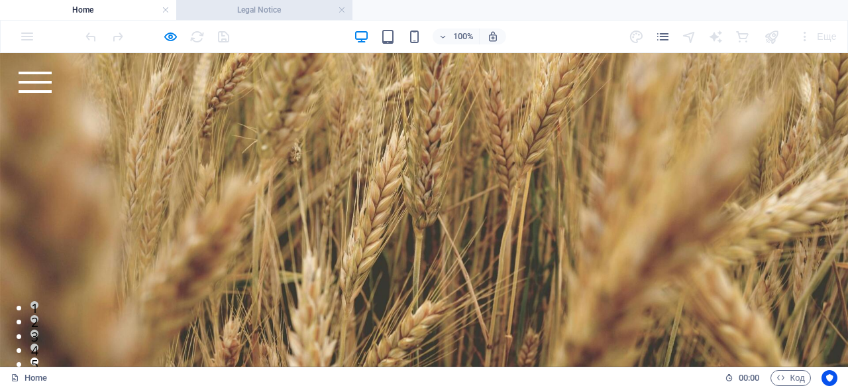
click at [298, 5] on h4 "Legal Notice" at bounding box center [264, 10] width 176 height 15
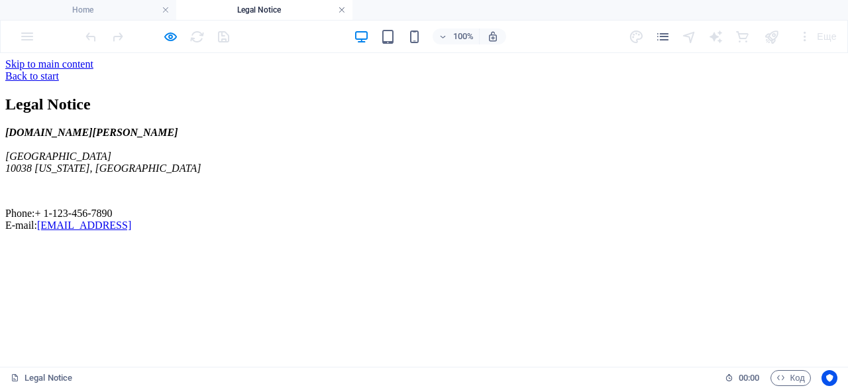
click at [343, 9] on link at bounding box center [342, 10] width 8 height 13
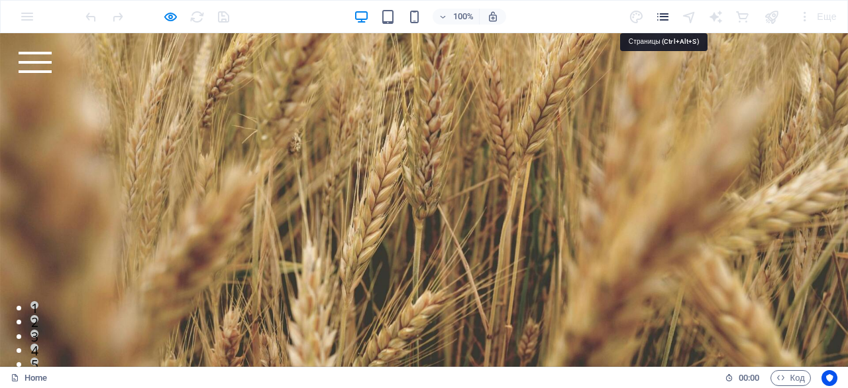
click at [0, 0] on icon "pages" at bounding box center [0, 0] width 0 height 0
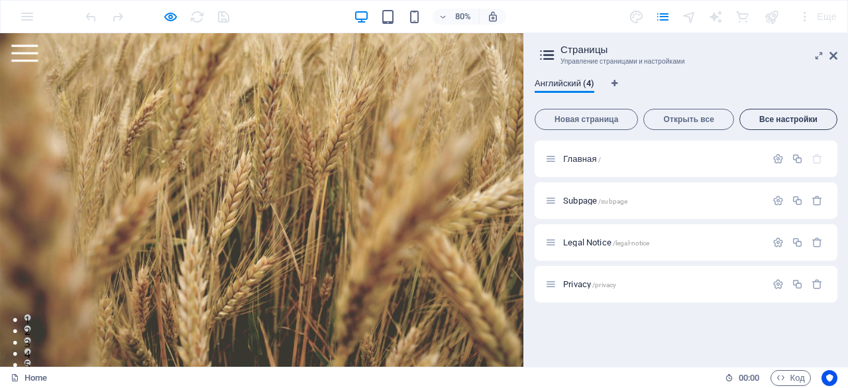
click at [782, 119] on span "Все настройки" at bounding box center [789, 119] width 86 height 8
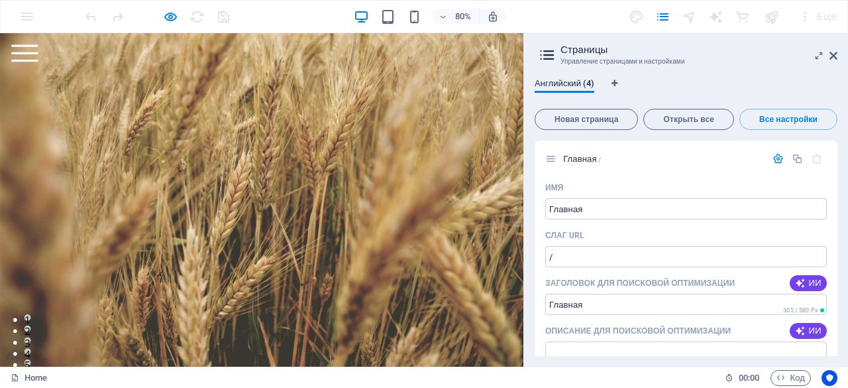
click at [515, 143] on video at bounding box center [327, 291] width 655 height 417
drag, startPoint x: 565, startPoint y: 44, endPoint x: 834, endPoint y: 54, distance: 269.3
click at [834, 54] on icon at bounding box center [834, 55] width 8 height 11
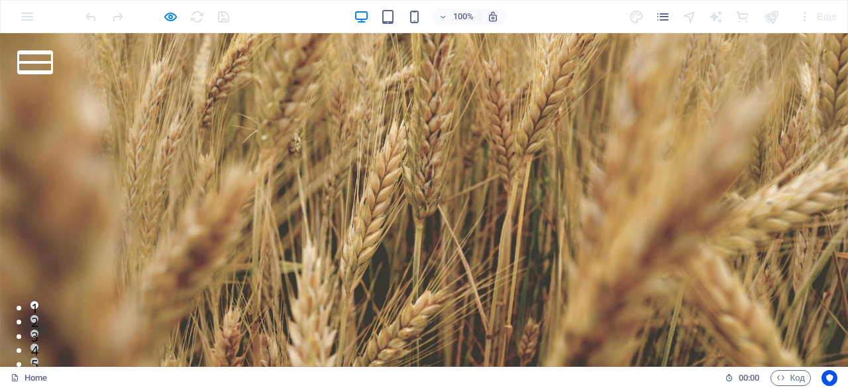
click at [52, 62] on button at bounding box center [35, 62] width 33 height 3
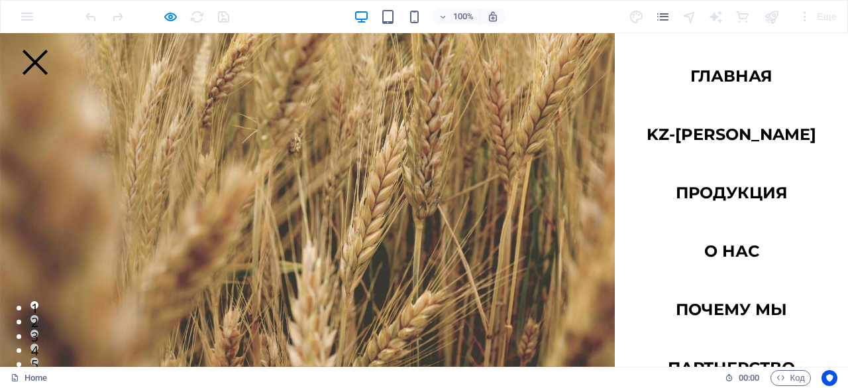
click at [795, 63] on link "главная" at bounding box center [731, 76] width 191 height 37
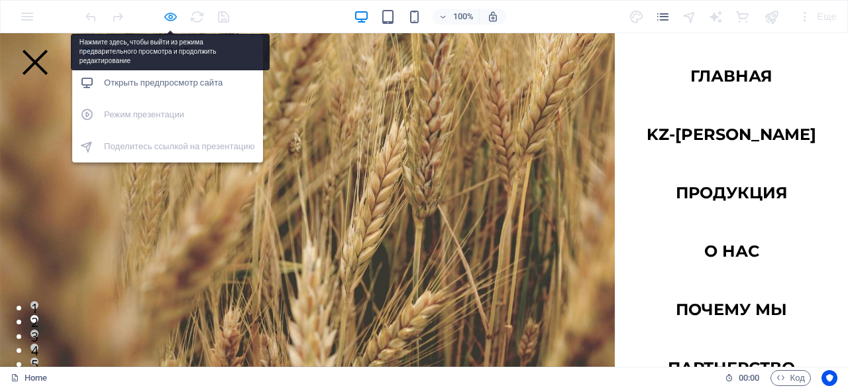
click at [169, 15] on icon "button" at bounding box center [170, 16] width 15 height 15
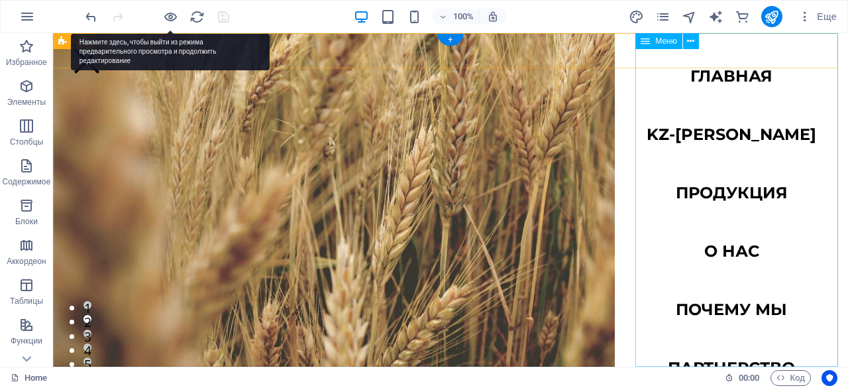
click at [699, 54] on nav "главная kz-[PERSON_NAME] Продукция О нас Почему мы Партнерство Контакты" at bounding box center [731, 199] width 233 height 333
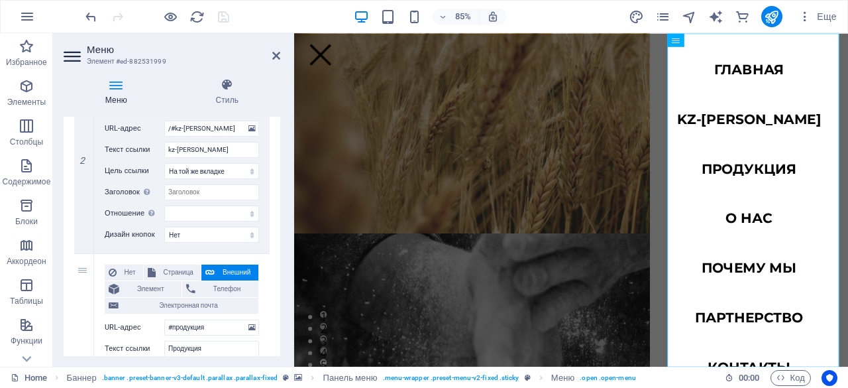
scroll to position [377, 0]
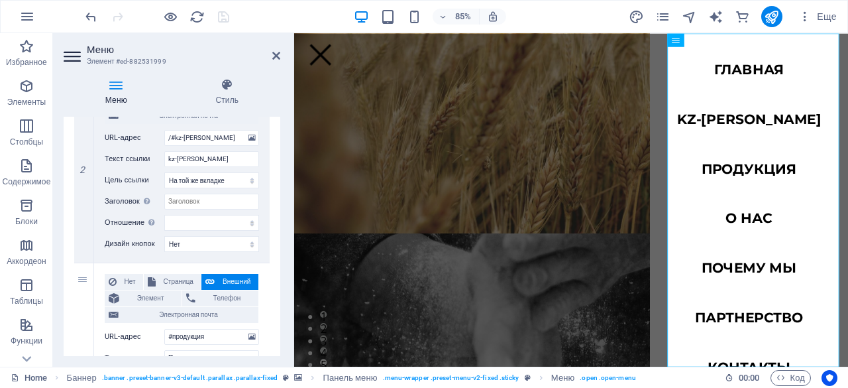
click at [318, 78] on figure at bounding box center [620, 258] width 652 height 392
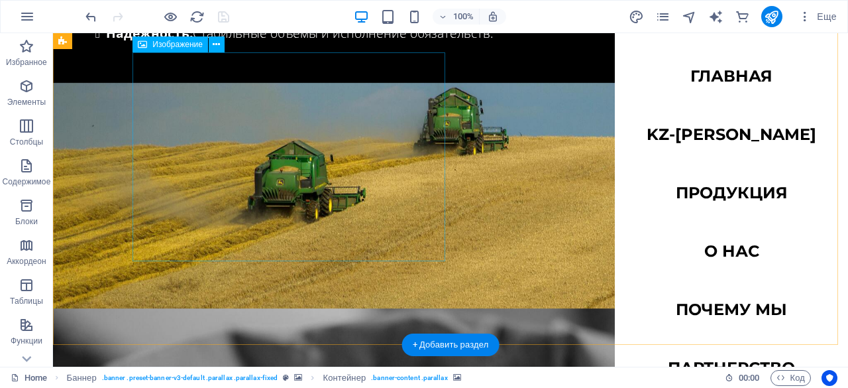
scroll to position [1259, 0]
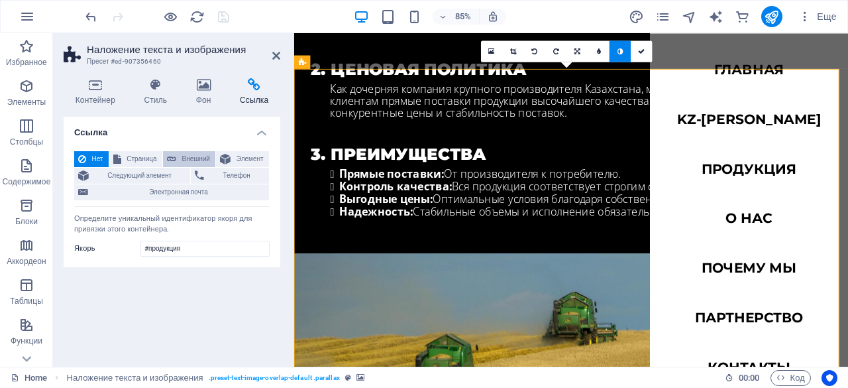
click at [151, 164] on span "Страница" at bounding box center [141, 159] width 33 height 16
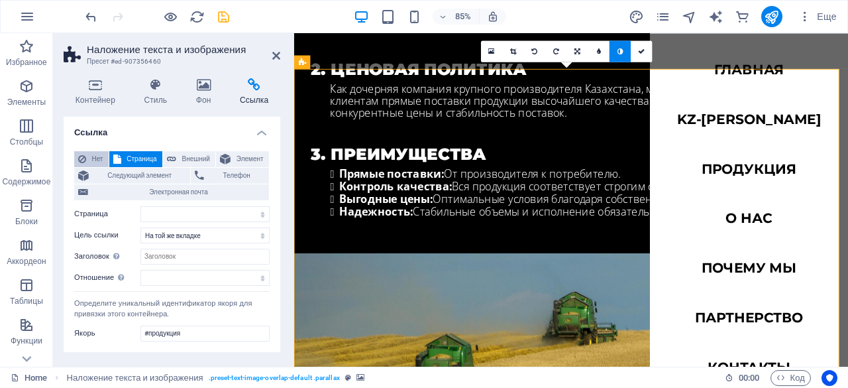
click at [90, 158] on span "Нет" at bounding box center [97, 159] width 15 height 16
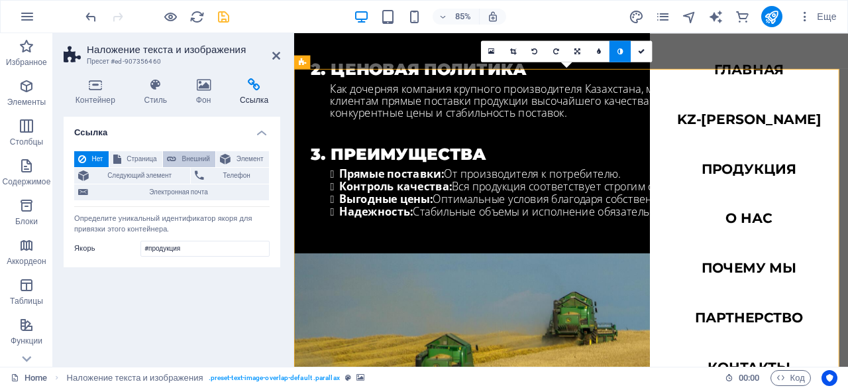
drag, startPoint x: 223, startPoint y: 162, endPoint x: 193, endPoint y: 162, distance: 30.5
click at [223, 162] on icon at bounding box center [225, 159] width 11 height 16
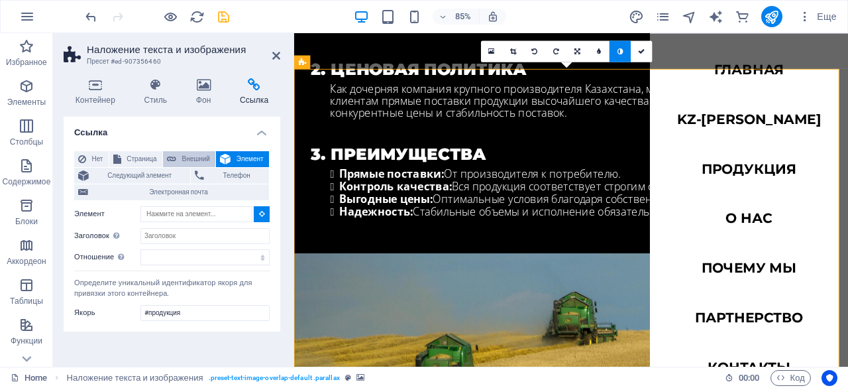
click at [192, 162] on span "Внешний" at bounding box center [195, 159] width 31 height 16
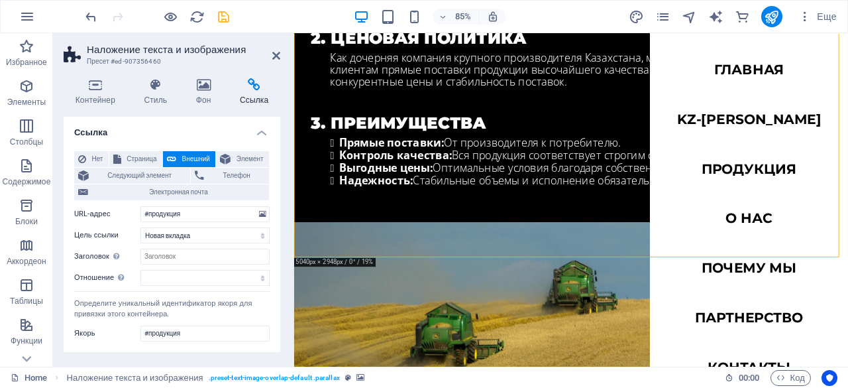
scroll to position [1413, 0]
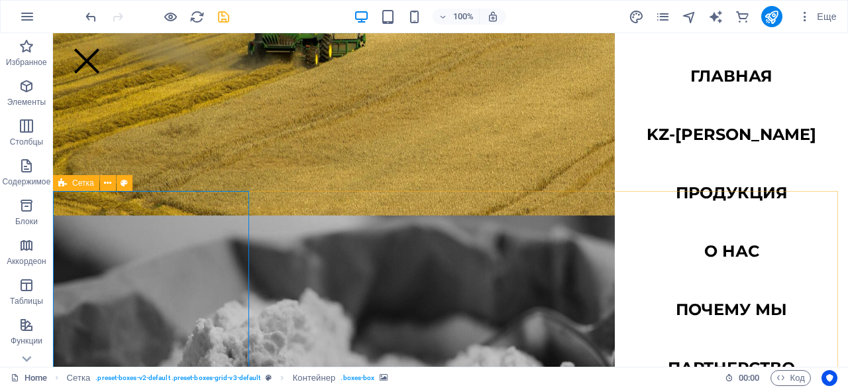
click at [59, 181] on icon at bounding box center [62, 183] width 9 height 16
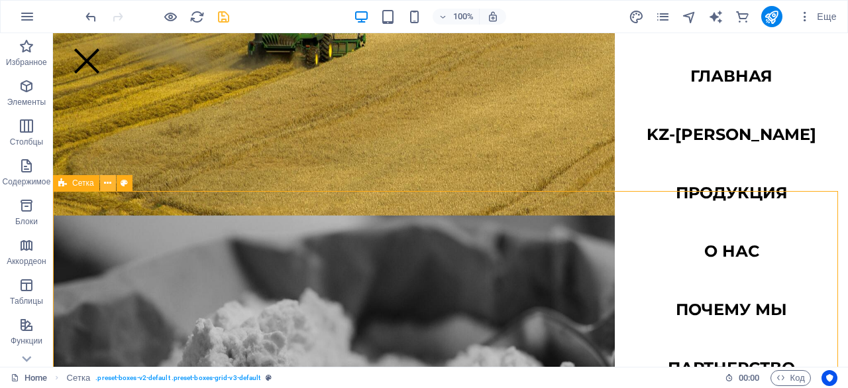
click at [114, 181] on button at bounding box center [108, 183] width 16 height 16
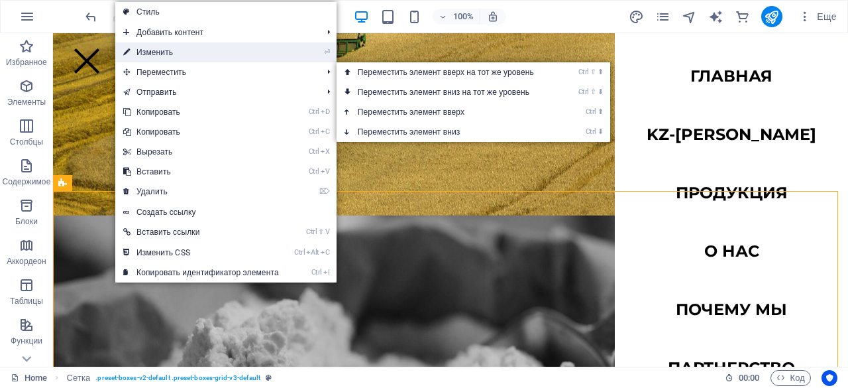
click at [172, 50] on link "⏎ Изменить" at bounding box center [201, 52] width 172 height 20
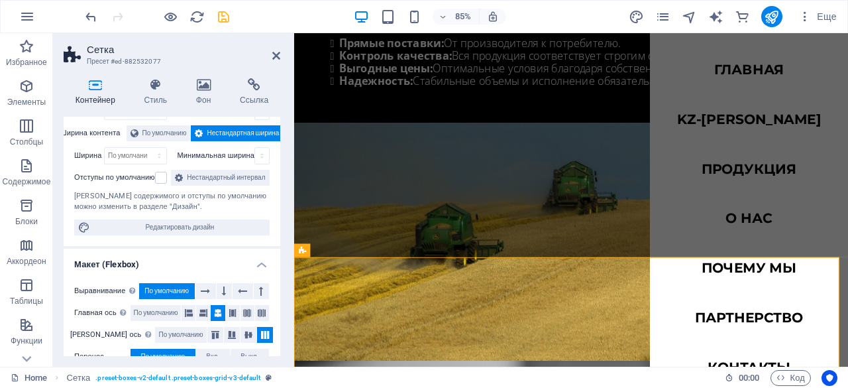
scroll to position [0, 0]
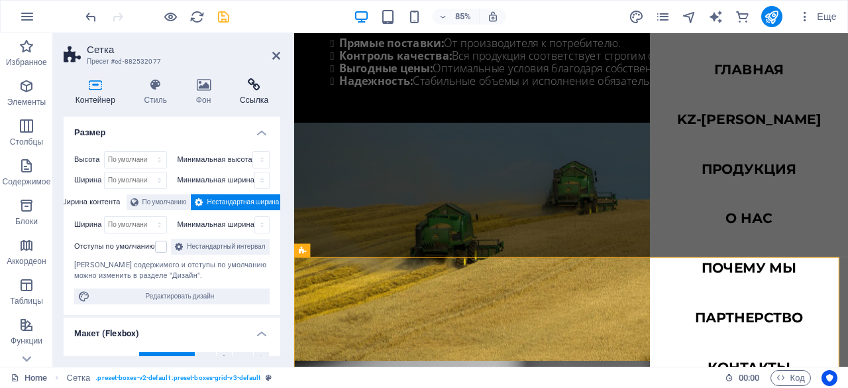
click at [255, 97] on h4 "Ссылка" at bounding box center [254, 92] width 52 height 28
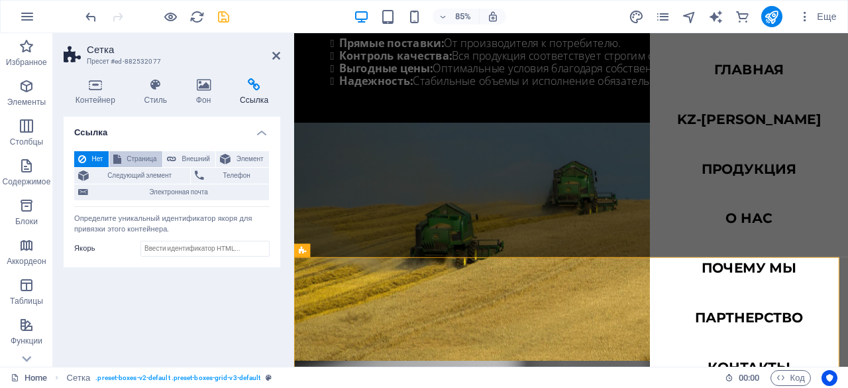
click at [130, 151] on span "Страница" at bounding box center [141, 159] width 33 height 16
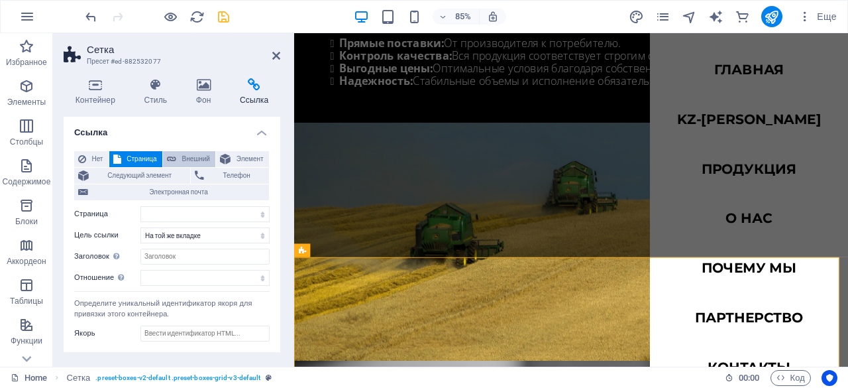
click at [180, 160] on span "Внешний" at bounding box center [195, 159] width 31 height 16
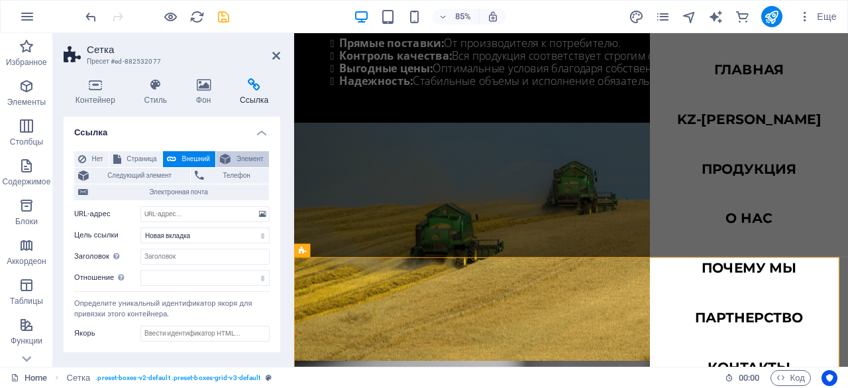
click at [220, 157] on icon at bounding box center [225, 159] width 11 height 16
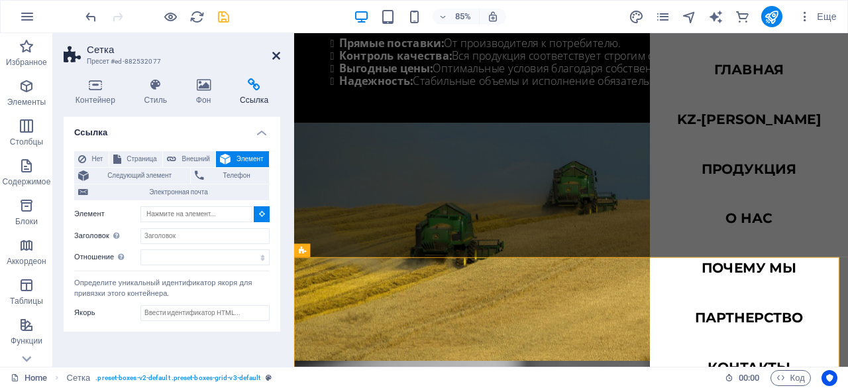
click at [276, 54] on icon at bounding box center [276, 55] width 8 height 11
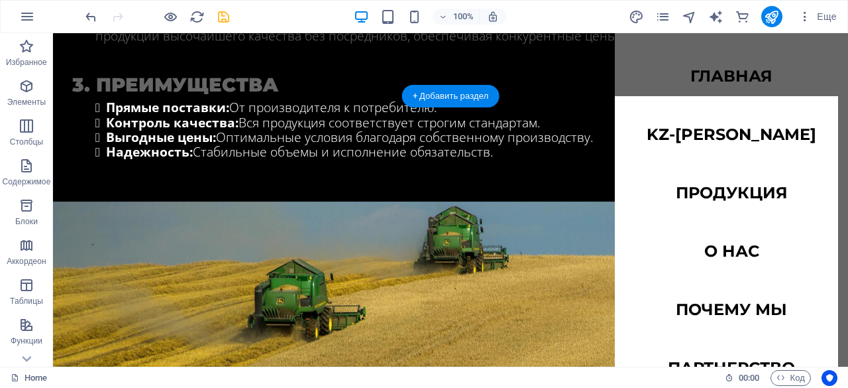
scroll to position [1116, 0]
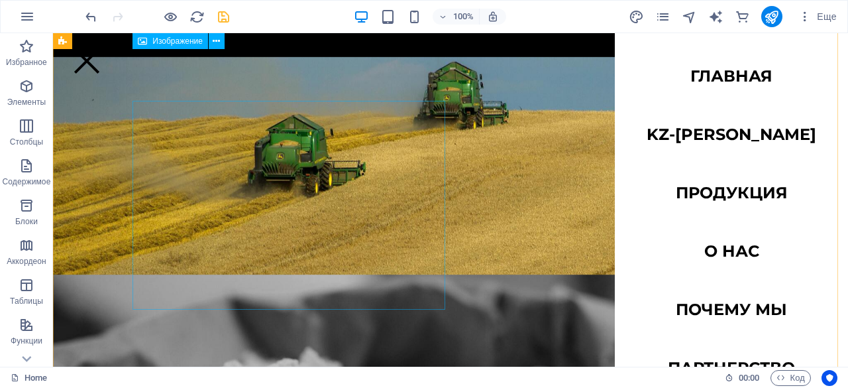
scroll to position [1212, 0]
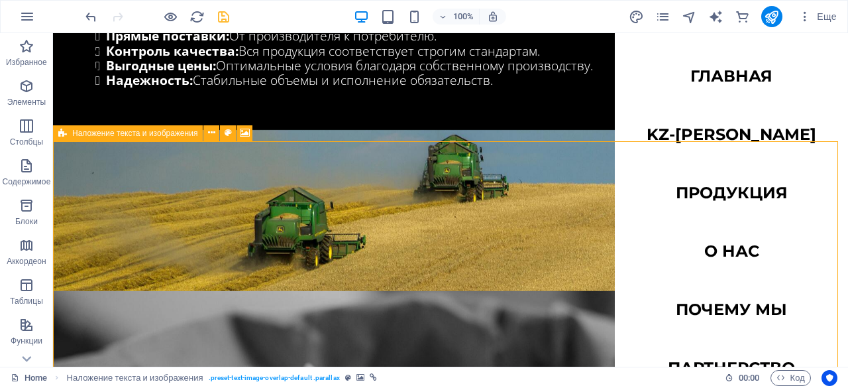
scroll to position [1086, 0]
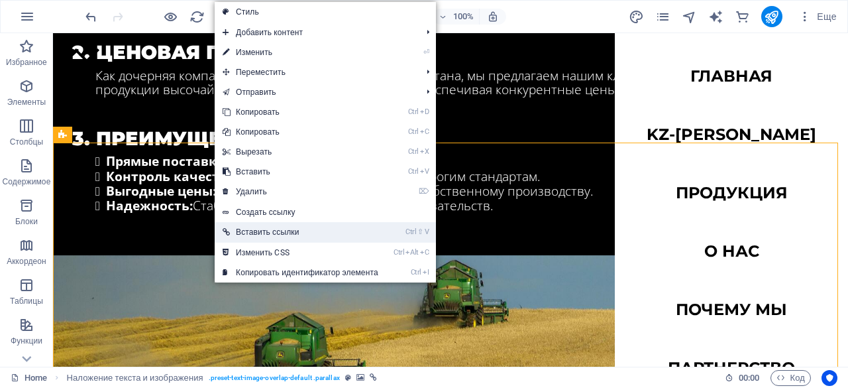
click at [304, 227] on link "Ctrl ⇧ V Вставить ссылки" at bounding box center [301, 232] width 172 height 20
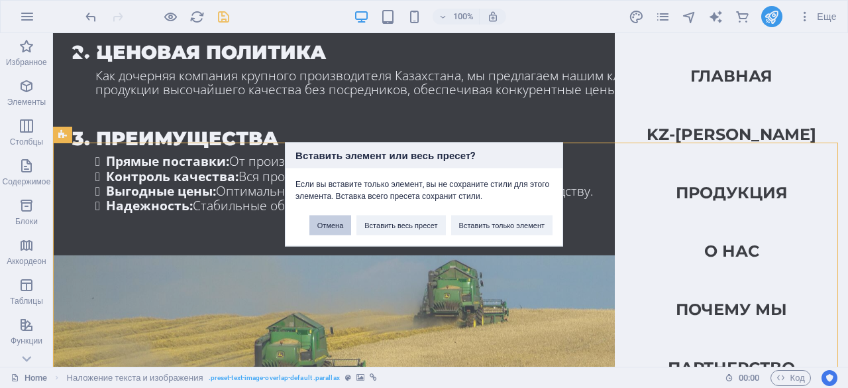
click at [325, 223] on button "Отмена" at bounding box center [331, 225] width 42 height 20
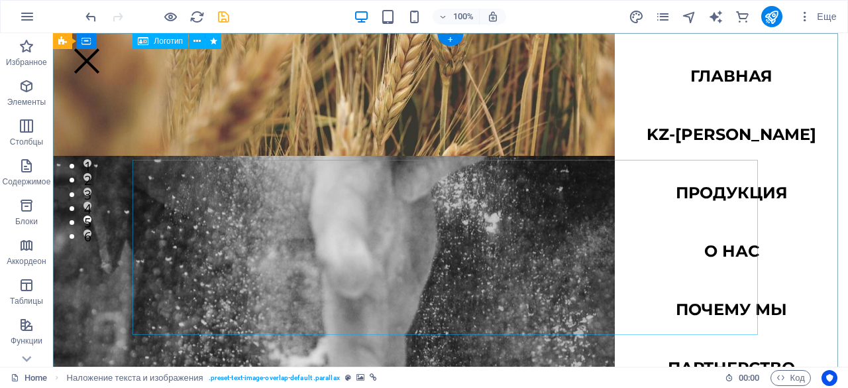
scroll to position [0, 0]
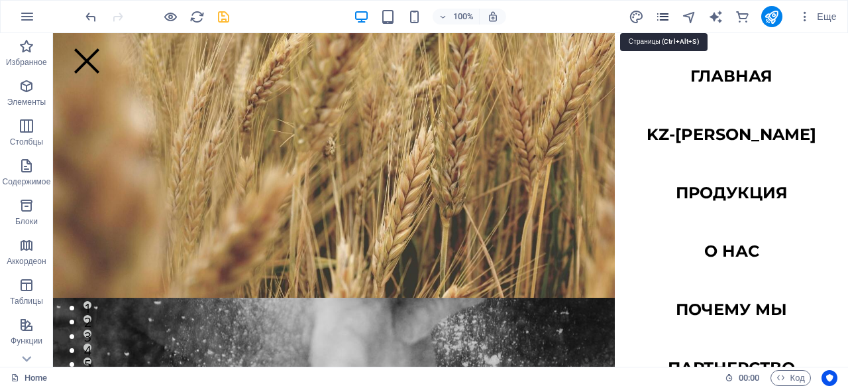
click at [664, 21] on icon "pages" at bounding box center [663, 16] width 15 height 15
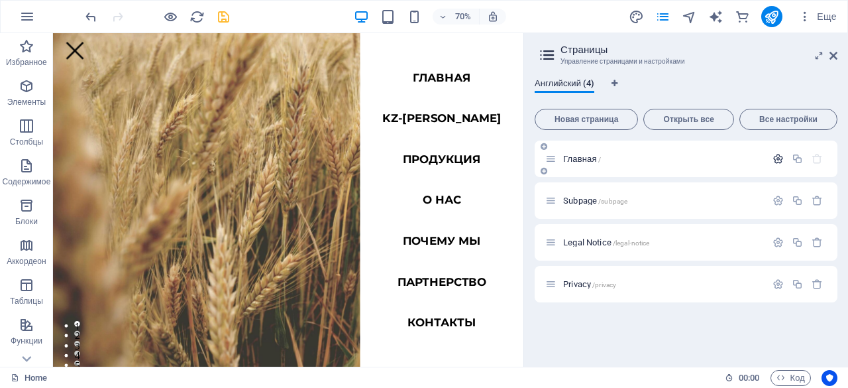
click at [780, 156] on icon "button" at bounding box center [778, 158] width 11 height 11
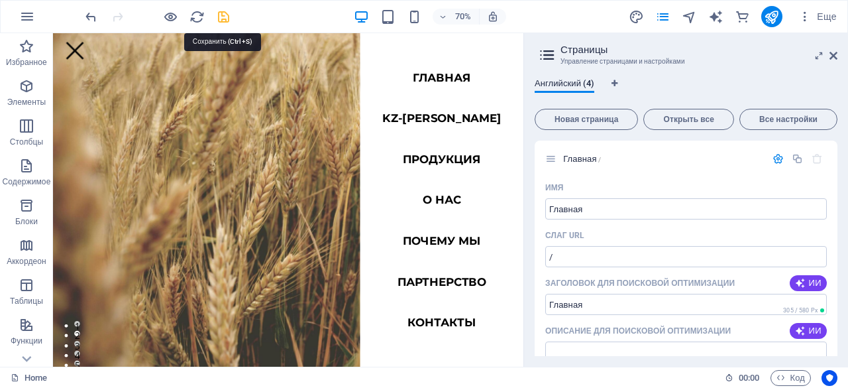
click at [227, 17] on icon "save" at bounding box center [223, 16] width 15 height 15
